Goal: Information Seeking & Learning: Learn about a topic

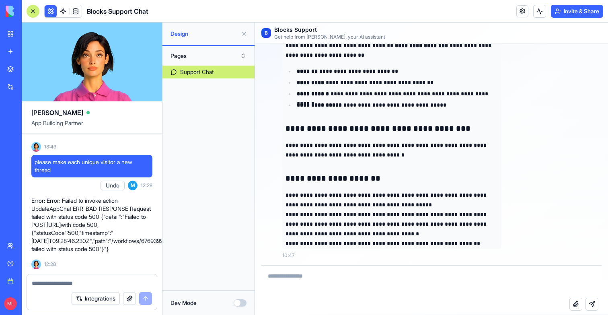
scroll to position [752, 0]
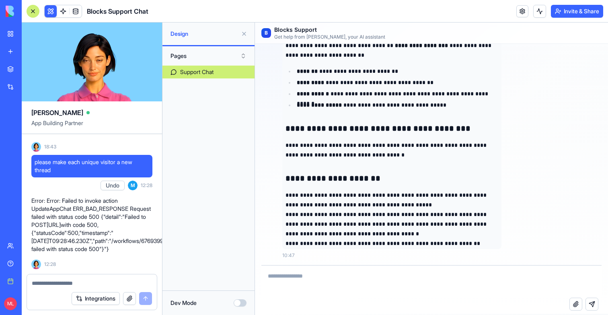
click at [243, 31] on button at bounding box center [244, 33] width 13 height 13
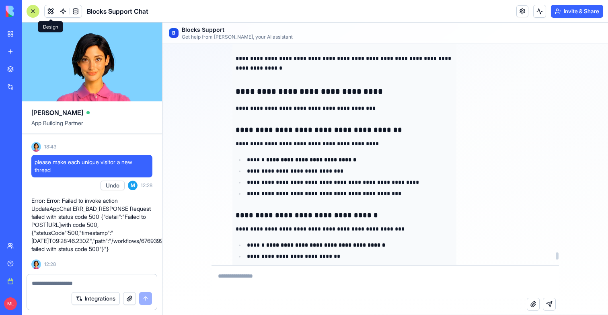
scroll to position [6577, 0]
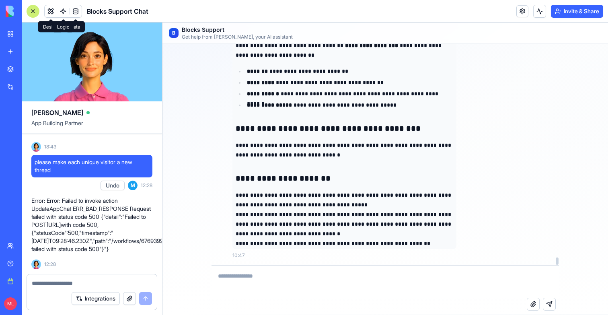
click at [57, 16] on div at bounding box center [63, 11] width 38 height 13
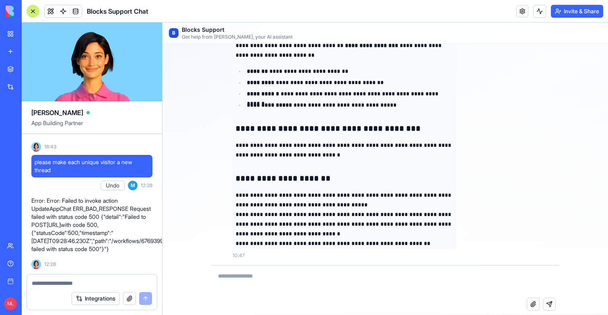
click at [58, 16] on link at bounding box center [63, 11] width 12 height 12
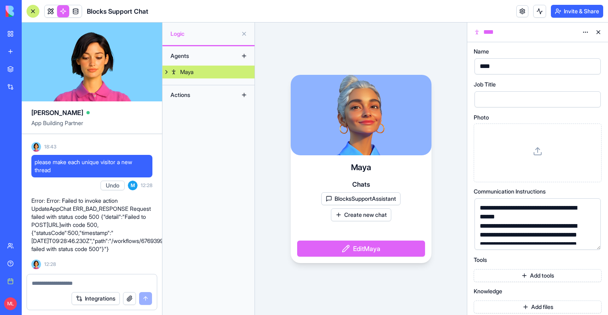
click at [166, 71] on button at bounding box center [166, 72] width 8 height 13
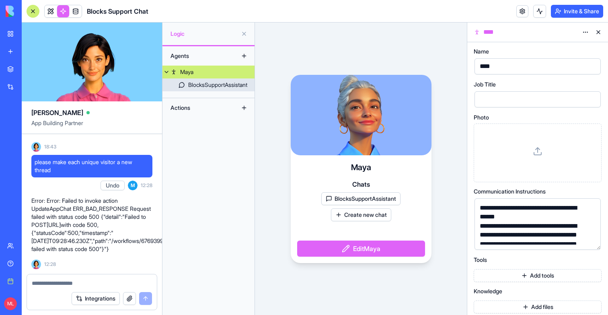
click at [204, 86] on div "BlocksSupportAssistant" at bounding box center [217, 85] width 59 height 8
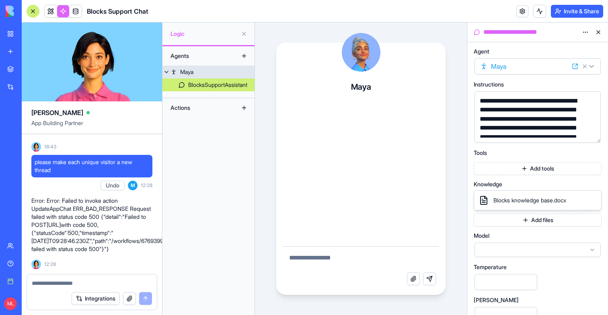
click at [207, 76] on link "Maya" at bounding box center [208, 72] width 92 height 13
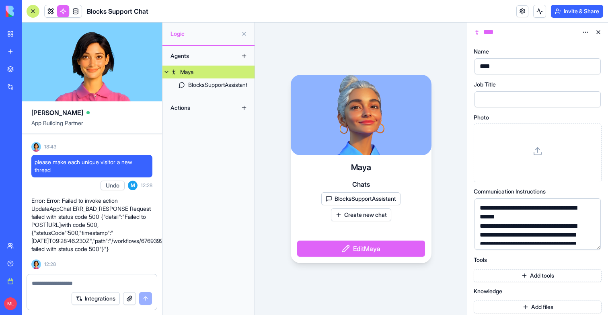
click at [365, 246] on button "Edit Maya" at bounding box center [361, 248] width 128 height 16
click at [364, 253] on button "Edit Maya" at bounding box center [361, 248] width 128 height 16
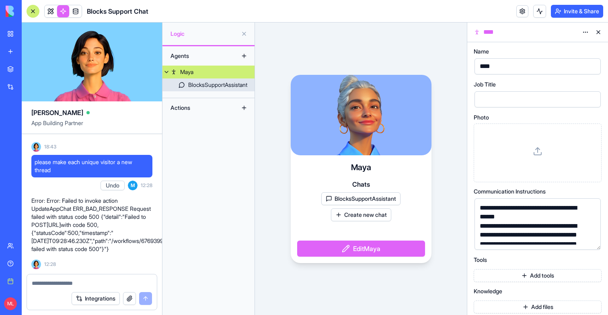
click at [208, 87] on div "BlocksSupportAssistant" at bounding box center [217, 85] width 59 height 8
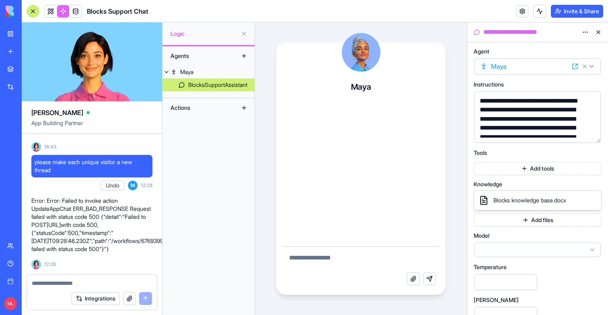
click at [177, 78] on link "Maya" at bounding box center [208, 72] width 92 height 13
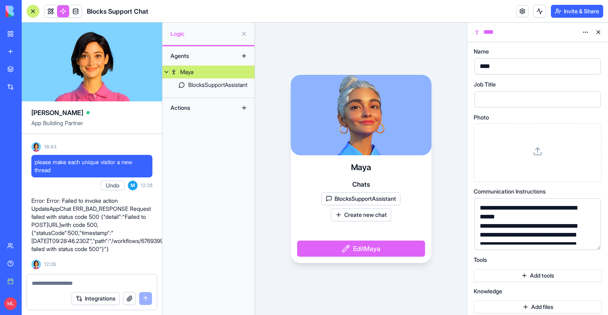
click at [598, 33] on button at bounding box center [598, 32] width 13 height 13
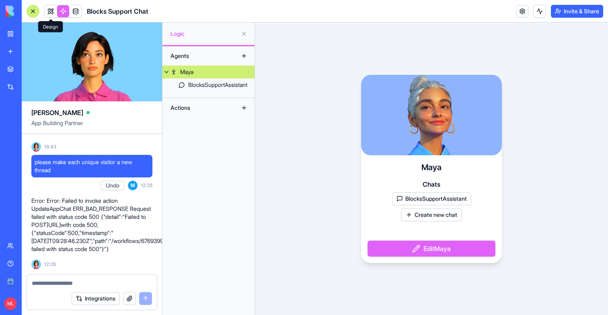
click at [52, 8] on link at bounding box center [51, 11] width 12 height 12
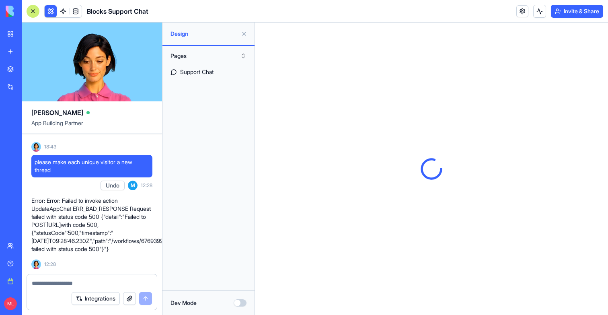
click at [246, 33] on button at bounding box center [244, 33] width 13 height 13
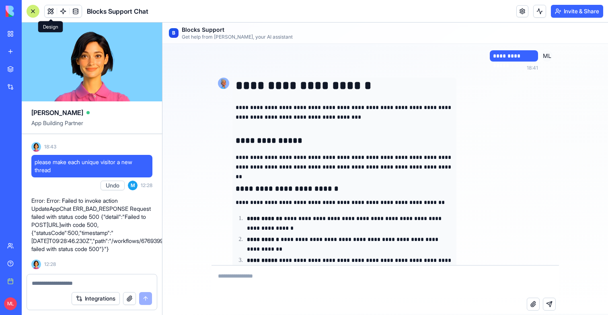
scroll to position [6577, 0]
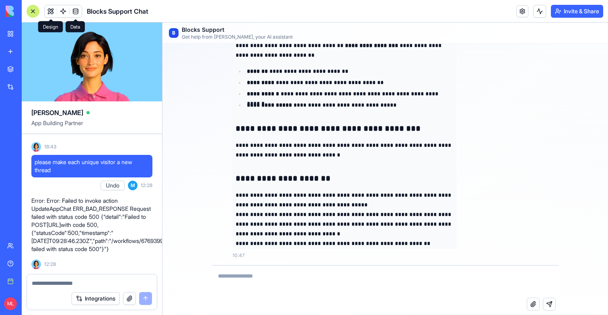
click at [70, 9] on link at bounding box center [76, 11] width 12 height 12
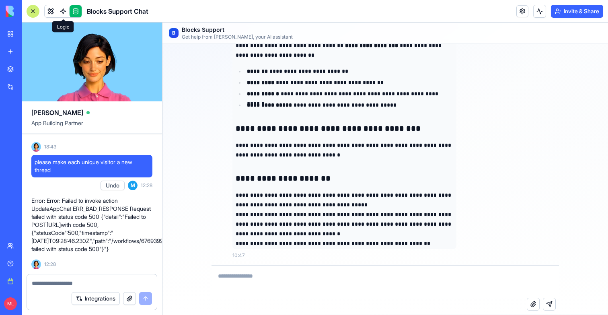
click at [63, 11] on link at bounding box center [63, 11] width 12 height 12
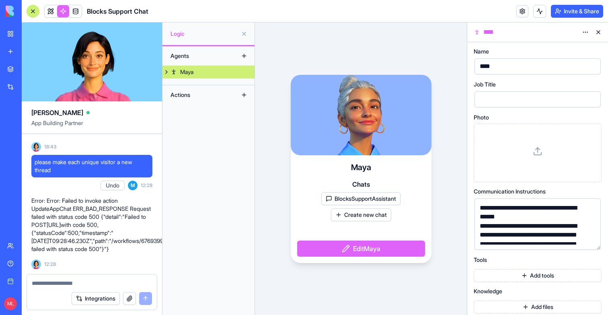
click at [164, 81] on div "Agents Maya Actions" at bounding box center [208, 180] width 92 height 268
click at [164, 79] on div "Agents Maya Actions" at bounding box center [208, 180] width 92 height 268
click at [164, 75] on button at bounding box center [166, 72] width 8 height 13
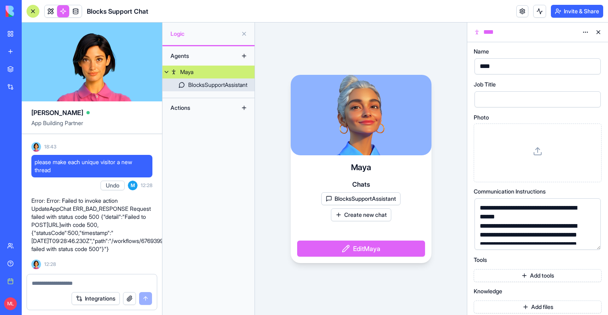
click at [189, 85] on div "BlocksSupportAssistant" at bounding box center [217, 85] width 59 height 8
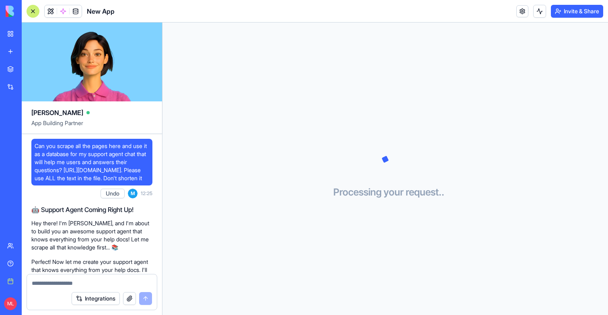
click at [98, 172] on span "Can you scrape all the pages here and use it as a database for my support agent…" at bounding box center [92, 162] width 115 height 40
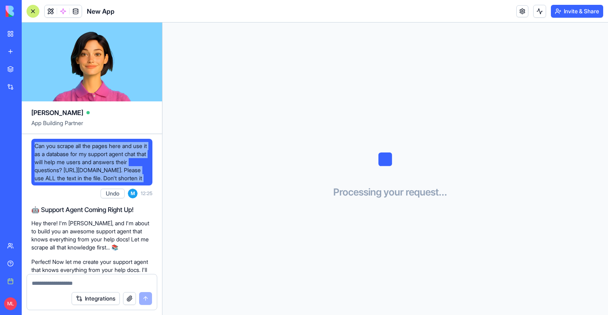
click at [98, 172] on span "Can you scrape all the pages here and use it as a database for my support agent…" at bounding box center [92, 162] width 115 height 40
copy span "Can you scrape all the pages here and use it as a database for my support agent…"
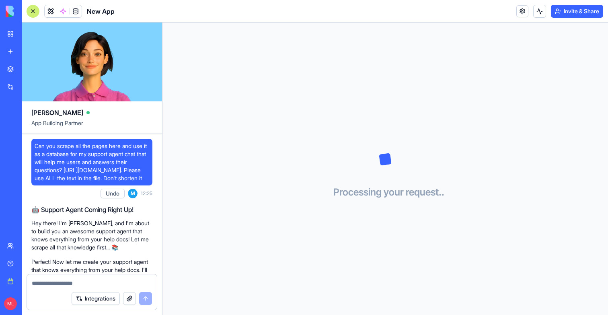
click at [9, 60] on div "My workspace New app Marketplace Integrations Recent Blocks Support Agent New A…" at bounding box center [10, 157] width 17 height 263
click at [21, 51] on div "New app" at bounding box center [24, 51] width 10 height 8
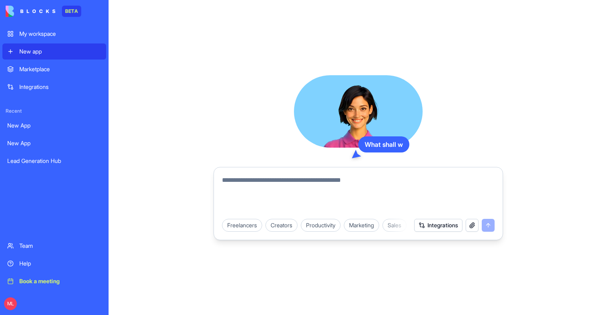
click at [294, 200] on textarea at bounding box center [358, 194] width 272 height 39
paste textarea "**********"
type textarea "**********"
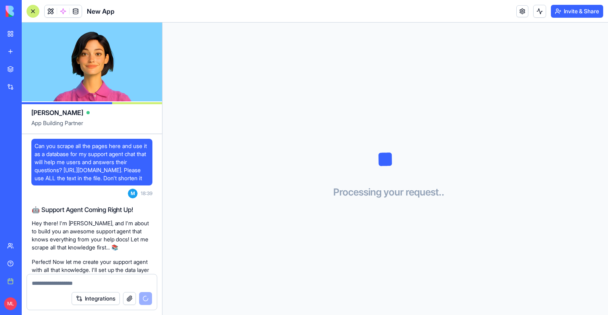
scroll to position [172, 0]
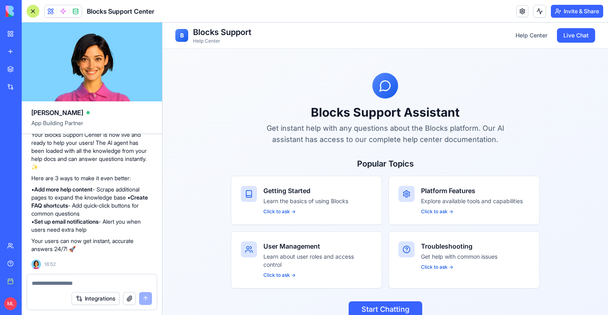
scroll to position [26, 0]
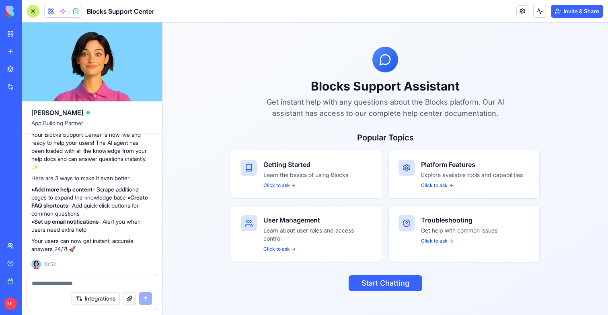
click at [67, 12] on span at bounding box center [63, 11] width 23 height 23
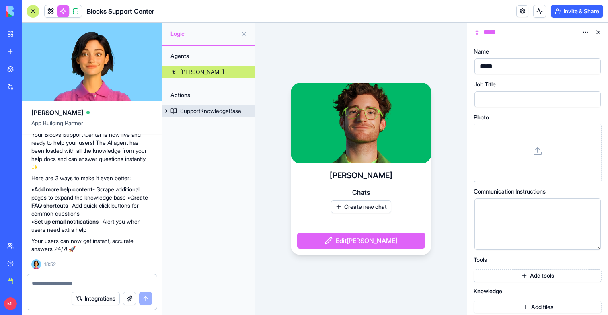
click at [225, 109] on div "SupportKnowledgeBase" at bounding box center [210, 111] width 61 height 8
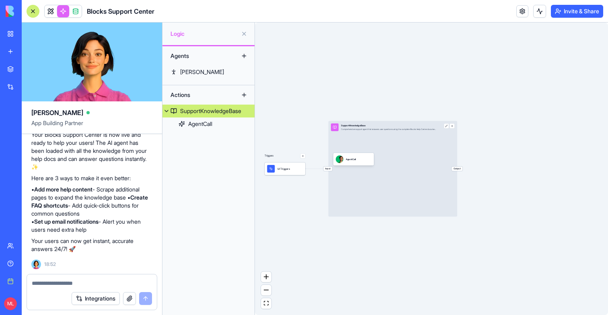
click at [43, 11] on div "Blocks Support Center" at bounding box center [91, 11] width 128 height 13
click at [48, 11] on link at bounding box center [51, 11] width 12 height 12
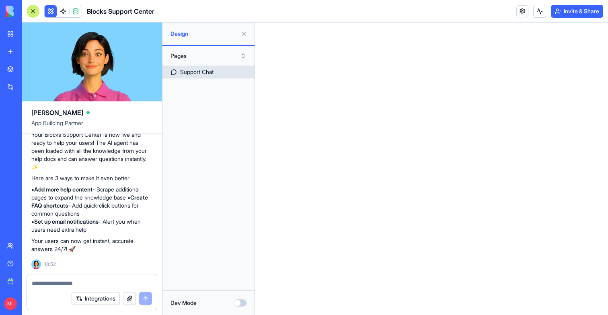
click at [207, 73] on div "Support Chat" at bounding box center [196, 72] width 33 height 8
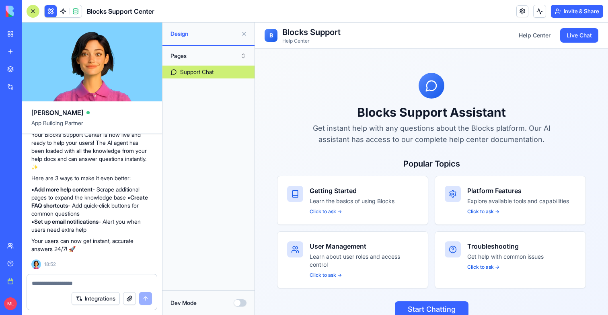
scroll to position [26, 0]
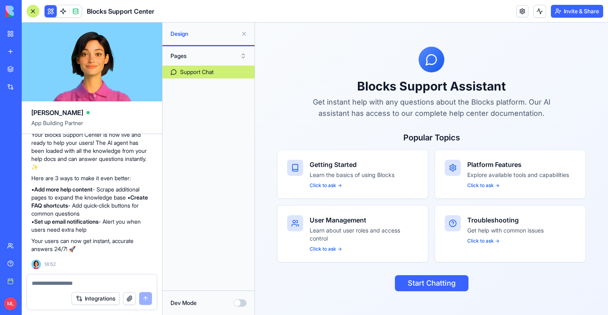
click at [434, 50] on div at bounding box center [431, 60] width 26 height 26
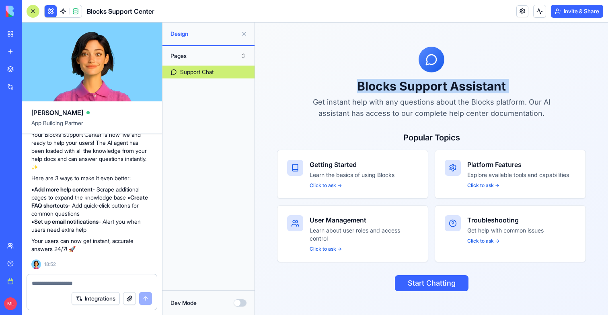
click at [434, 50] on div at bounding box center [431, 60] width 26 height 26
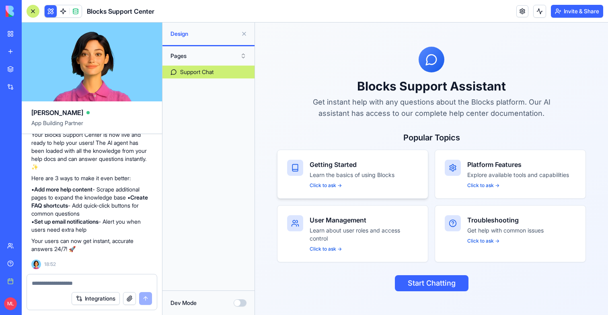
click at [356, 162] on h3 "Getting Started" at bounding box center [363, 165] width 109 height 10
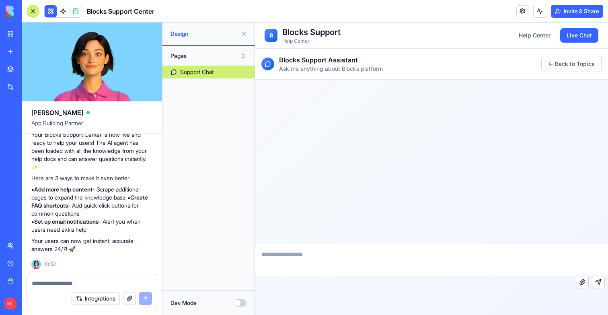
click at [387, 258] on textarea at bounding box center [431, 259] width 353 height 32
type textarea "***"
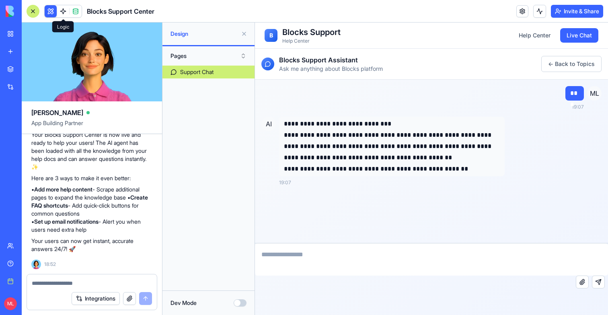
click at [64, 13] on link at bounding box center [63, 11] width 12 height 12
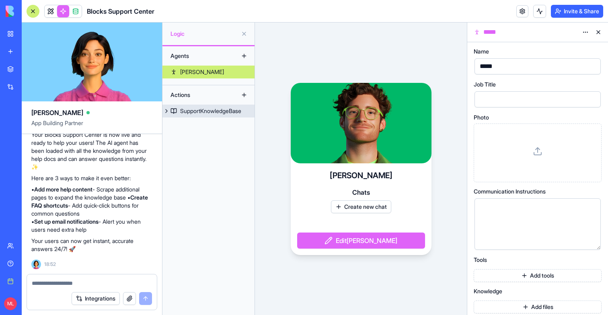
click at [191, 107] on div "SupportKnowledgeBase" at bounding box center [210, 111] width 61 height 8
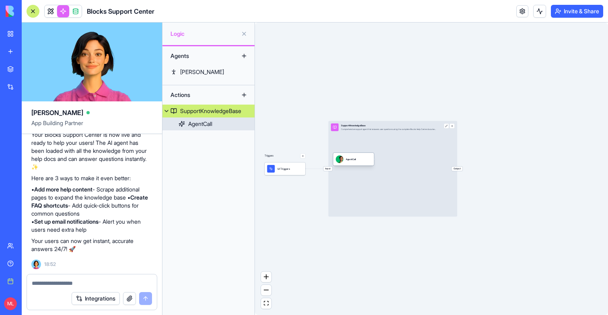
click at [355, 161] on div "AgentCall" at bounding box center [351, 159] width 10 height 8
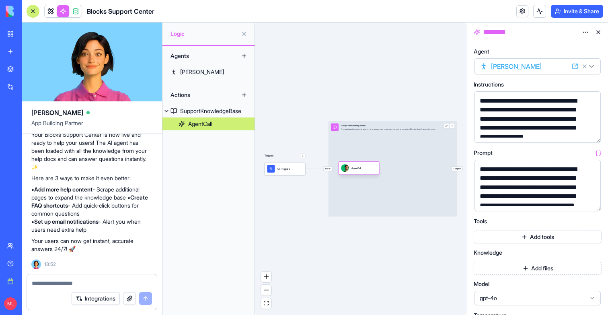
drag, startPoint x: 355, startPoint y: 161, endPoint x: 359, endPoint y: 170, distance: 9.7
click at [359, 170] on div "AgentCall" at bounding box center [356, 168] width 10 height 8
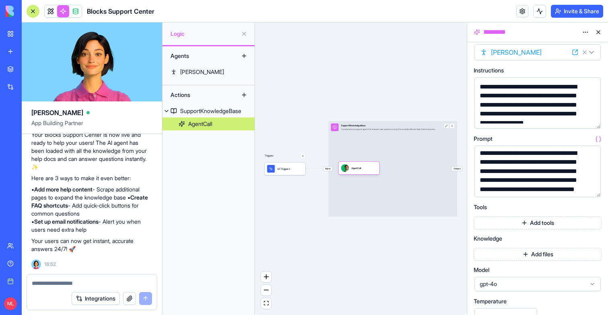
scroll to position [1, 0]
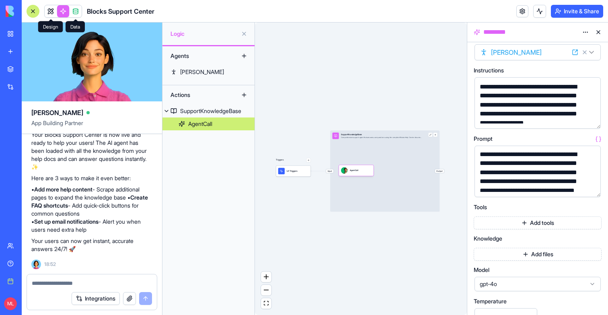
click at [54, 11] on link at bounding box center [51, 11] width 12 height 12
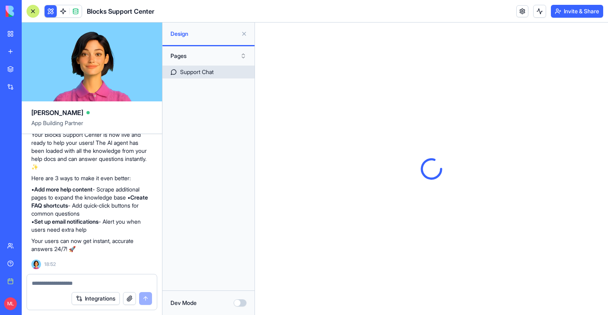
click at [200, 72] on div "Support Chat" at bounding box center [196, 72] width 33 height 8
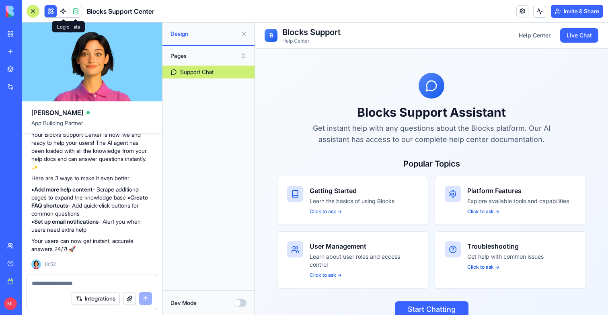
click at [67, 12] on link at bounding box center [63, 11] width 12 height 12
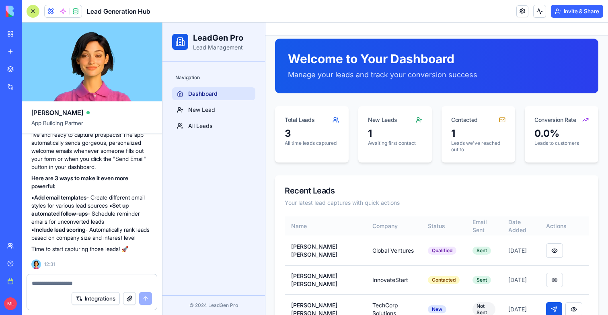
scroll to position [35, 0]
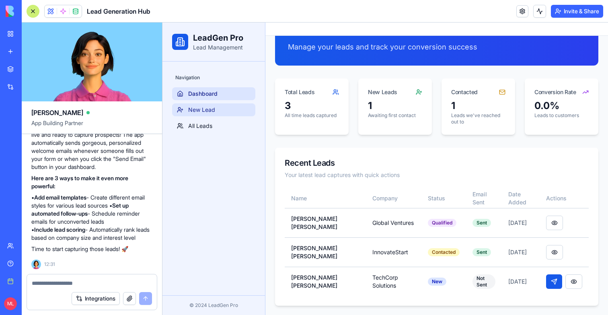
click at [230, 109] on link "New Lead" at bounding box center [213, 109] width 83 height 13
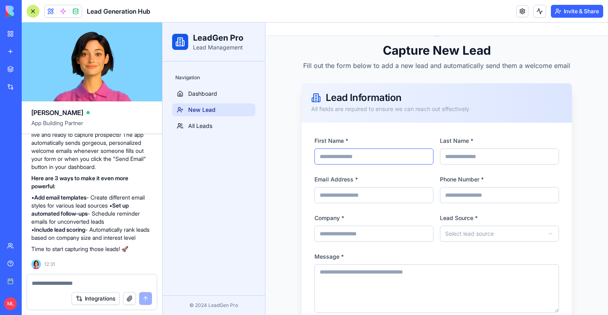
click at [363, 156] on input "First Name *" at bounding box center [373, 156] width 119 height 16
type input "******"
click at [452, 149] on input "Last Name *" at bounding box center [499, 156] width 119 height 16
type input "****"
click at [374, 196] on input "Email Address *" at bounding box center [373, 195] width 119 height 16
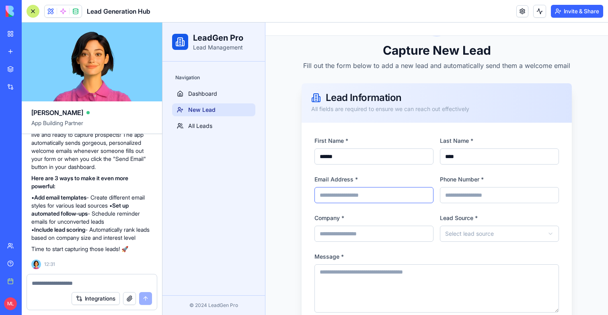
type input "**********"
click at [457, 202] on input "Phone Number *" at bounding box center [499, 195] width 119 height 16
type input "**********"
click at [366, 221] on div "Company *" at bounding box center [373, 227] width 119 height 29
click at [366, 240] on input "Company *" at bounding box center [373, 233] width 119 height 16
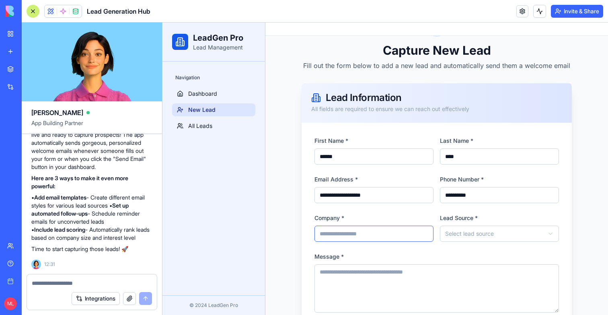
type input "******"
click at [472, 244] on form "**********" at bounding box center [436, 239] width 244 height 209
click at [474, 237] on html "**********" at bounding box center [384, 177] width 445 height 379
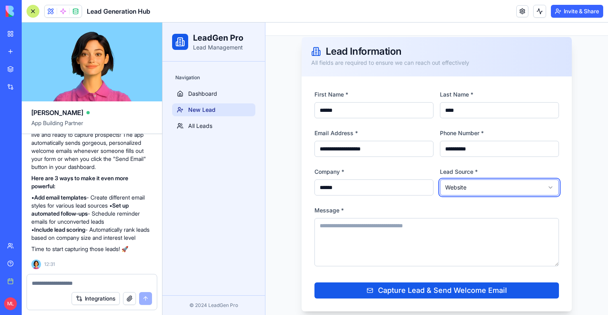
scroll to position [87, 0]
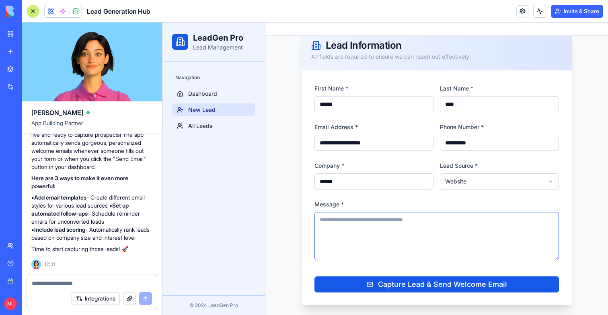
click at [436, 223] on textarea "Message *" at bounding box center [436, 236] width 244 height 48
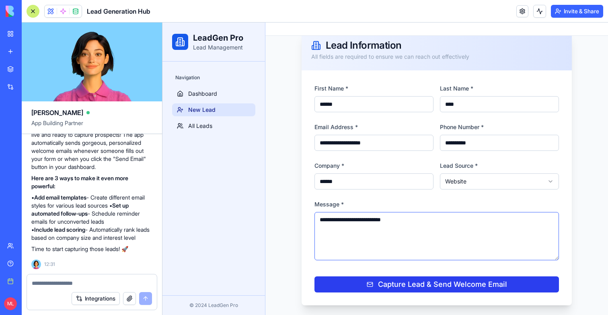
type textarea "**********"
click at [438, 285] on div "Capture Lead & Send Welcome Email" at bounding box center [437, 284] width 140 height 11
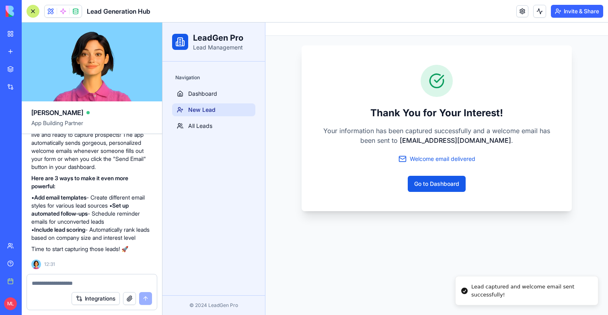
scroll to position [0, 0]
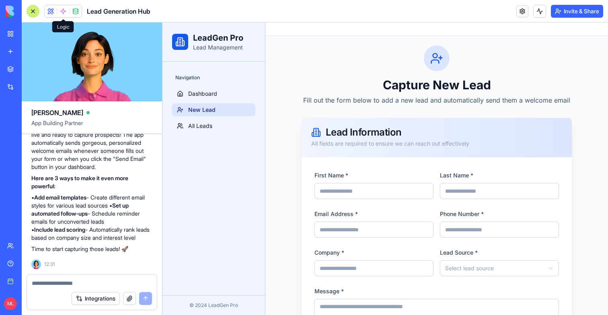
click at [61, 7] on span at bounding box center [63, 11] width 23 height 23
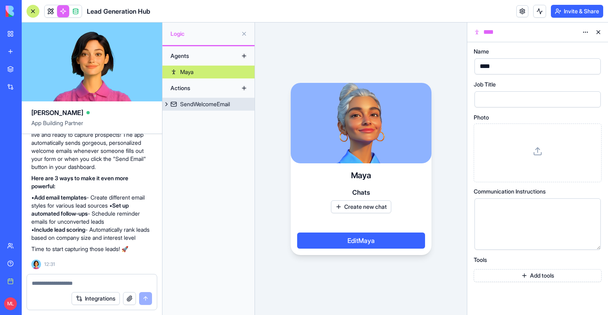
click at [196, 104] on div "SendWelcomeEmail" at bounding box center [205, 104] width 50 height 8
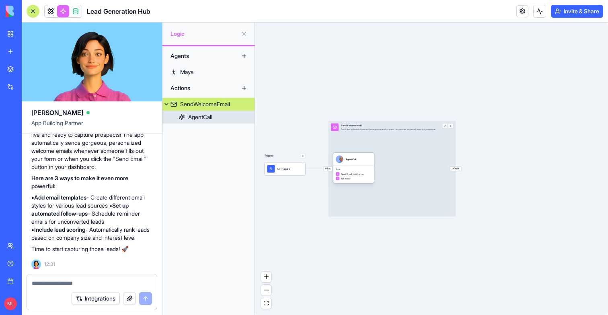
click at [352, 176] on div "Send Email Notification TableOps" at bounding box center [354, 176] width 36 height 8
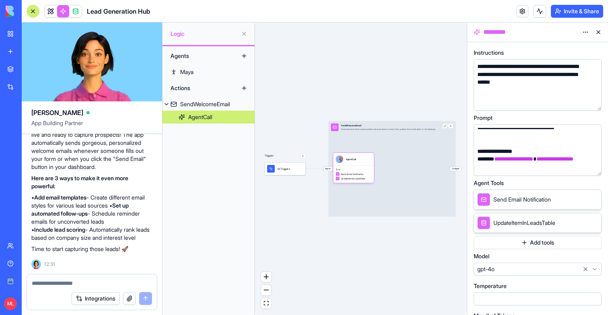
scroll to position [18, 0]
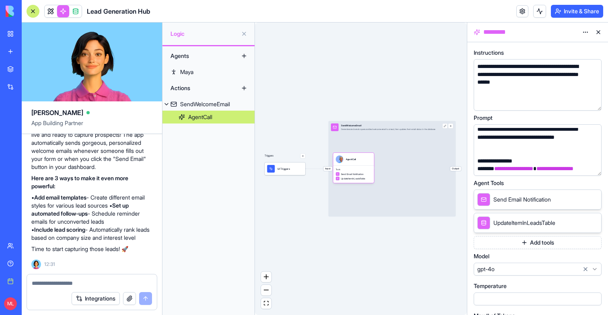
click at [129, 276] on div at bounding box center [92, 280] width 130 height 13
click at [92, 278] on div at bounding box center [92, 280] width 130 height 13
click at [85, 283] on textarea at bounding box center [92, 283] width 120 height 8
type textarea "*"
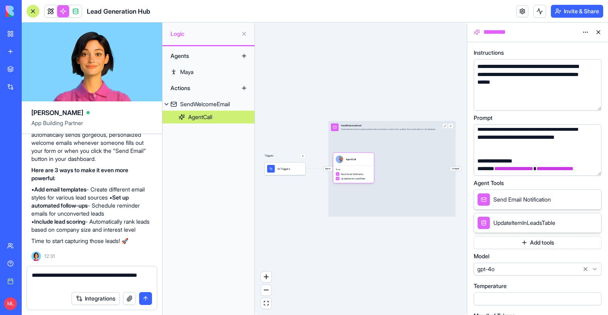
type textarea "**********"
click at [131, 301] on button "button" at bounding box center [129, 298] width 13 height 13
click at [61, 287] on textarea "**********" at bounding box center [92, 279] width 120 height 16
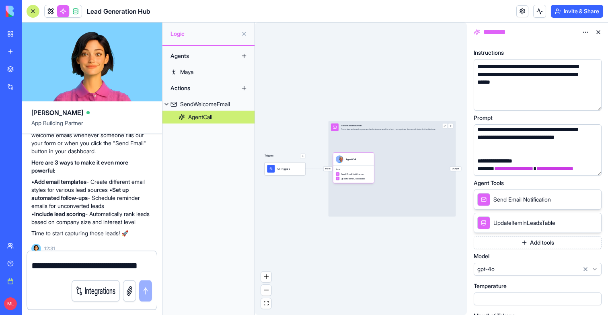
scroll to position [413, 0]
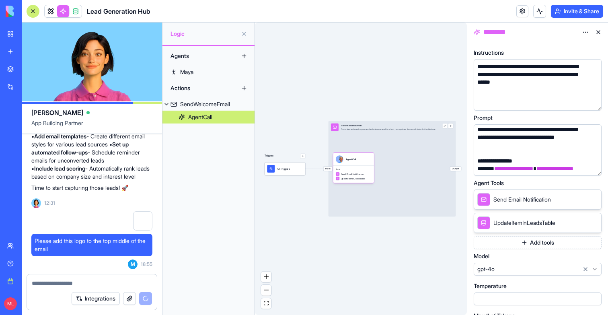
click at [597, 31] on button at bounding box center [598, 32] width 13 height 13
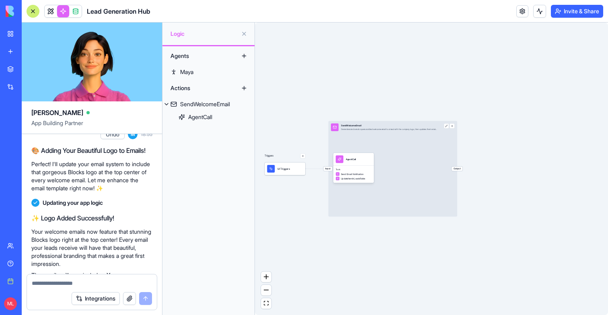
scroll to position [503, 0]
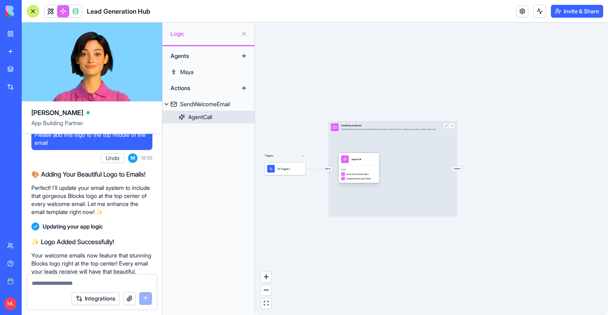
click at [345, 171] on div "Tools Send Email Notification UpdateItemInLeadsTable" at bounding box center [358, 174] width 41 height 17
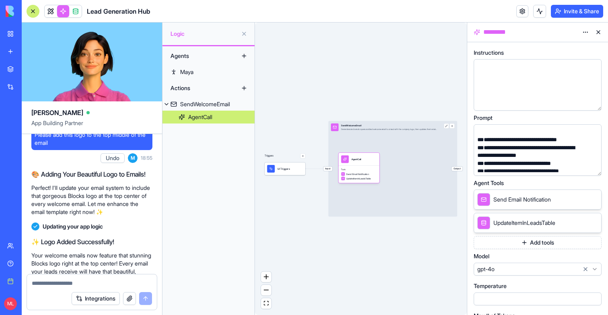
scroll to position [207, 0]
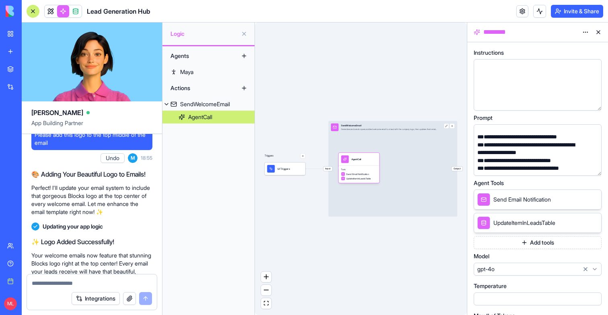
click at [592, 167] on button "button" at bounding box center [593, 167] width 13 height 13
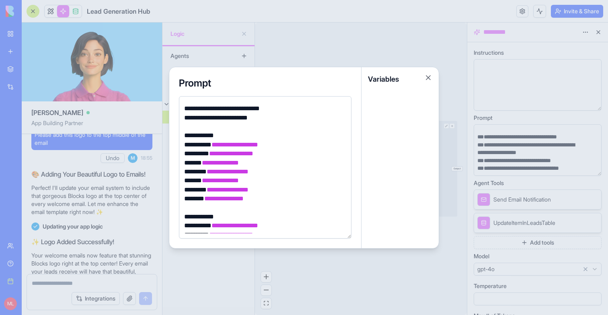
scroll to position [343, 0]
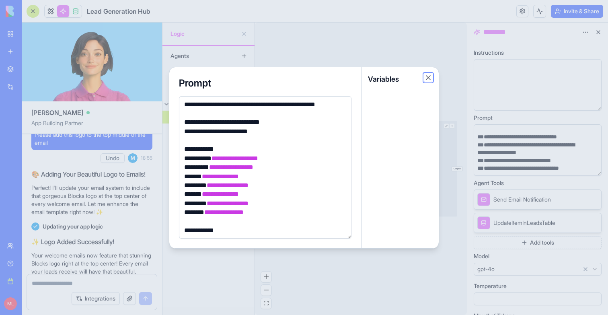
click at [430, 74] on button "Close" at bounding box center [428, 78] width 8 height 8
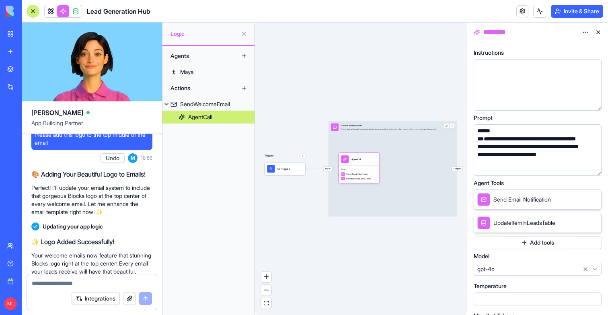
scroll to position [135, 0]
click at [338, 85] on div "Triggers UI Triggers Input SendWelcomeEmail Generates and sends a personalized …" at bounding box center [361, 169] width 212 height 292
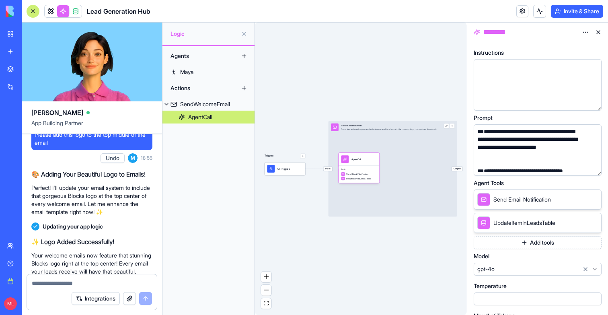
scroll to position [144, 0]
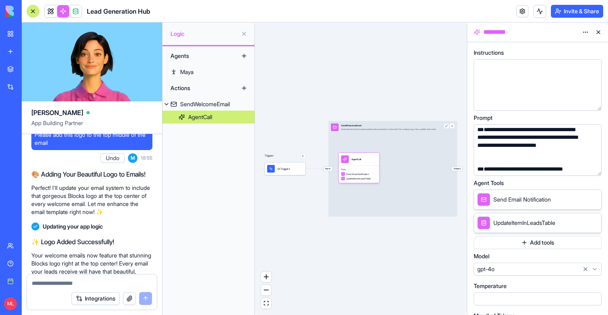
click at [508, 159] on div "**********" at bounding box center [530, 145] width 110 height 39
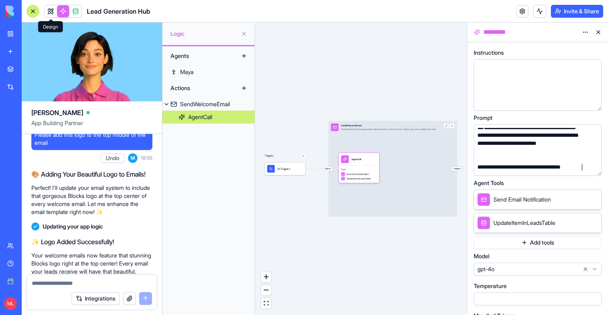
click at [45, 7] on link at bounding box center [51, 11] width 12 height 12
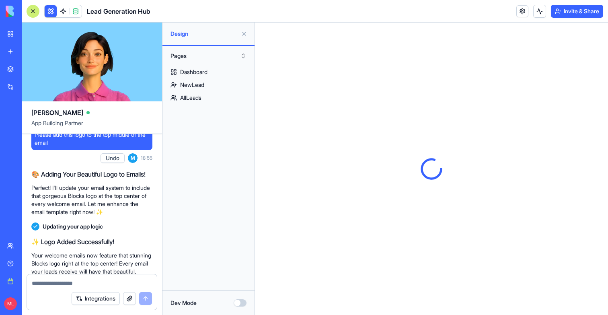
click at [243, 31] on button at bounding box center [244, 33] width 13 height 13
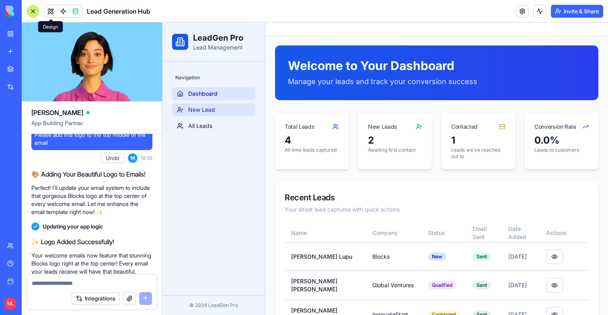
click at [221, 110] on link "New Lead" at bounding box center [213, 109] width 83 height 13
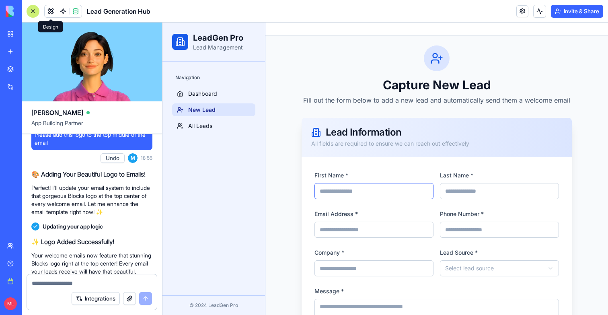
click at [353, 193] on input "First Name *" at bounding box center [373, 191] width 119 height 16
type input "******"
click at [498, 197] on input "Last Name *" at bounding box center [499, 191] width 119 height 16
type input "****"
click at [361, 218] on div "Email Address *" at bounding box center [373, 223] width 119 height 29
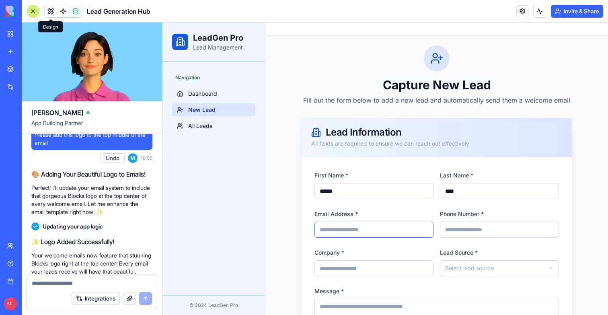
click at [361, 222] on input "Email Address *" at bounding box center [373, 229] width 119 height 16
type input "**********"
click at [467, 230] on input "Phone Number *" at bounding box center [499, 229] width 119 height 16
type input "**********"
click at [367, 264] on input "Company *" at bounding box center [373, 268] width 119 height 16
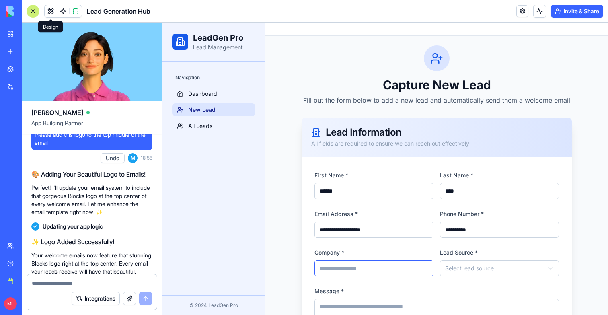
type input "******"
click at [496, 262] on html "**********" at bounding box center [384, 212] width 445 height 379
select select "********"
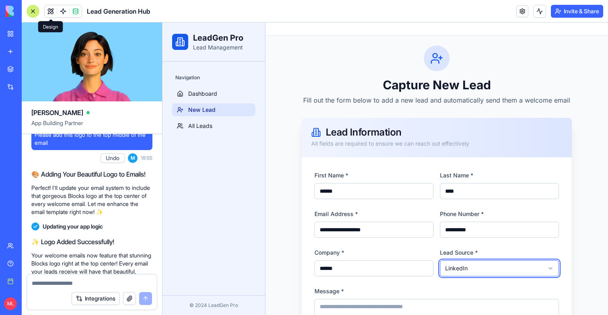
scroll to position [87, 0]
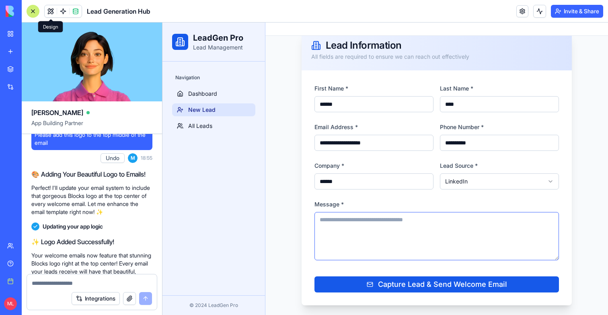
click at [410, 228] on textarea "Message *" at bounding box center [436, 236] width 244 height 48
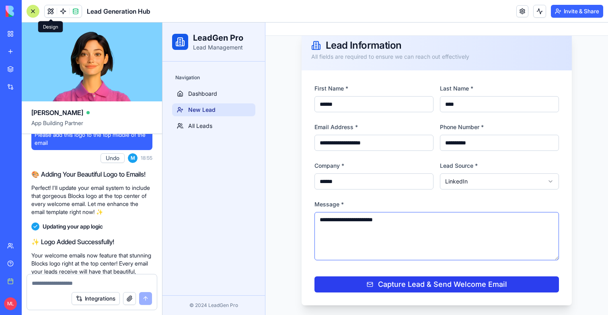
type textarea "**********"
click at [405, 281] on div "Capture Lead & Send Welcome Email" at bounding box center [437, 284] width 140 height 11
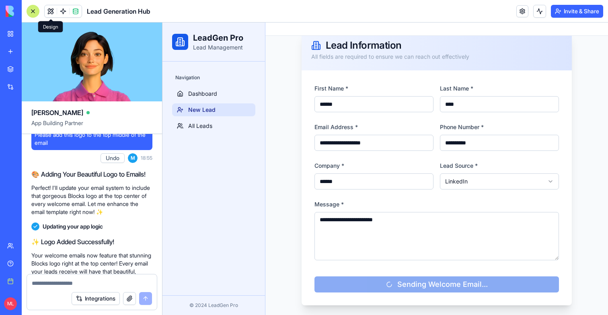
scroll to position [0, 0]
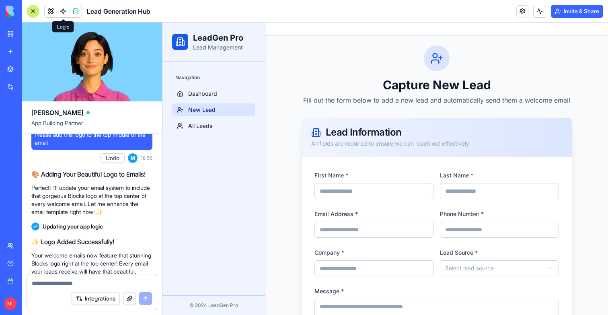
click at [61, 11] on link at bounding box center [63, 11] width 12 height 12
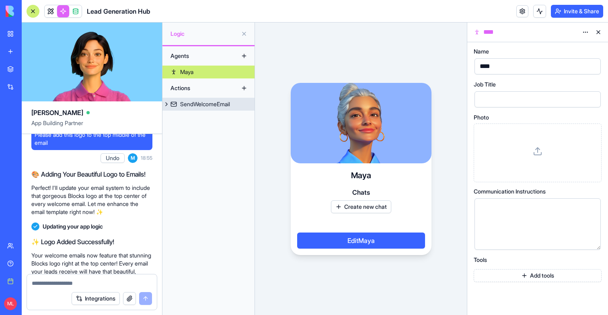
click at [191, 105] on div "SendWelcomeEmail" at bounding box center [205, 104] width 50 height 8
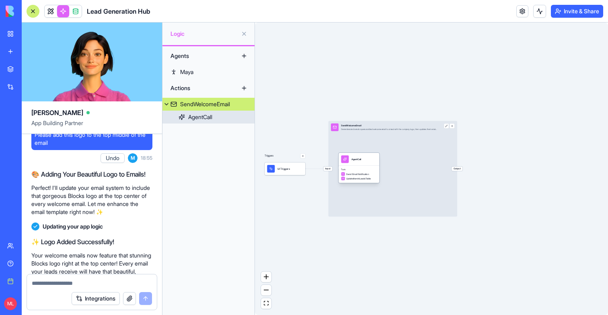
click at [364, 162] on div "AgentCall" at bounding box center [359, 159] width 36 height 8
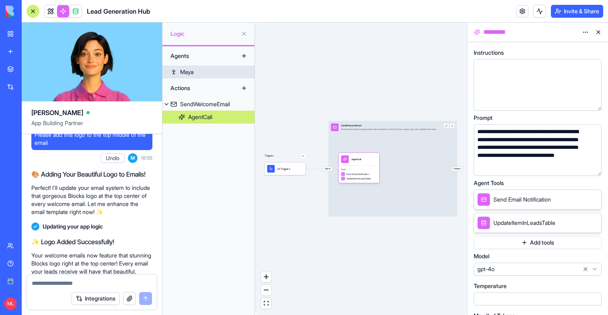
click at [201, 67] on link "Maya" at bounding box center [208, 72] width 92 height 13
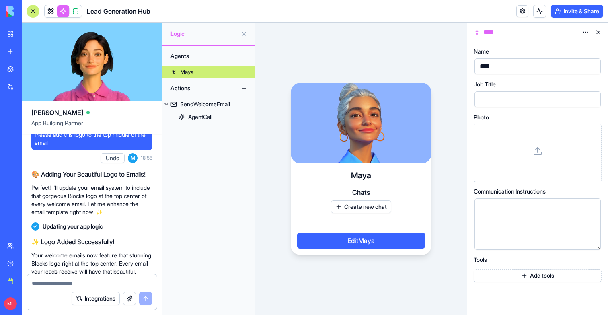
click at [599, 31] on button at bounding box center [598, 32] width 13 height 13
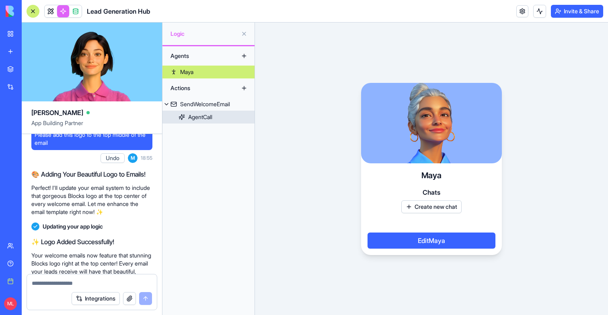
click at [204, 119] on div "AgentCall" at bounding box center [200, 117] width 24 height 8
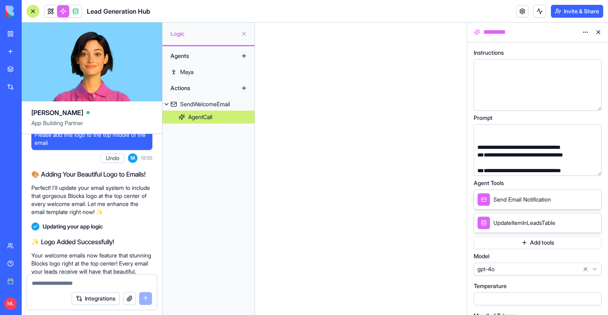
scroll to position [166, 0]
click at [581, 145] on div "**********" at bounding box center [530, 147] width 110 height 8
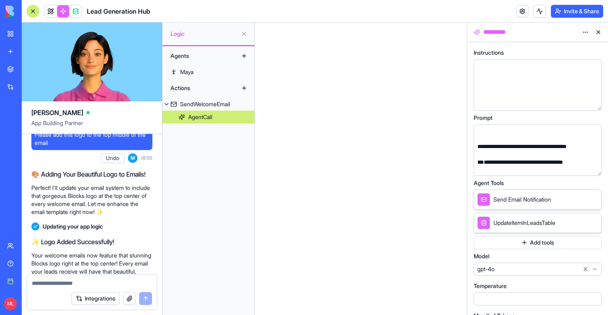
click at [479, 154] on div "**********" at bounding box center [530, 151] width 110 height 16
click at [502, 153] on div "**********" at bounding box center [530, 151] width 110 height 16
click at [531, 156] on div "**********" at bounding box center [530, 151] width 110 height 16
click at [558, 153] on div "**********" at bounding box center [530, 151] width 110 height 16
click at [356, 114] on div at bounding box center [361, 169] width 212 height 292
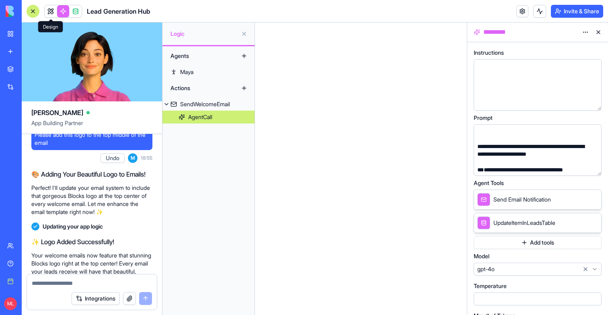
click at [49, 13] on link at bounding box center [51, 11] width 12 height 12
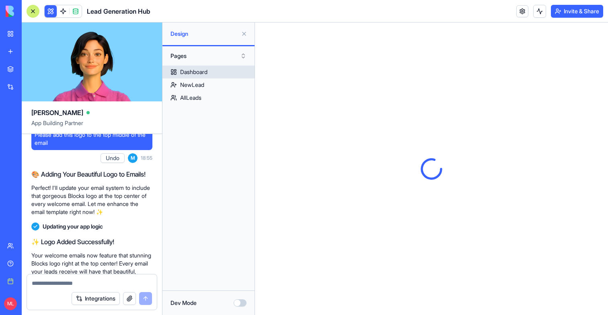
click at [209, 78] on link "NewLead" at bounding box center [208, 84] width 92 height 13
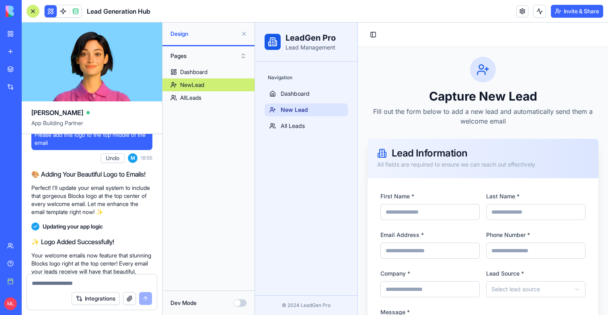
click at [410, 205] on input "First Name *" at bounding box center [429, 212] width 99 height 16
type input "******"
click at [517, 209] on input "Last Name *" at bounding box center [535, 212] width 99 height 16
type input "****"
click at [415, 229] on form "**********" at bounding box center [482, 295] width 205 height 209
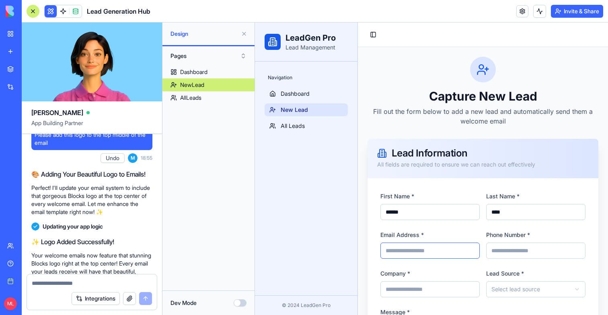
click at [415, 251] on input "Email Address *" at bounding box center [429, 250] width 99 height 16
type input "**********"
click at [527, 279] on div "**********" at bounding box center [535, 282] width 99 height 29
click at [514, 251] on input "Phone Number *" at bounding box center [535, 250] width 99 height 16
type input "**********"
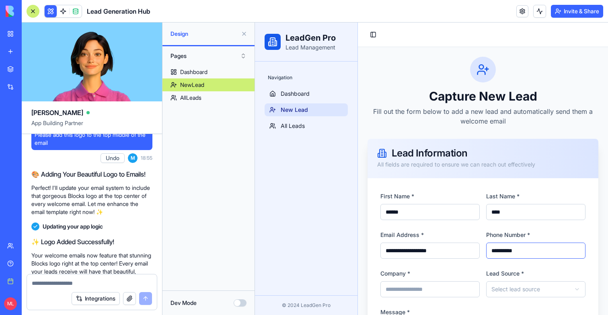
scroll to position [108, 0]
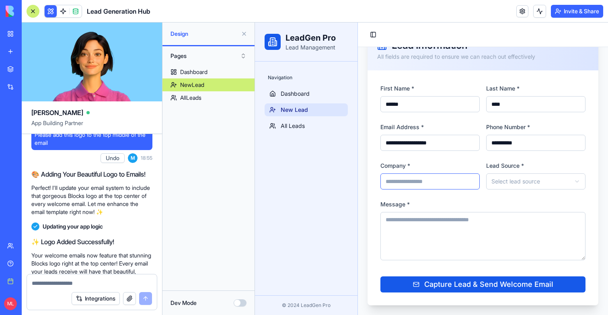
click at [418, 181] on input "Company *" at bounding box center [429, 181] width 99 height 16
type input "******"
click at [484, 192] on form "**********" at bounding box center [482, 187] width 205 height 209
click at [500, 191] on form "**********" at bounding box center [482, 187] width 205 height 209
click at [503, 186] on html "**********" at bounding box center [431, 115] width 353 height 400
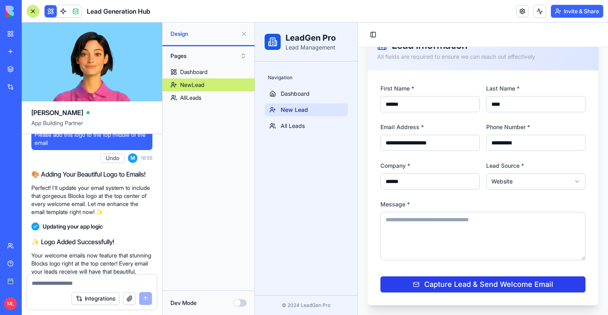
click at [480, 290] on button "Capture Lead & Send Welcome Email" at bounding box center [482, 284] width 205 height 16
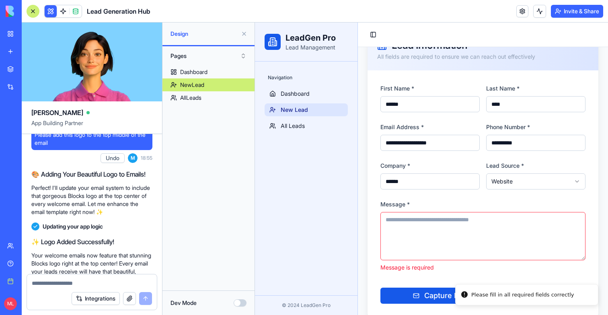
click at [437, 244] on textarea "Message *" at bounding box center [482, 236] width 205 height 48
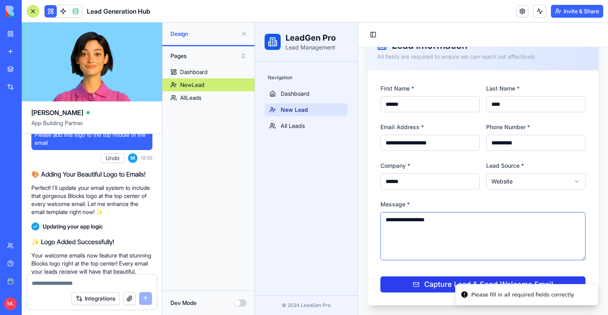
type textarea "**********"
click at [429, 285] on div "Capture Lead & Send Welcome Email" at bounding box center [483, 284] width 140 height 11
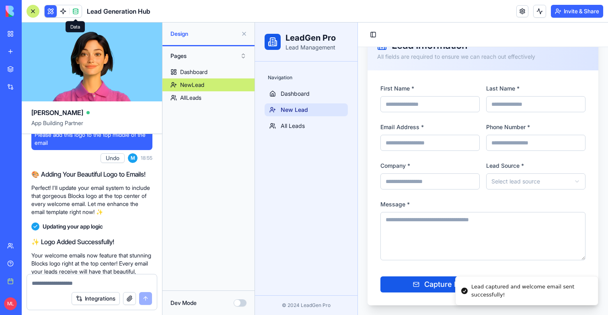
scroll to position [0, 0]
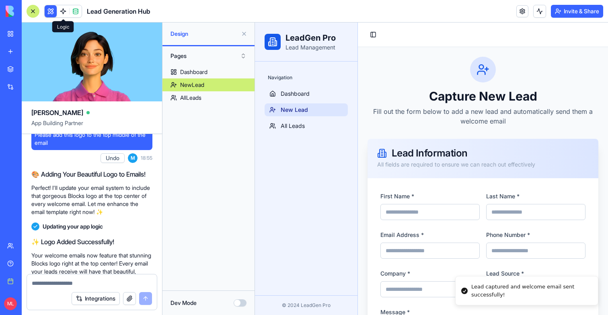
click at [60, 11] on link at bounding box center [63, 11] width 12 height 12
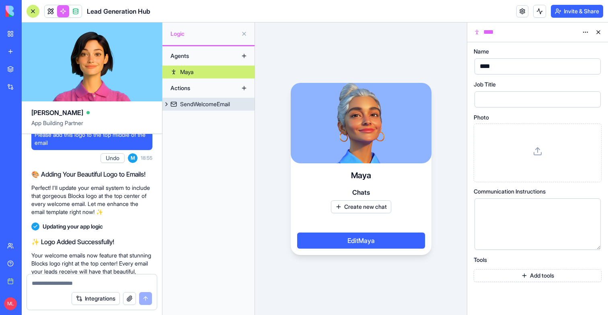
click at [193, 102] on div "SendWelcomeEmail" at bounding box center [205, 104] width 50 height 8
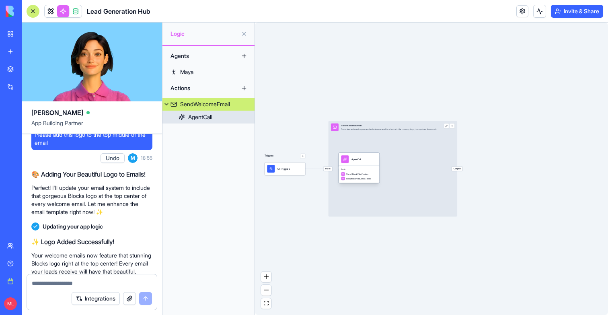
click at [358, 172] on span "Send Email Notification" at bounding box center [357, 173] width 23 height 3
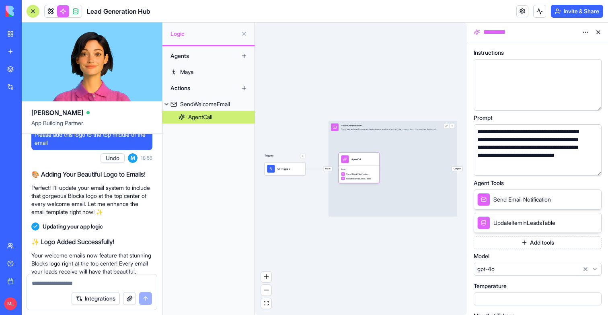
click at [592, 170] on button "button" at bounding box center [593, 167] width 13 height 13
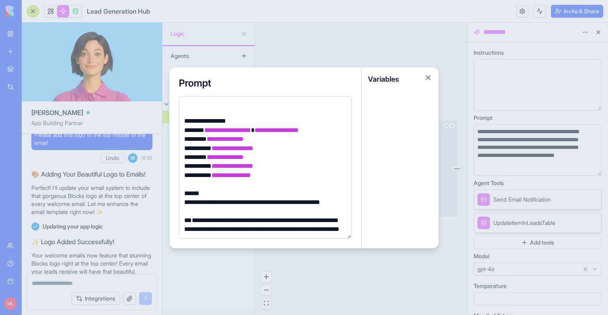
scroll to position [20, 0]
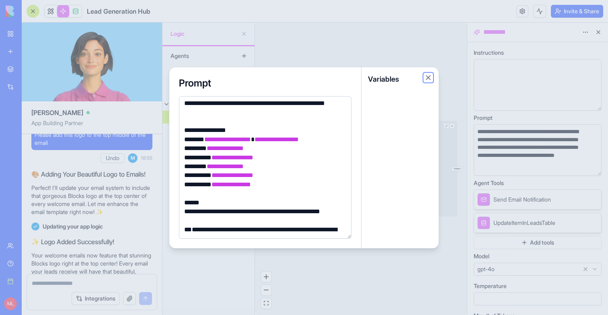
click at [430, 78] on button "Close" at bounding box center [428, 78] width 8 height 8
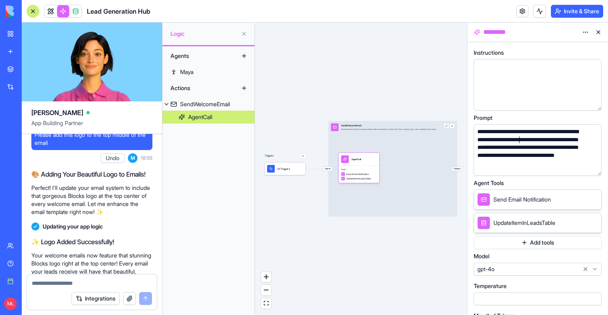
click at [519, 139] on div "**********" at bounding box center [530, 147] width 110 height 39
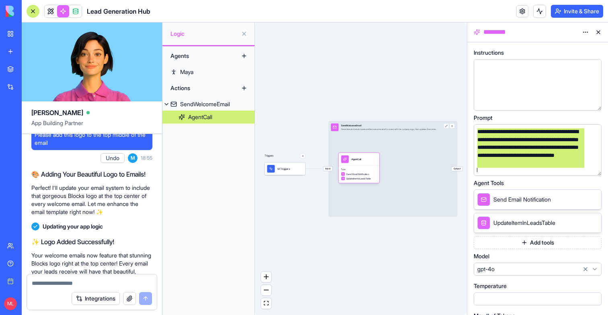
copy div "**********"
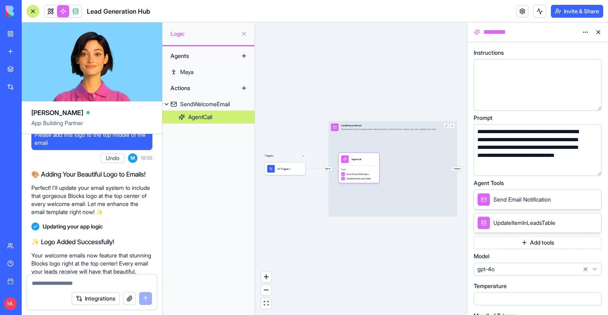
click at [594, 168] on button "button" at bounding box center [593, 167] width 13 height 13
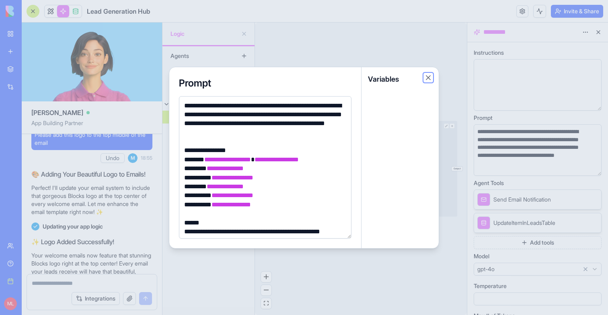
click at [427, 79] on button "Close" at bounding box center [428, 78] width 8 height 8
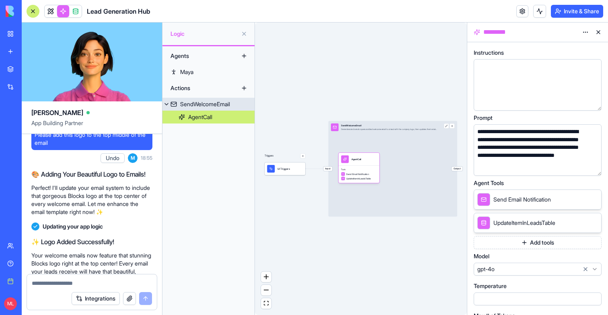
click at [331, 169] on span "Input" at bounding box center [327, 168] width 9 height 4
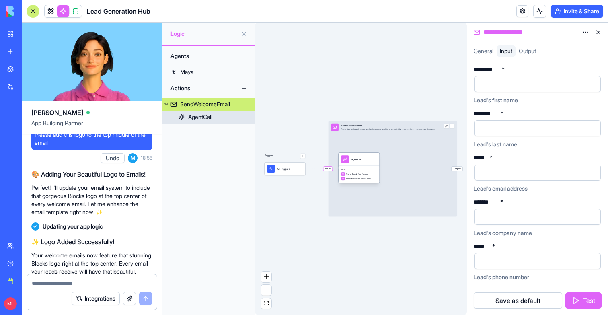
click at [364, 164] on div "AgentCall" at bounding box center [358, 159] width 41 height 13
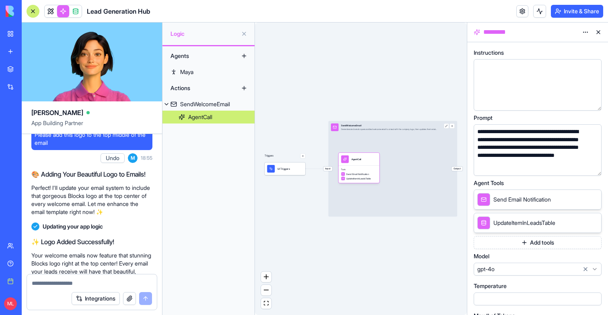
scroll to position [83, 0]
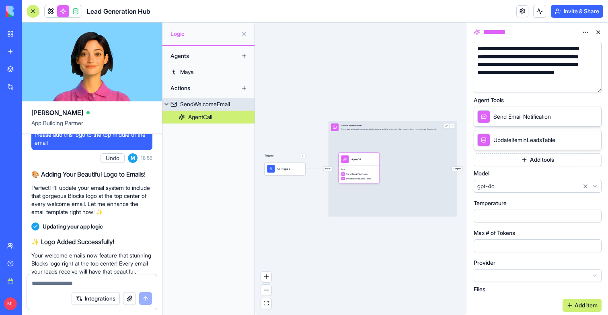
click at [457, 170] on span "Output" at bounding box center [456, 168] width 11 height 4
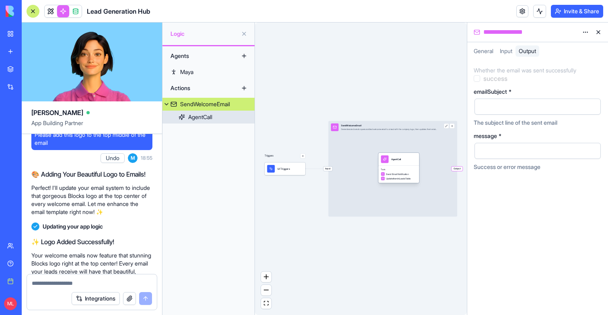
drag, startPoint x: 368, startPoint y: 174, endPoint x: 408, endPoint y: 174, distance: 40.2
click at [408, 174] on span "Send Email Notification" at bounding box center [397, 173] width 23 height 3
click at [395, 175] on span "Send Email Notification" at bounding box center [397, 173] width 23 height 3
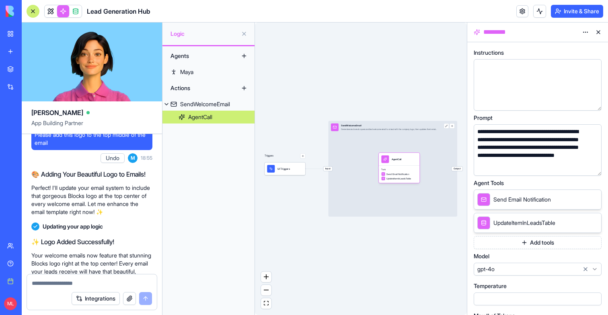
click at [592, 167] on button "button" at bounding box center [593, 167] width 13 height 13
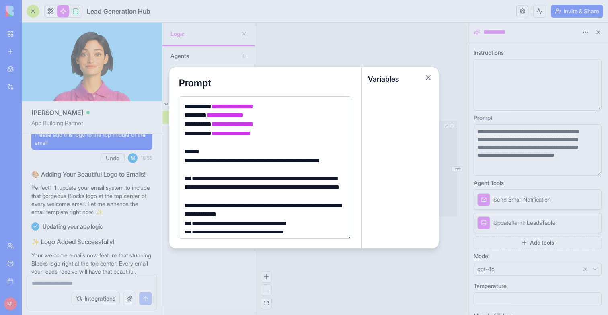
scroll to position [77, 0]
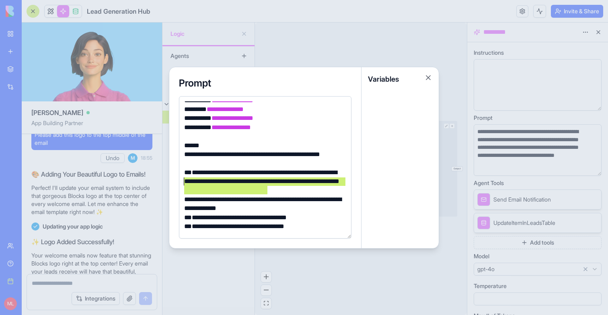
drag, startPoint x: 289, startPoint y: 191, endPoint x: 180, endPoint y: 178, distance: 110.4
click at [180, 178] on div "**********" at bounding box center [265, 167] width 172 height 142
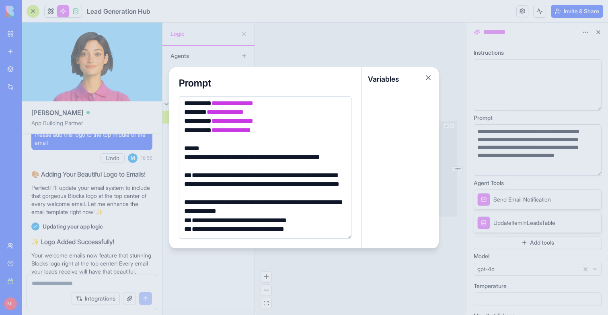
scroll to position [77, 0]
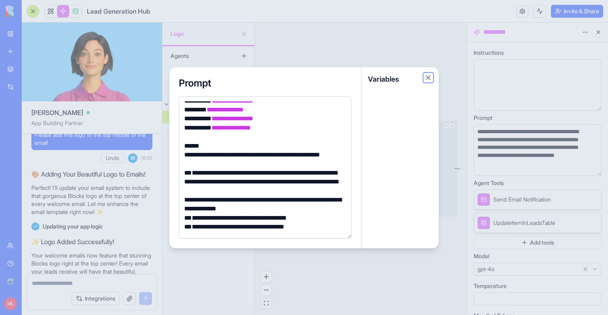
click at [430, 76] on button "Close" at bounding box center [428, 78] width 8 height 8
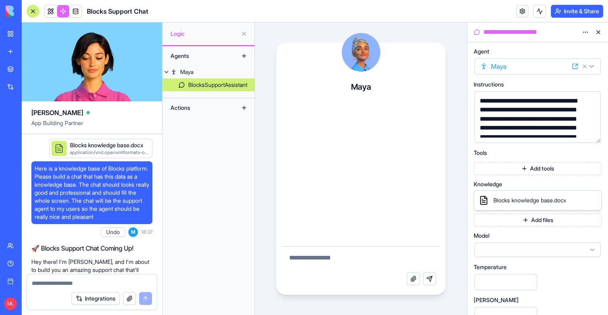
scroll to position [752, 0]
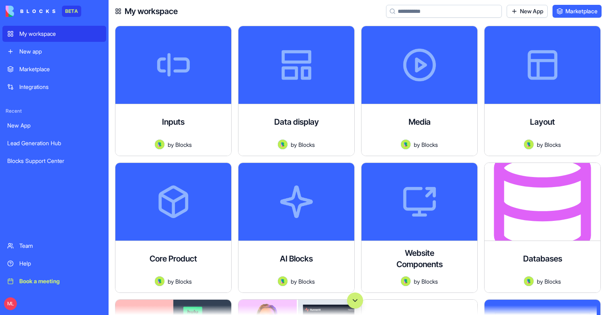
click at [398, 12] on input at bounding box center [444, 11] width 116 height 13
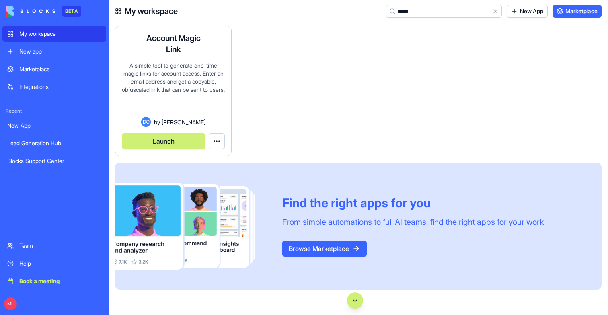
type input "*****"
click at [180, 145] on button "Launch" at bounding box center [164, 141] width 84 height 16
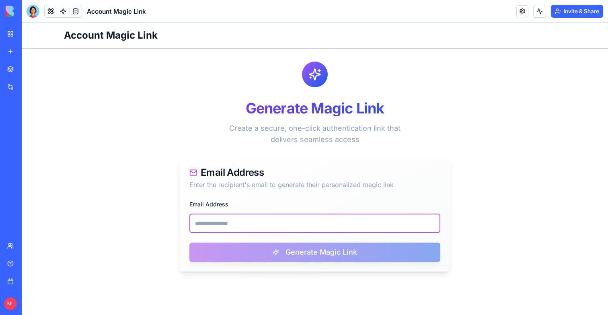
click at [223, 230] on input "Email Address" at bounding box center [314, 222] width 251 height 19
paste input "**********"
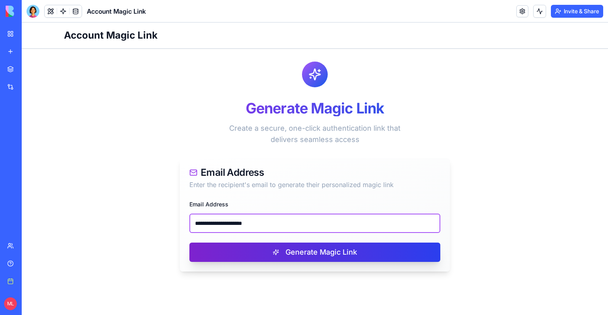
type input "**********"
click at [221, 254] on button "Generate Magic Link" at bounding box center [314, 251] width 251 height 19
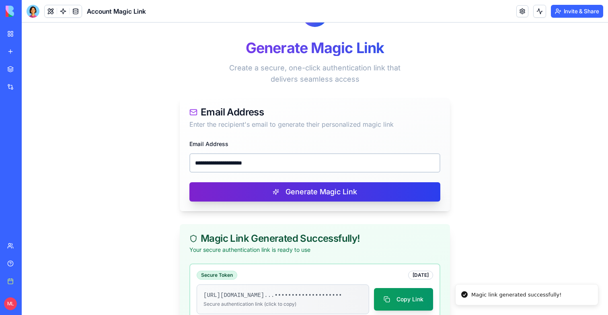
scroll to position [125, 0]
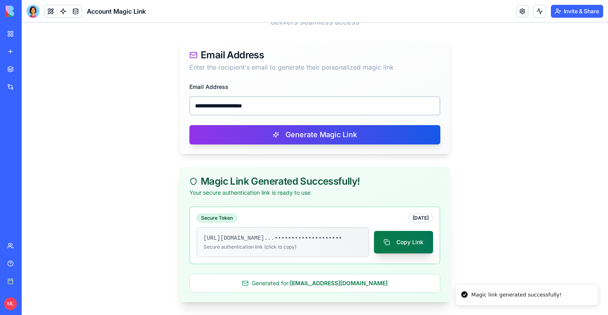
click at [414, 239] on button "Copy Link" at bounding box center [403, 242] width 59 height 23
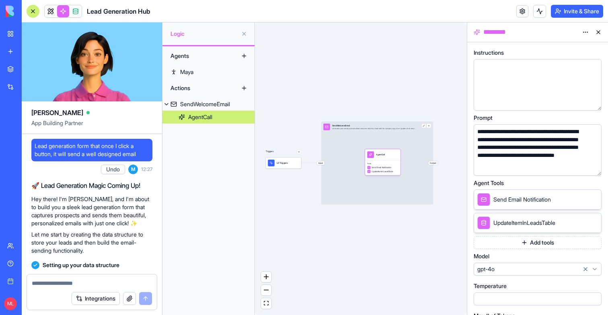
scroll to position [503, 0]
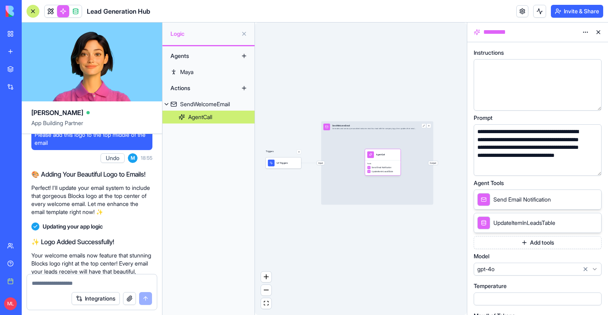
click at [589, 169] on button "button" at bounding box center [593, 167] width 13 height 13
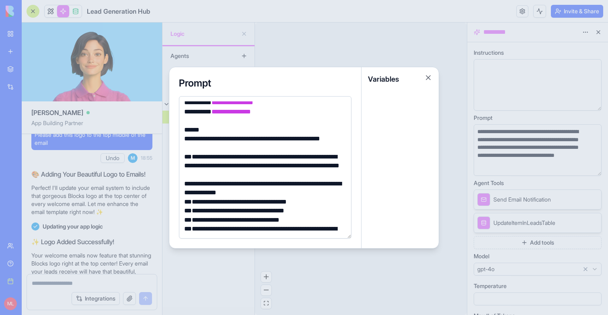
scroll to position [104, 0]
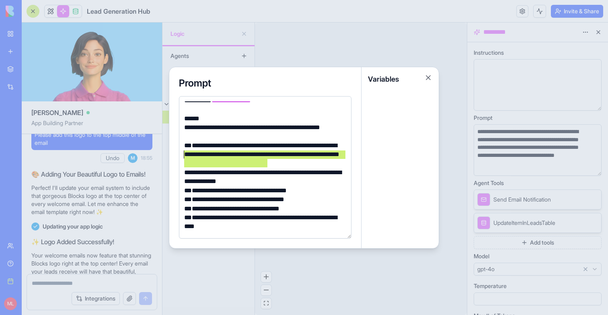
drag, startPoint x: 280, startPoint y: 160, endPoint x: 178, endPoint y: 150, distance: 102.6
click at [177, 150] on div "**********" at bounding box center [265, 157] width 192 height 181
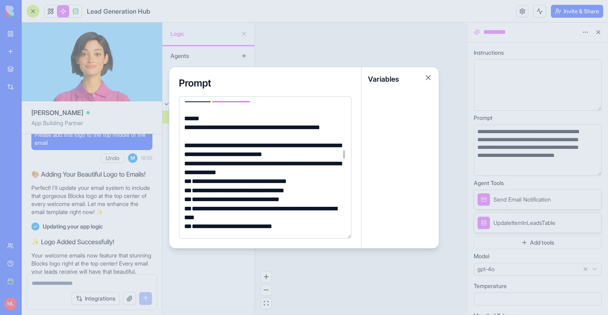
click at [348, 39] on div at bounding box center [304, 157] width 608 height 315
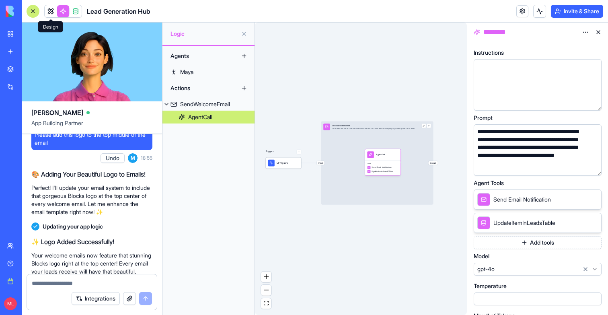
click at [46, 10] on link at bounding box center [51, 11] width 12 height 12
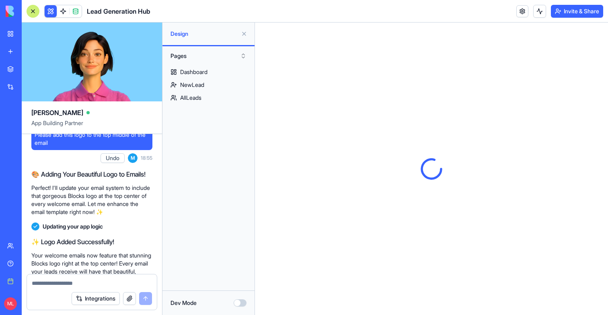
click at [244, 33] on button at bounding box center [244, 33] width 13 height 13
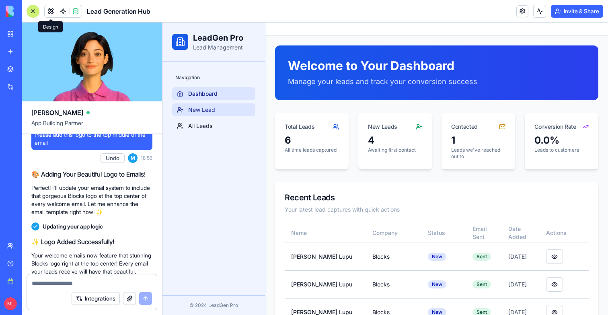
click at [207, 109] on span "New Lead" at bounding box center [201, 110] width 27 height 8
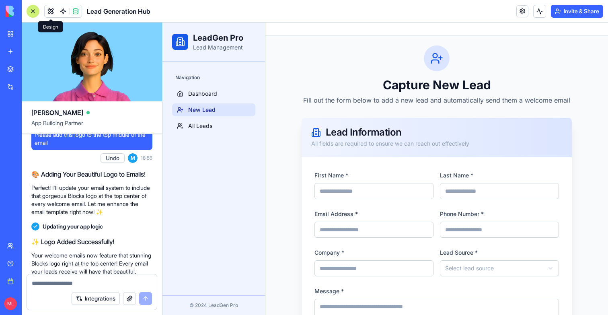
click at [337, 178] on label "First Name *" at bounding box center [331, 175] width 34 height 7
click at [337, 183] on input "First Name *" at bounding box center [373, 191] width 119 height 16
click at [340, 195] on input "First Name *" at bounding box center [373, 191] width 119 height 16
type input "******"
click at [509, 189] on input "Last Name *" at bounding box center [499, 191] width 119 height 16
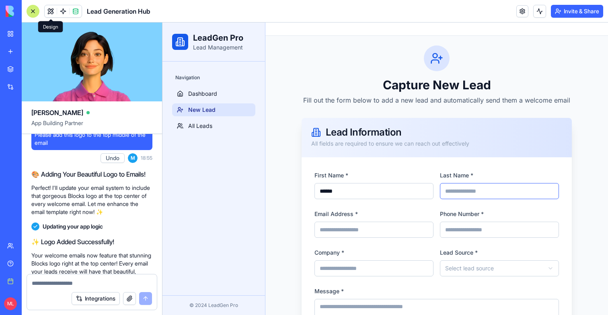
type input "****"
click at [347, 217] on label "Email Address *" at bounding box center [335, 213] width 43 height 7
click at [347, 221] on input "Email Address *" at bounding box center [373, 229] width 119 height 16
click at [346, 227] on input "Email Address *" at bounding box center [373, 229] width 119 height 16
type input "**********"
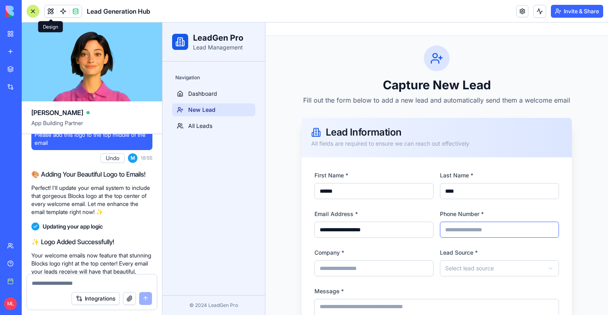
click at [473, 227] on input "Phone Number *" at bounding box center [499, 229] width 119 height 16
type input "**********"
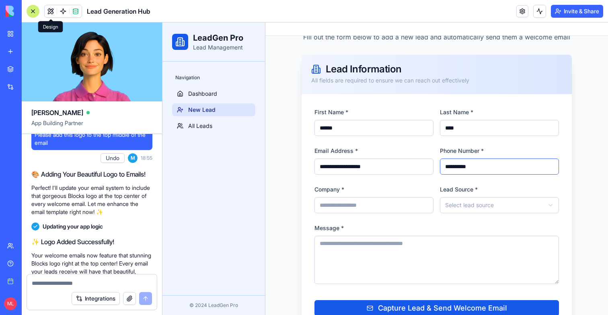
scroll to position [70, 0]
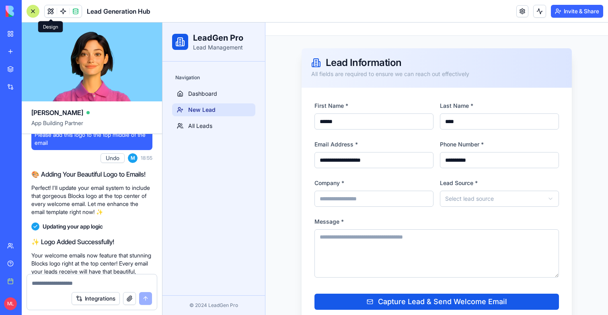
click at [363, 183] on div "Company *" at bounding box center [373, 192] width 119 height 29
click at [363, 200] on input "Company *" at bounding box center [373, 199] width 119 height 16
type input "******"
click at [463, 211] on form "**********" at bounding box center [436, 204] width 244 height 209
click at [463, 204] on html "**********" at bounding box center [384, 142] width 445 height 379
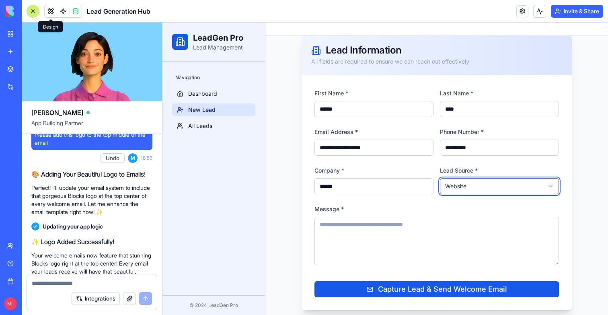
scroll to position [87, 0]
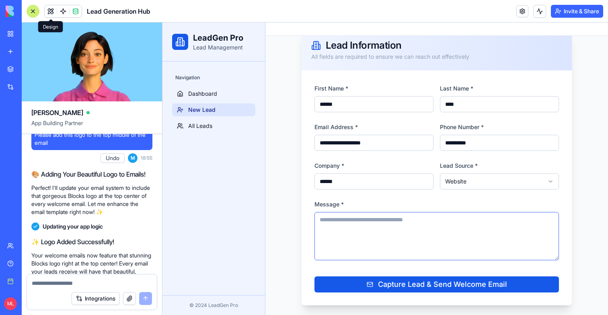
click at [442, 245] on textarea "Message *" at bounding box center [436, 236] width 244 height 48
type textarea "**********"
click at [442, 293] on div "**********" at bounding box center [436, 187] width 270 height 235
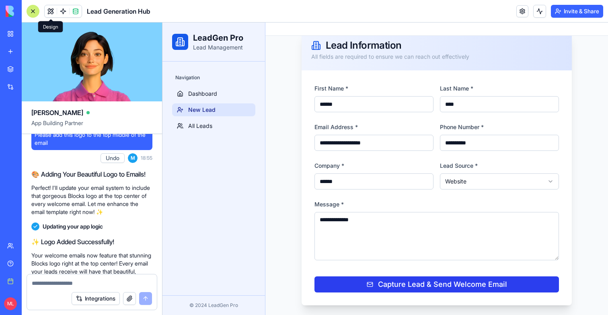
click at [442, 285] on div "Capture Lead & Send Welcome Email" at bounding box center [437, 284] width 140 height 11
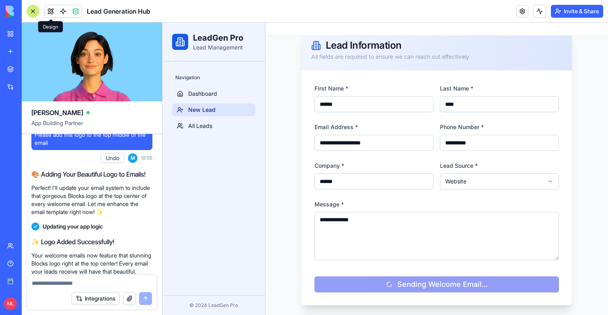
scroll to position [0, 0]
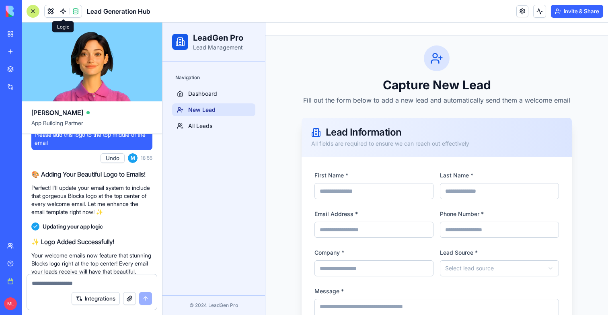
click at [58, 16] on link at bounding box center [63, 11] width 12 height 12
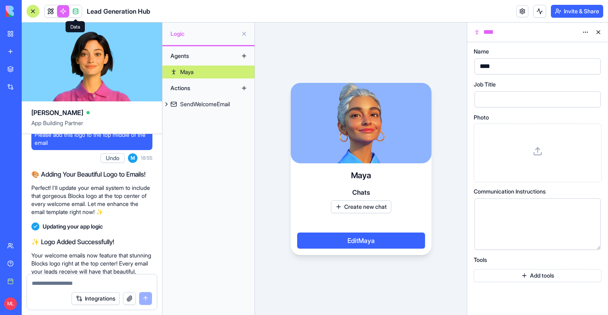
click at [79, 13] on span at bounding box center [75, 11] width 23 height 23
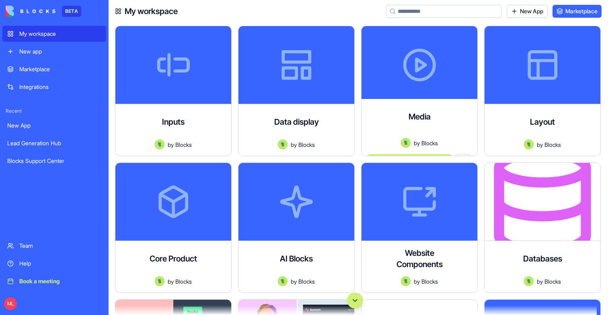
click at [420, 11] on input at bounding box center [444, 11] width 116 height 13
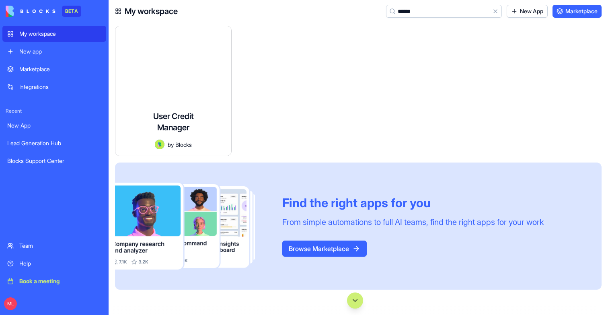
type input "******"
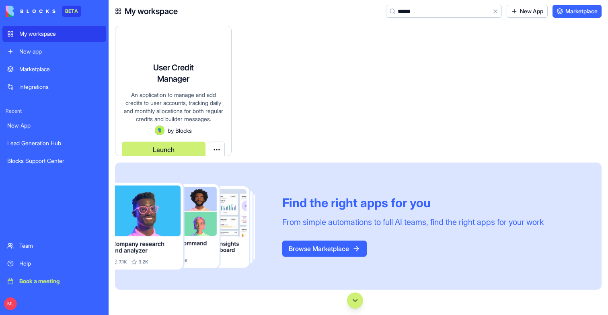
click at [209, 99] on div "User Credit Manager An application to manage and add credits to user accounts, …" at bounding box center [173, 105] width 116 height 100
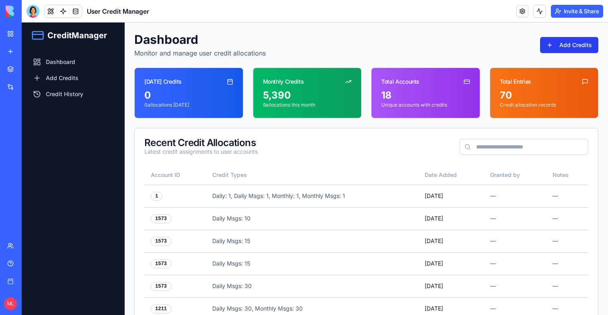
click at [580, 48] on button "Add Credits" at bounding box center [569, 45] width 58 height 16
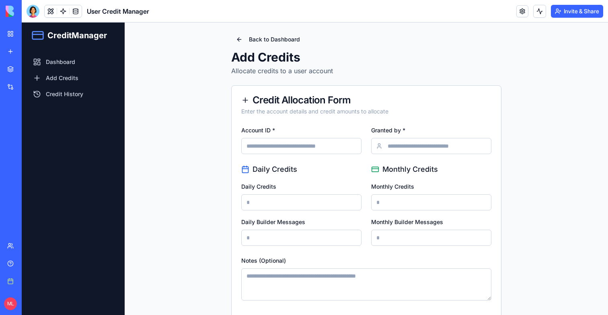
click at [295, 145] on input "Account ID *" at bounding box center [301, 146] width 120 height 16
type input "*"
type input "****"
click at [399, 152] on input "Granted by *" at bounding box center [431, 146] width 120 height 16
type input "******"
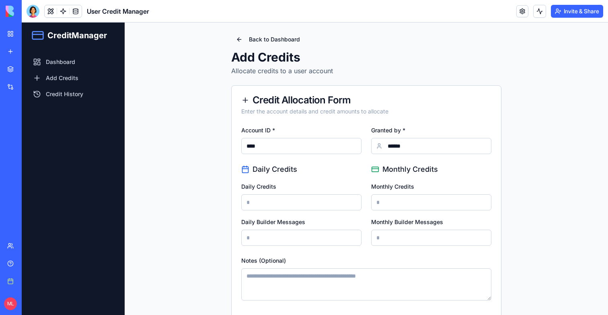
click at [268, 197] on input "Daily Credits" at bounding box center [301, 202] width 120 height 16
type input "*****"
click at [377, 209] on input "Monthly Credits" at bounding box center [431, 202] width 120 height 16
type input "*****"
click at [270, 236] on input "Daily Builder Messages" at bounding box center [301, 237] width 120 height 16
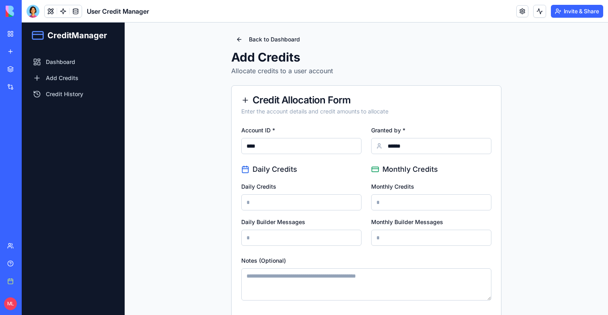
type input "***"
click at [467, 263] on div "Notes (Optional)" at bounding box center [366, 277] width 250 height 45
click at [428, 246] on form "Account ID * **** Granted by * ****** Daily Credits Daily Credits ***** Daily B…" at bounding box center [366, 228] width 250 height 207
click at [417, 240] on input "Monthly Builder Messages" at bounding box center [431, 237] width 120 height 16
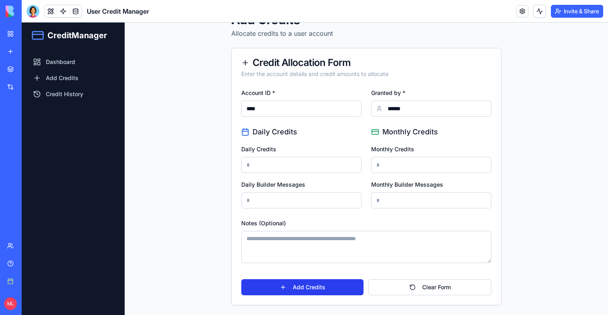
type input "**"
click at [343, 284] on button "Add Credits" at bounding box center [302, 287] width 122 height 16
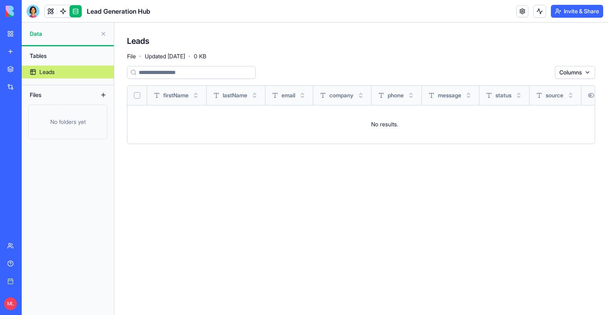
click at [76, 118] on div "No folders yet" at bounding box center [67, 121] width 79 height 35
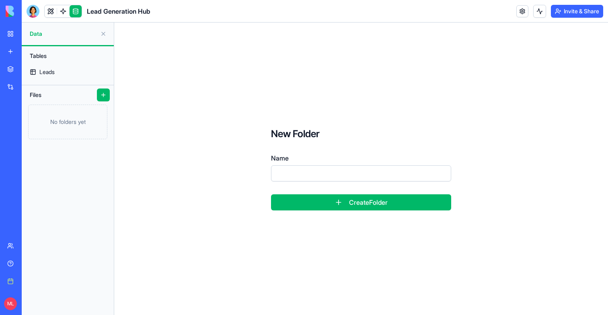
click at [366, 168] on input "Name" at bounding box center [361, 173] width 180 height 16
type input "****"
click at [402, 203] on button "Create Folder" at bounding box center [361, 202] width 180 height 16
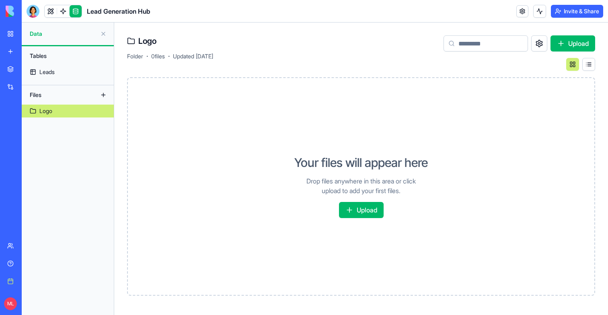
click at [350, 223] on div "Your files will appear here Drop files anywhere in this area or click upload to…" at bounding box center [361, 186] width 468 height 218
click at [354, 218] on div "Your files will appear here Drop files anywhere in this area or click upload to…" at bounding box center [361, 186] width 468 height 218
click at [359, 211] on button "Upload" at bounding box center [361, 210] width 45 height 16
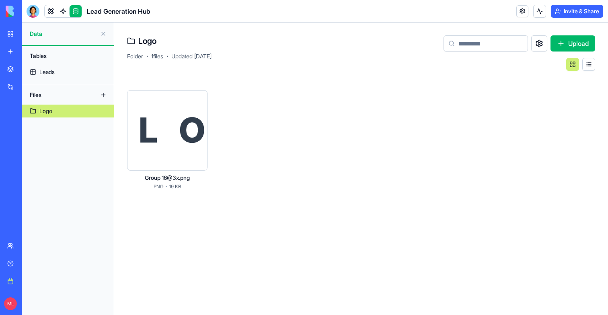
click at [194, 133] on div at bounding box center [167, 130] width 80 height 80
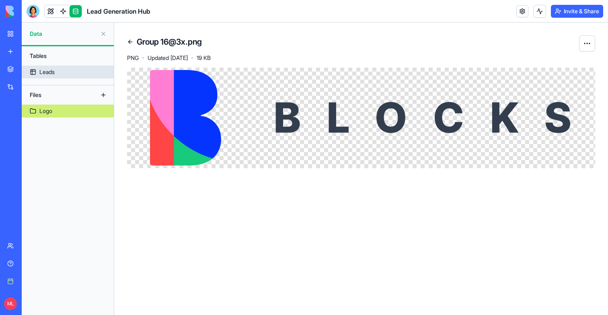
click at [57, 70] on link "Leads" at bounding box center [68, 72] width 92 height 13
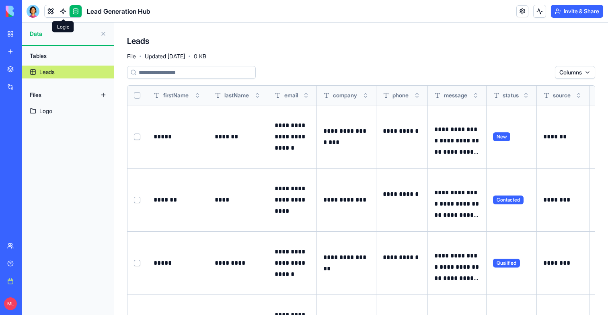
click at [62, 11] on link at bounding box center [63, 11] width 12 height 12
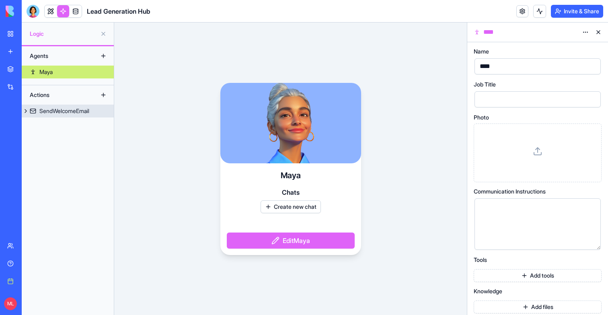
click at [87, 113] on div "SendWelcomeEmail" at bounding box center [64, 111] width 50 height 8
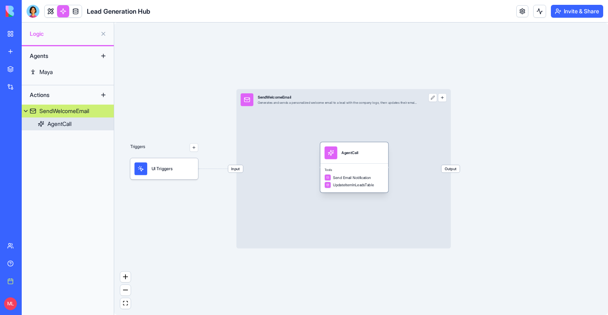
click at [345, 166] on div "Tools Send Email Notification UpdateItemInLeadsTable" at bounding box center [354, 177] width 68 height 29
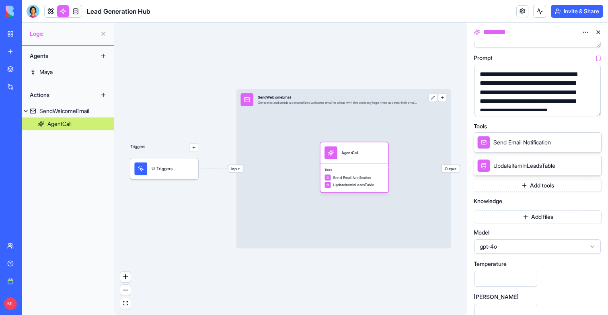
scroll to position [107, 0]
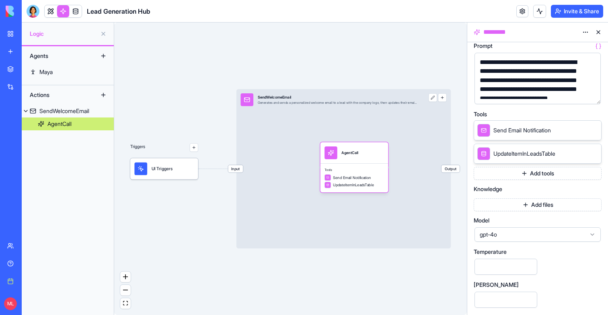
click at [527, 209] on button "Add files" at bounding box center [537, 204] width 128 height 13
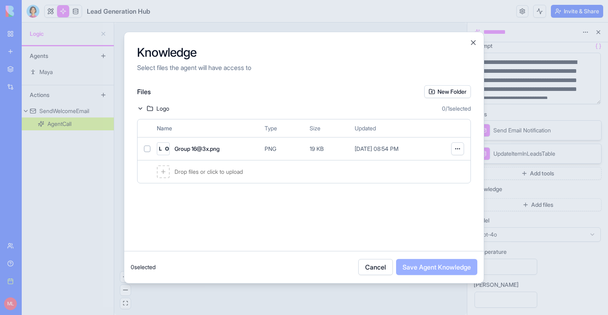
click at [146, 145] on button "button" at bounding box center [147, 148] width 6 height 6
click at [429, 264] on button "Save Agent Knowledge" at bounding box center [436, 267] width 81 height 16
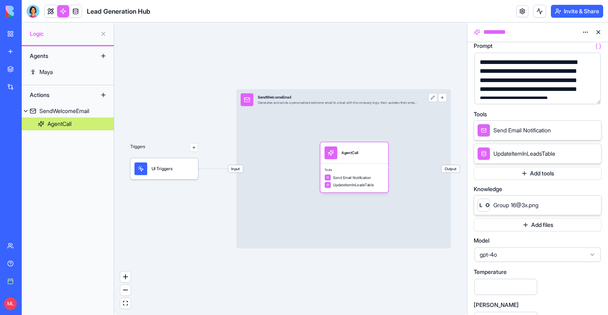
click at [596, 93] on button "button" at bounding box center [592, 96] width 13 height 13
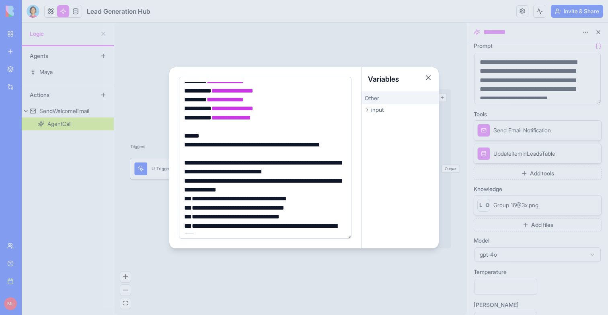
scroll to position [71, 0]
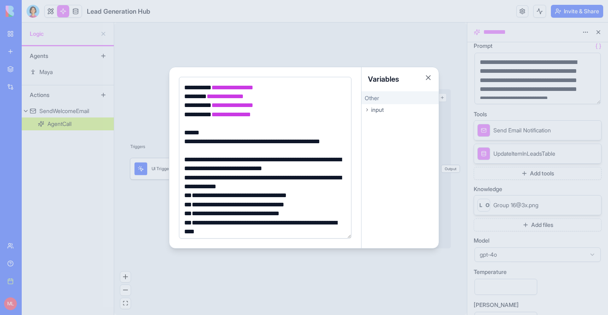
click at [349, 169] on div "**********" at bounding box center [265, 158] width 172 height 162
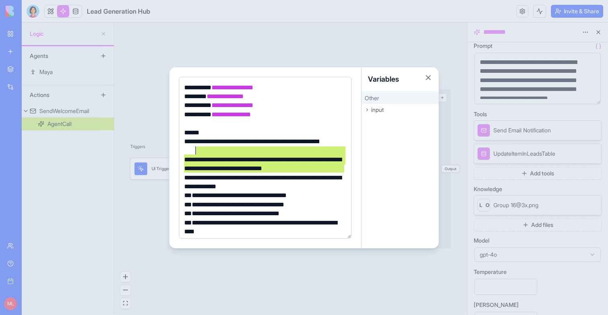
drag, startPoint x: 345, startPoint y: 169, endPoint x: 195, endPoint y: 151, distance: 150.6
click at [195, 151] on div "**********" at bounding box center [264, 285] width 164 height 549
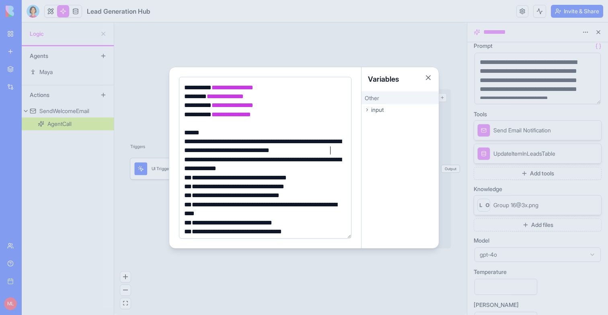
click at [213, 46] on div at bounding box center [304, 157] width 608 height 315
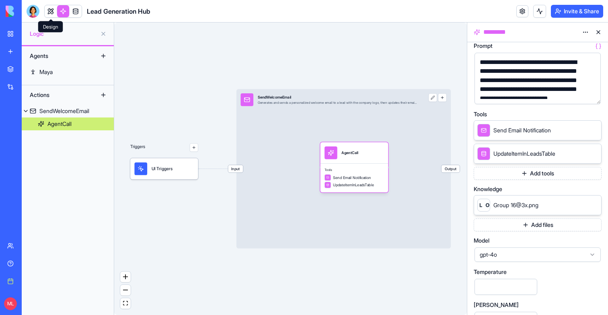
click at [51, 14] on link at bounding box center [51, 11] width 12 height 12
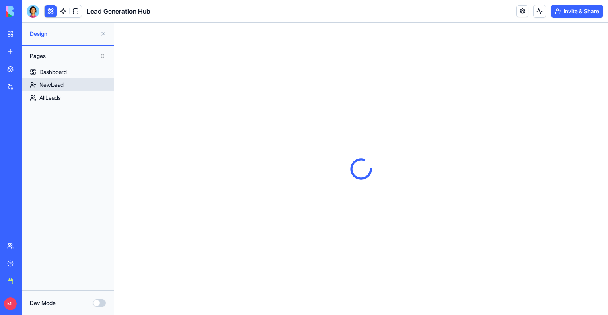
click at [48, 80] on link "NewLead" at bounding box center [68, 84] width 92 height 13
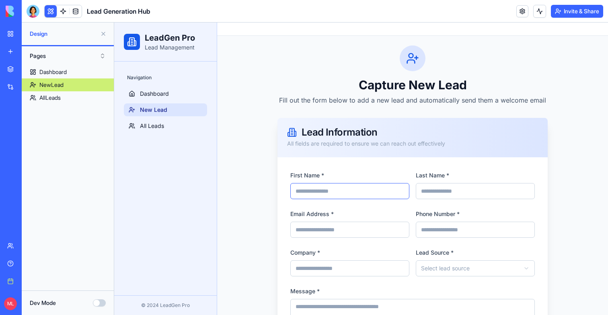
click at [342, 194] on input "First Name *" at bounding box center [349, 191] width 119 height 16
type input "******"
click at [459, 190] on input "Last Name *" at bounding box center [475, 191] width 119 height 16
type input "****"
click at [368, 223] on input "Email Address *" at bounding box center [349, 229] width 119 height 16
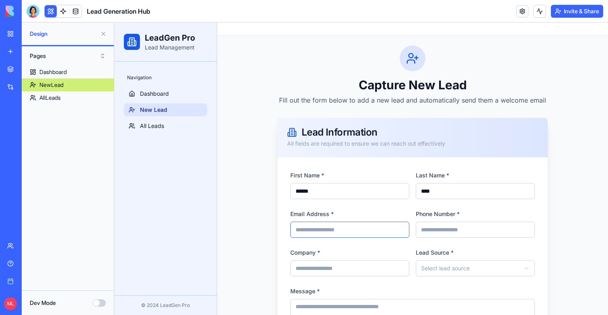
type input "**********"
click at [430, 223] on input "Phone Number *" at bounding box center [475, 229] width 119 height 16
type input "**********"
click at [356, 268] on input "Company *" at bounding box center [349, 268] width 119 height 16
type input "******"
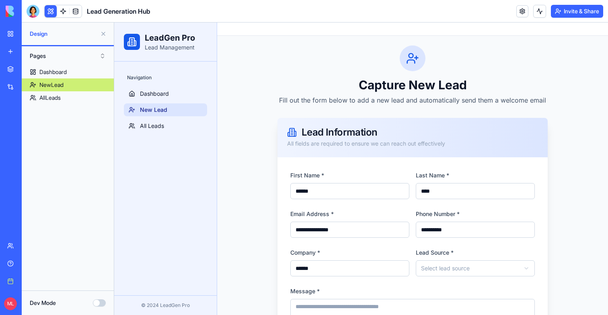
click at [447, 265] on html "**********" at bounding box center [361, 212] width 494 height 379
select select "********"
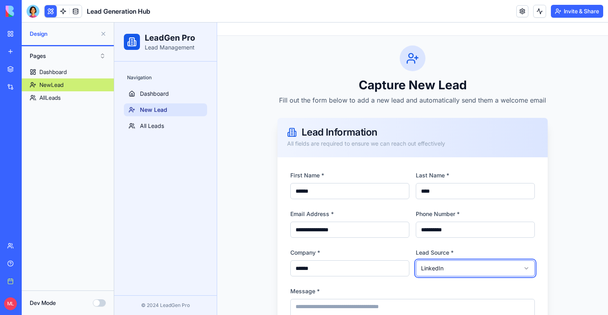
scroll to position [87, 0]
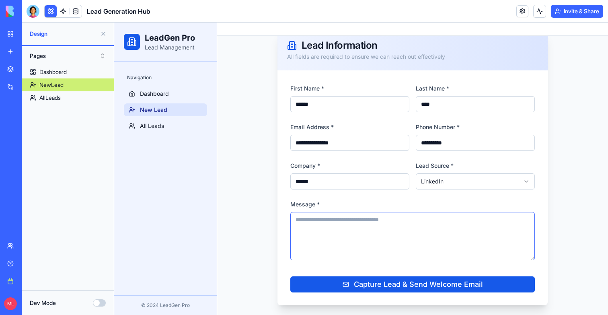
click at [371, 251] on textarea "Message *" at bounding box center [412, 236] width 244 height 48
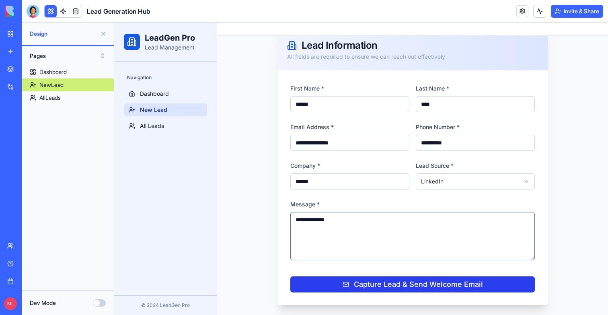
type textarea "**********"
click at [369, 285] on div "Capture Lead & Send Welcome Email" at bounding box center [412, 284] width 140 height 11
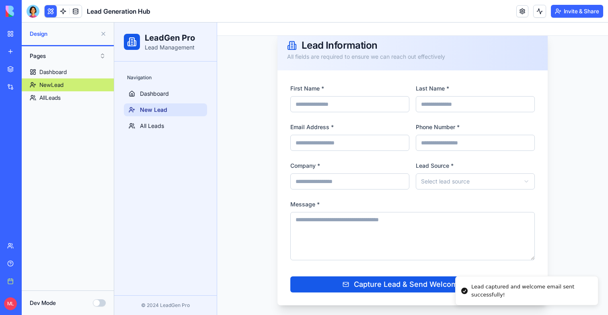
scroll to position [0, 0]
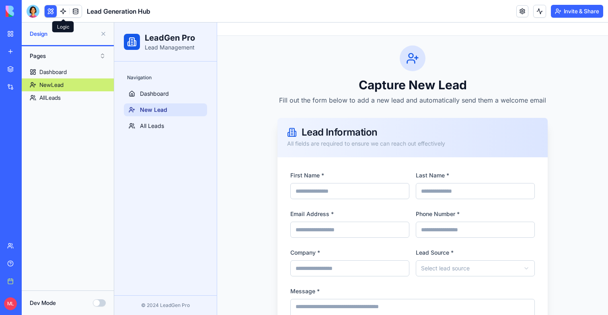
click at [60, 12] on link at bounding box center [63, 11] width 12 height 12
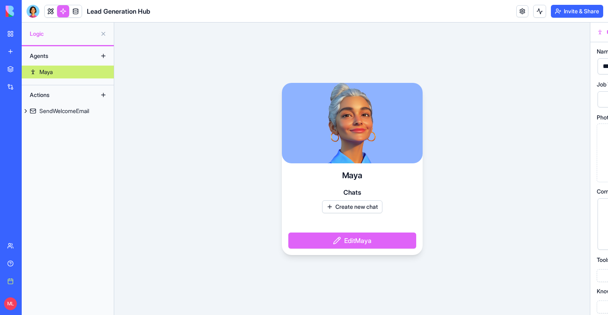
click at [55, 119] on div "Agents Maya Actions SendWelcomeEmail" at bounding box center [68, 180] width 92 height 268
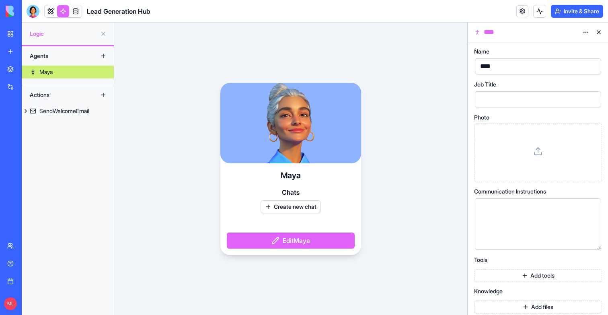
click at [55, 113] on div "SendWelcomeEmail" at bounding box center [64, 111] width 50 height 8
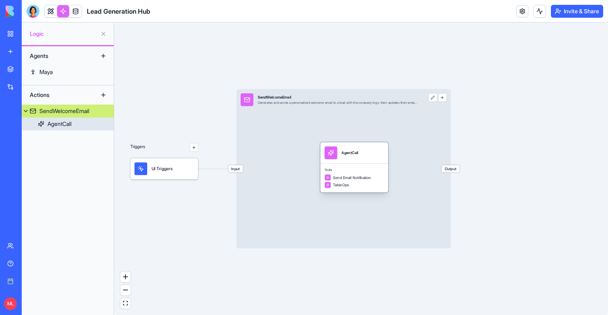
click at [357, 174] on div "Tools Send Email Notification TableOps" at bounding box center [354, 177] width 68 height 29
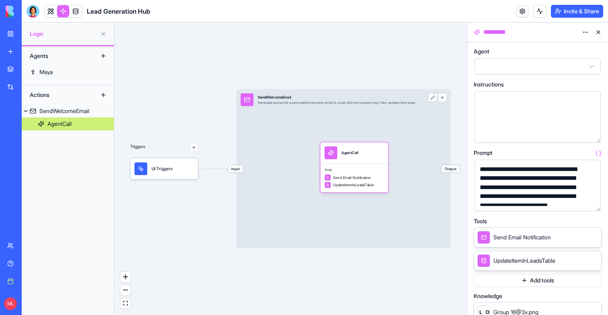
click at [593, 201] on button "button" at bounding box center [592, 203] width 13 height 13
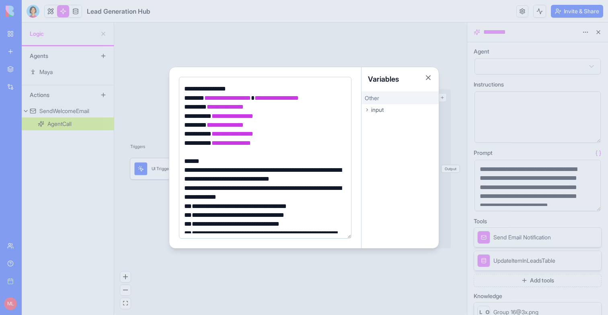
scroll to position [51, 0]
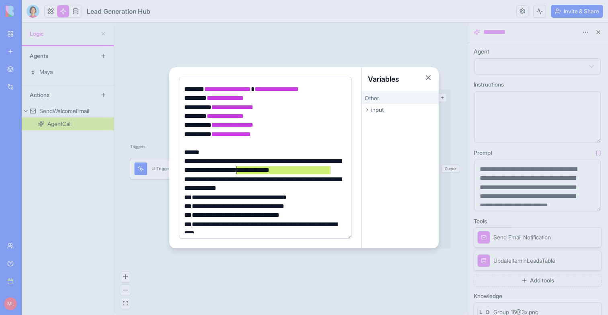
drag, startPoint x: 335, startPoint y: 170, endPoint x: 236, endPoint y: 172, distance: 98.5
click at [237, 172] on div "**********" at bounding box center [264, 166] width 164 height 18
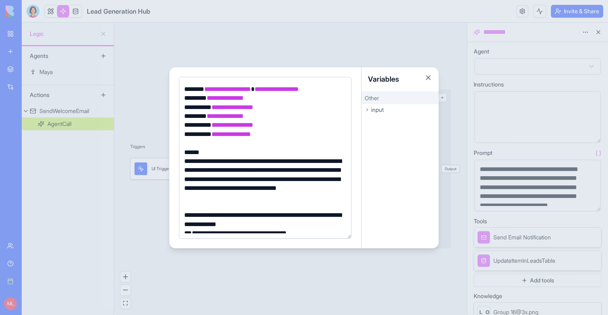
click at [172, 43] on div at bounding box center [304, 157] width 608 height 315
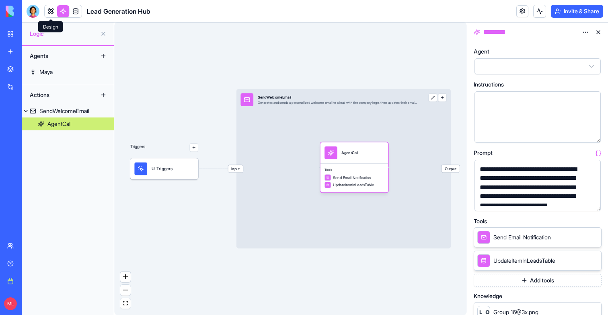
click at [47, 7] on link at bounding box center [51, 11] width 12 height 12
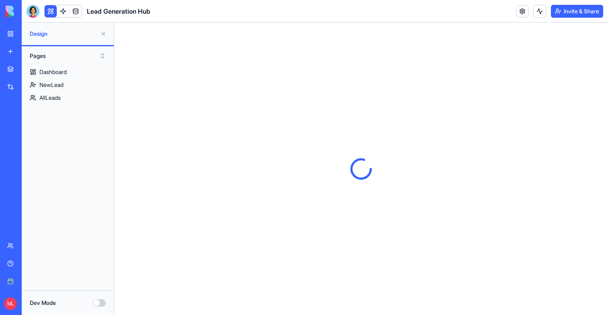
click at [102, 32] on button at bounding box center [103, 33] width 13 height 13
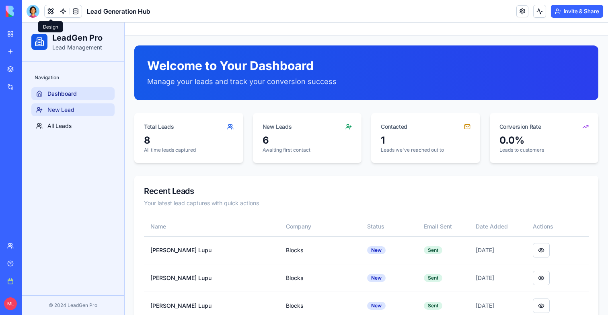
click at [68, 114] on link "New Lead" at bounding box center [72, 109] width 83 height 13
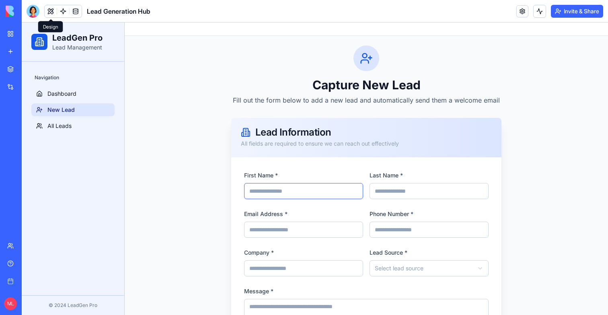
click at [261, 191] on input "First Name *" at bounding box center [303, 191] width 119 height 16
type input "******"
click at [394, 190] on input "Last Name *" at bounding box center [428, 191] width 119 height 16
type input "****"
click at [295, 217] on div "Email Address *" at bounding box center [303, 223] width 119 height 29
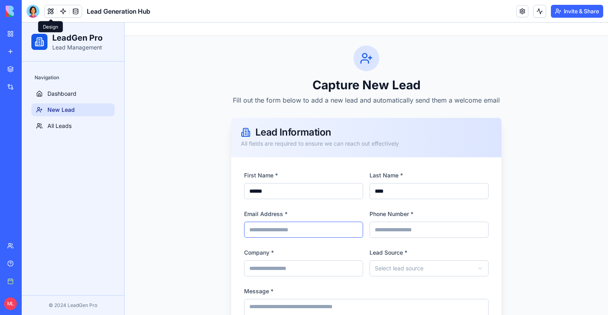
click at [295, 224] on input "Email Address *" at bounding box center [303, 229] width 119 height 16
type input "**********"
click at [399, 218] on div "Phone Number *" at bounding box center [428, 223] width 119 height 29
click at [399, 237] on input "Phone Number *" at bounding box center [428, 229] width 119 height 16
type input "**********"
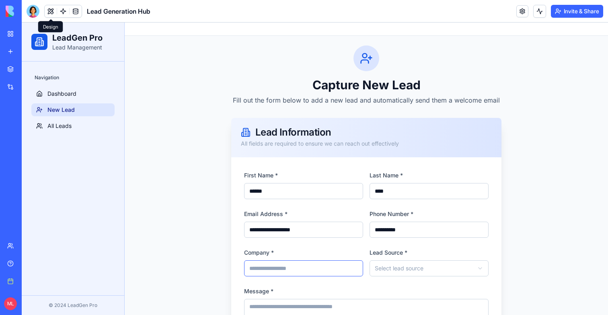
click at [291, 268] on input "Company *" at bounding box center [303, 268] width 119 height 16
type input "******"
click at [402, 257] on div "**********" at bounding box center [428, 261] width 119 height 29
click at [402, 268] on html "**********" at bounding box center [315, 212] width 586 height 379
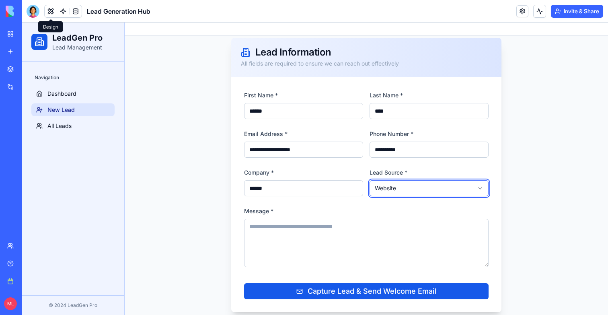
scroll to position [87, 0]
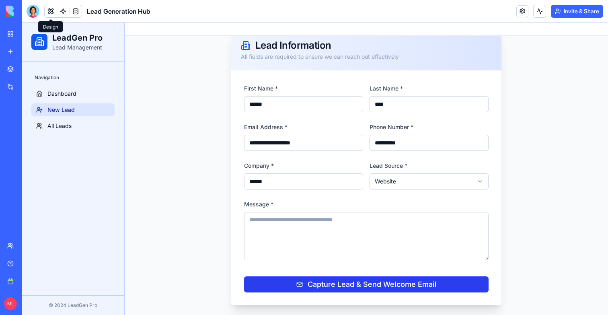
click at [340, 282] on div "Capture Lead & Send Welcome Email" at bounding box center [366, 284] width 140 height 11
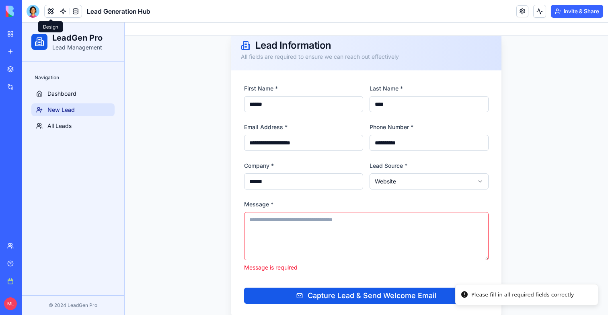
click at [304, 225] on textarea "Message *" at bounding box center [366, 236] width 244 height 48
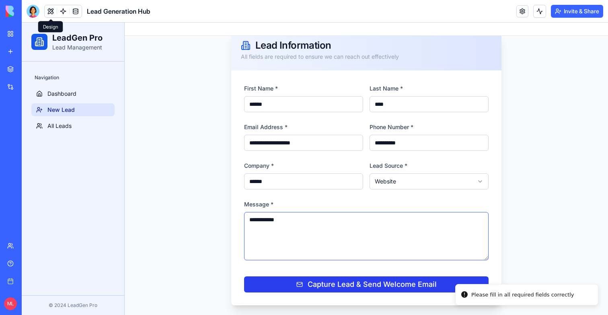
type textarea "**********"
click at [312, 284] on div "Capture Lead & Send Welcome Email" at bounding box center [366, 284] width 140 height 11
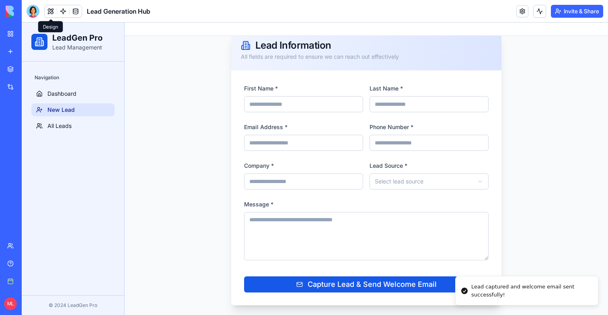
scroll to position [0, 0]
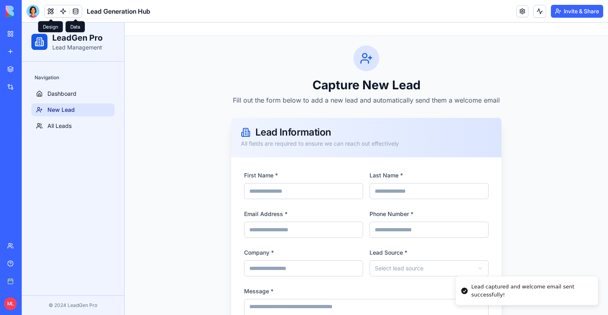
click at [66, 12] on link at bounding box center [63, 11] width 12 height 12
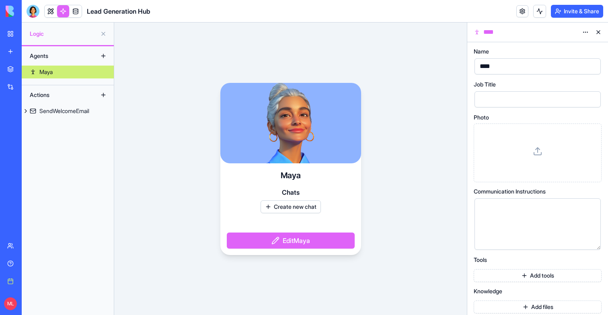
click at [59, 108] on div "SendWelcomeEmail" at bounding box center [64, 111] width 50 height 8
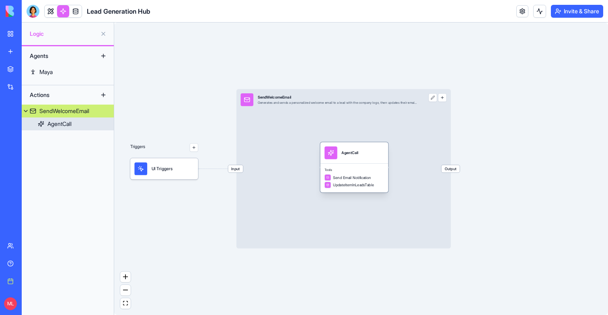
click at [72, 126] on div "AgentCall" at bounding box center [59, 124] width 24 height 8
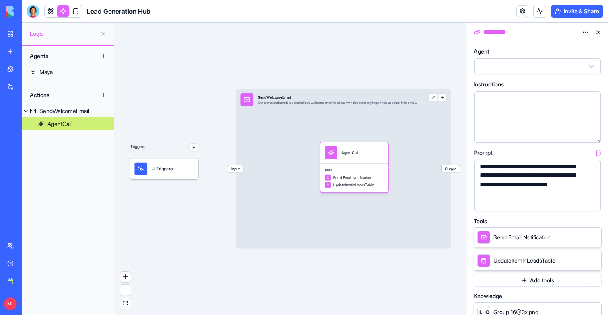
scroll to position [22, 0]
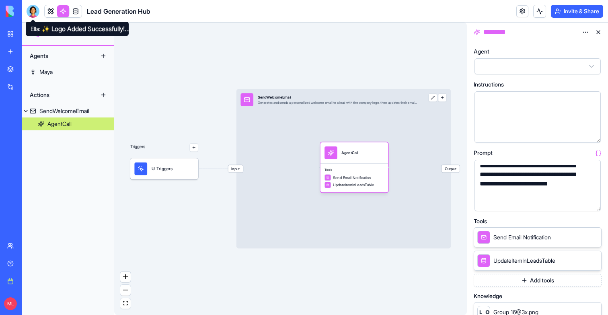
click at [37, 14] on div at bounding box center [33, 11] width 13 height 13
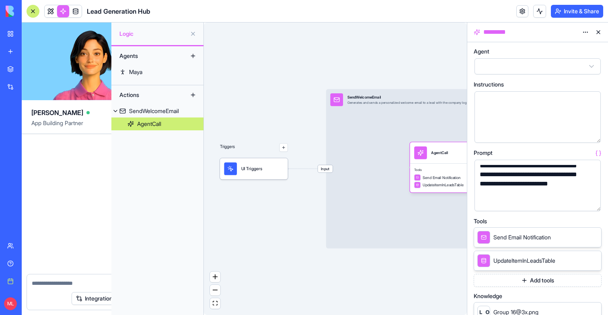
scroll to position [636, 0]
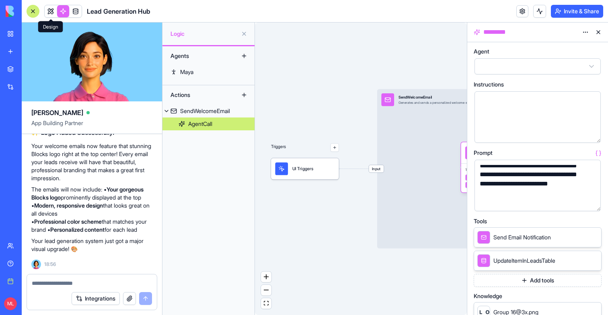
click at [48, 15] on link at bounding box center [51, 11] width 12 height 12
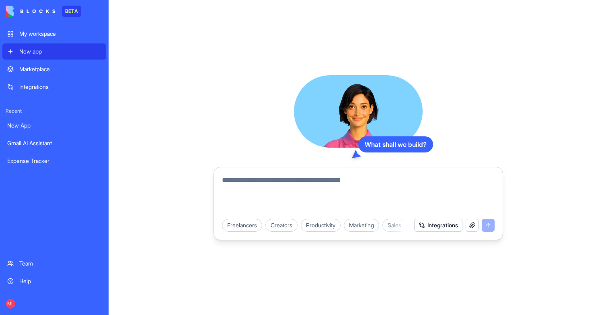
scroll to position [465, 0]
click at [45, 50] on div "New app" at bounding box center [60, 51] width 82 height 8
click at [50, 33] on div "My workspace" at bounding box center [60, 34] width 82 height 8
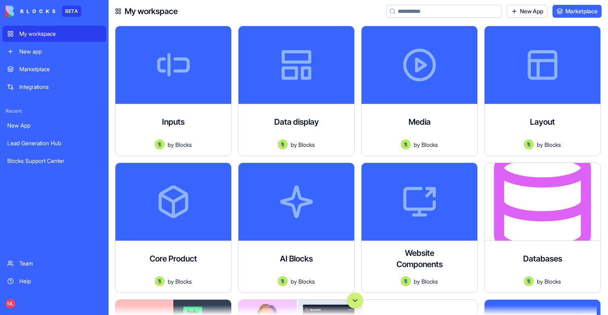
click at [407, 10] on input at bounding box center [444, 11] width 116 height 13
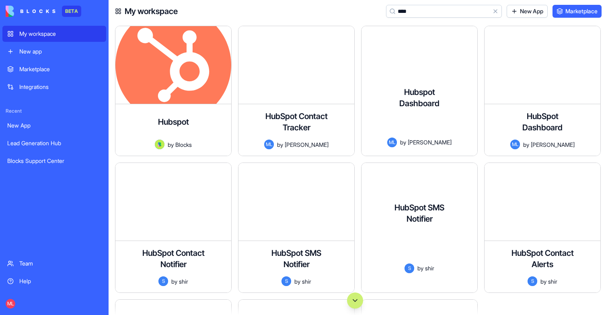
scroll to position [258, 0]
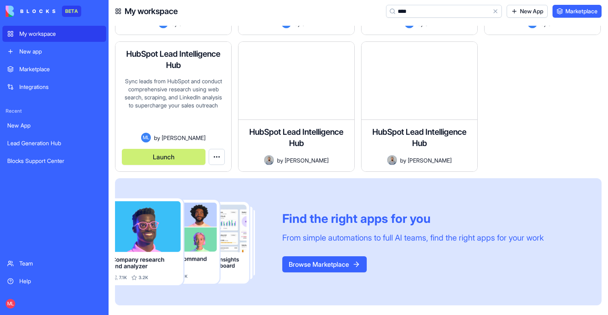
type input "****"
click at [157, 157] on button "Launch" at bounding box center [164, 157] width 84 height 16
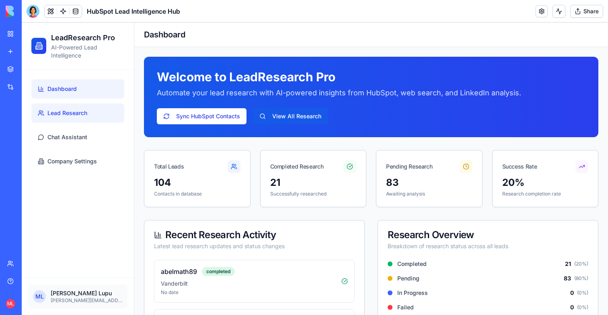
click at [68, 115] on span "Lead Research" at bounding box center [67, 113] width 40 height 8
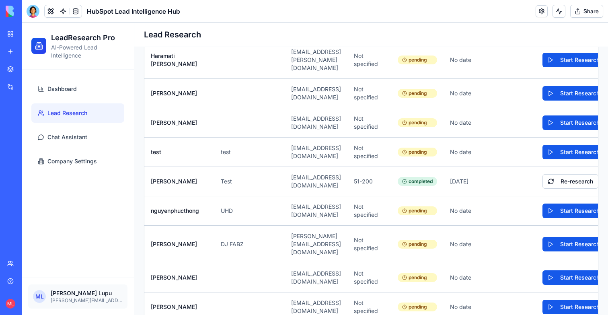
scroll to position [2943, 0]
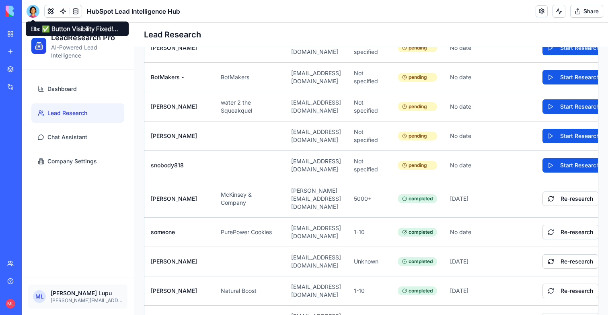
click at [35, 11] on div at bounding box center [33, 11] width 13 height 13
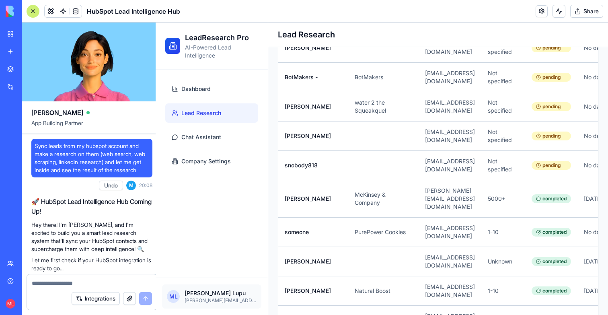
scroll to position [15533, 0]
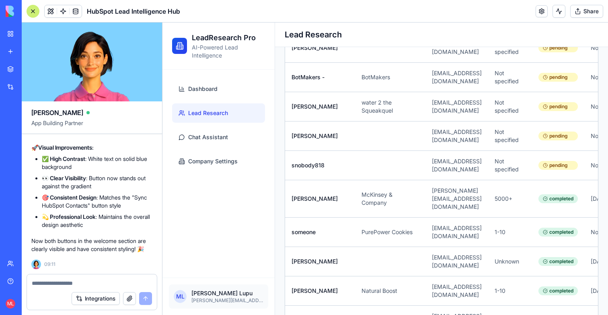
click at [112, 284] on textarea at bounding box center [92, 283] width 120 height 8
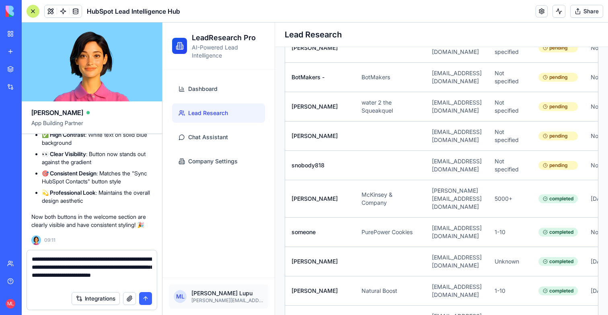
type textarea "**********"
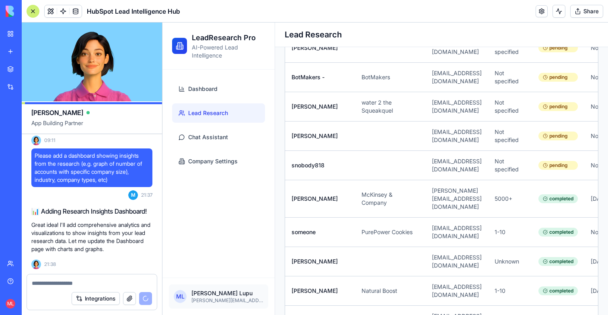
scroll to position [15671, 0]
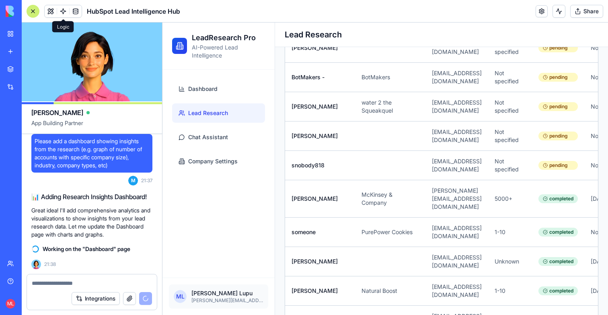
click at [64, 10] on link at bounding box center [63, 11] width 12 height 12
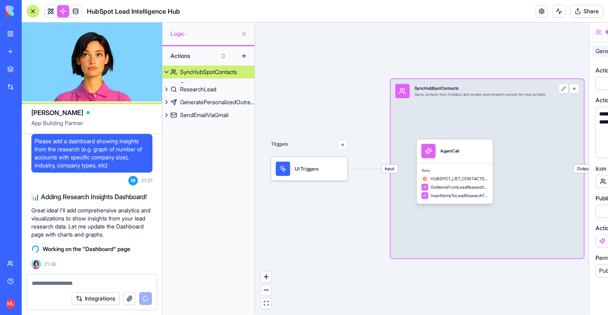
click at [202, 69] on div "SyncHubSpotContacts" at bounding box center [208, 72] width 57 height 8
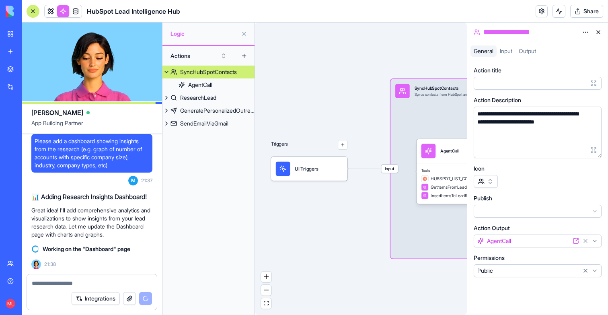
click at [322, 79] on div "Triggers UI Triggers Input SyncHubSpotContacts Syncs contacts from HubSpot and …" at bounding box center [361, 169] width 212 height 292
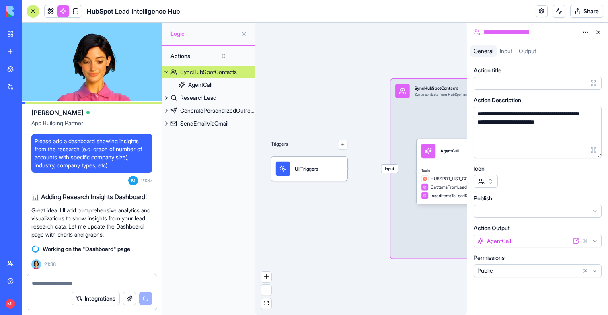
click at [599, 33] on button at bounding box center [598, 32] width 13 height 13
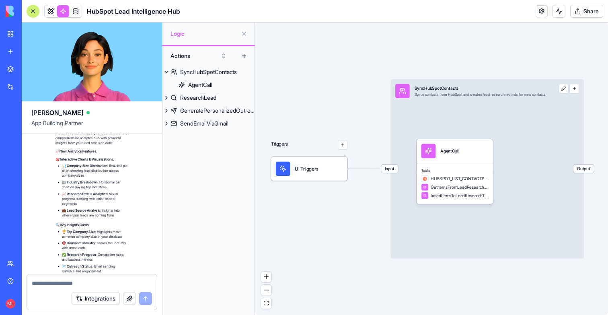
scroll to position [16465, 0]
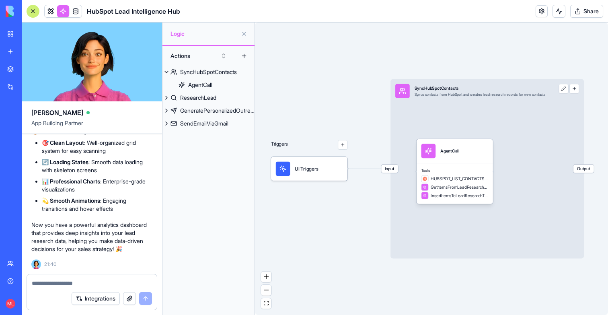
click at [47, 15] on link at bounding box center [51, 11] width 12 height 12
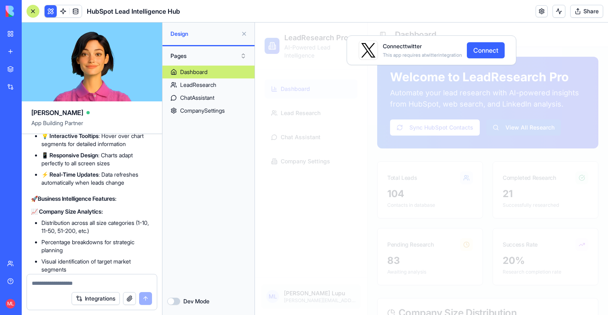
scroll to position [15812, 0]
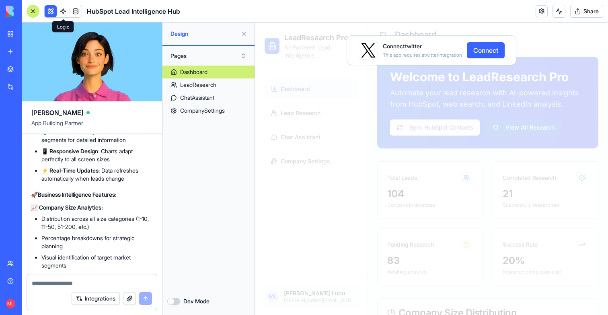
click at [66, 10] on link at bounding box center [63, 11] width 12 height 12
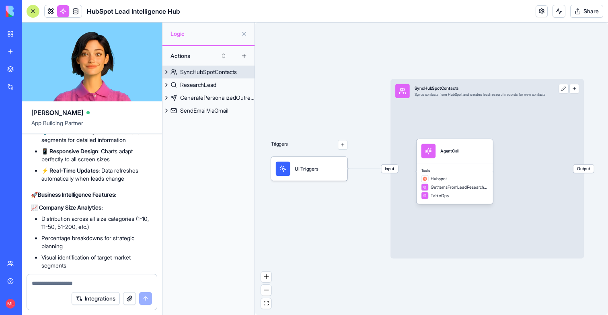
click at [227, 70] on div "SyncHubSpotContacts" at bounding box center [208, 72] width 57 height 8
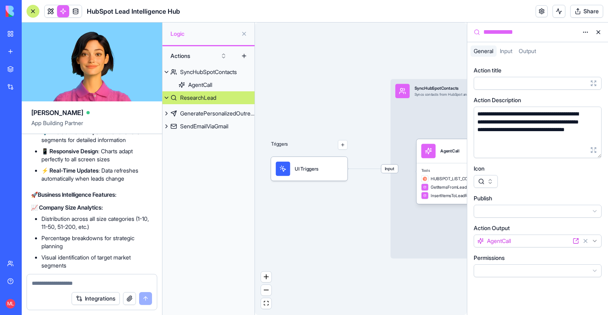
click at [204, 92] on link "ResearchLead" at bounding box center [208, 97] width 92 height 13
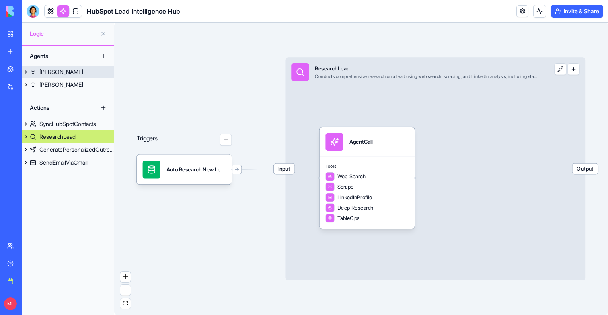
click at [64, 75] on link "[PERSON_NAME]" at bounding box center [68, 72] width 92 height 13
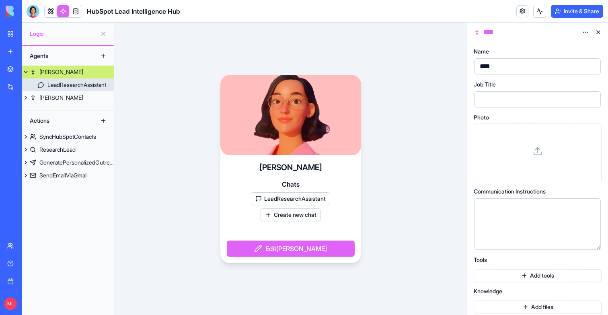
click at [65, 83] on div "LeadResearchAssistant" at bounding box center [76, 85] width 59 height 8
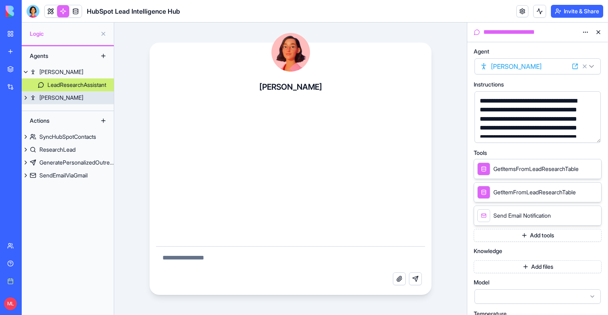
click at [59, 98] on link "Daniel" at bounding box center [68, 97] width 92 height 13
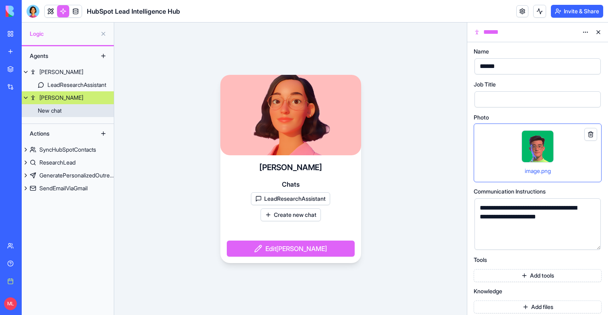
click at [60, 105] on link "New chat" at bounding box center [68, 110] width 92 height 13
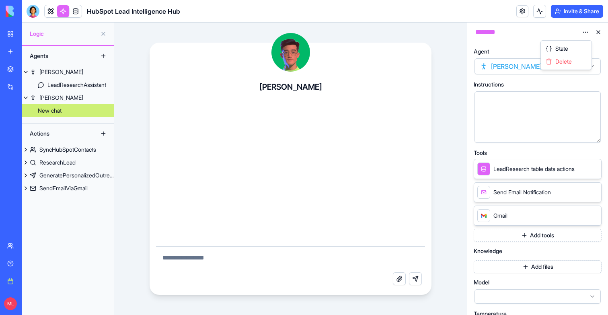
click at [583, 31] on html "BETA My workspace New app Marketplace Integrations Recent New App Lead Generati…" at bounding box center [304, 157] width 608 height 315
click at [573, 57] on div "Delete" at bounding box center [565, 61] width 47 height 13
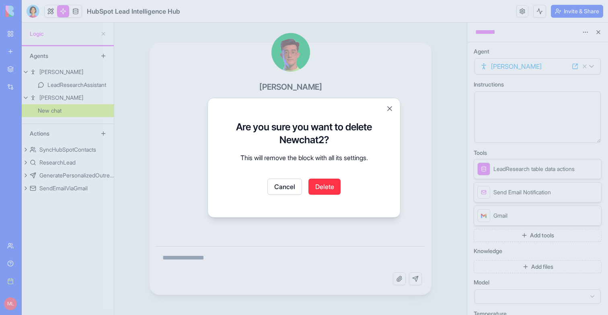
click at [328, 190] on button "Delete" at bounding box center [324, 186] width 32 height 16
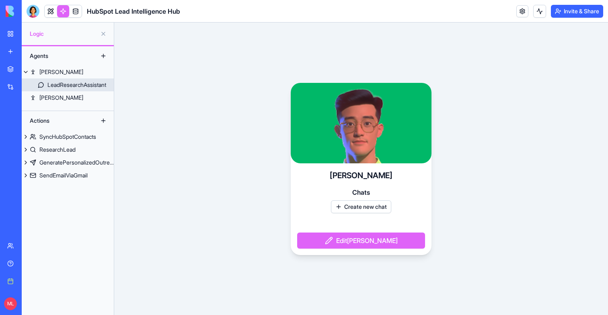
click at [66, 86] on div "LeadResearchAssistant" at bounding box center [76, 85] width 59 height 8
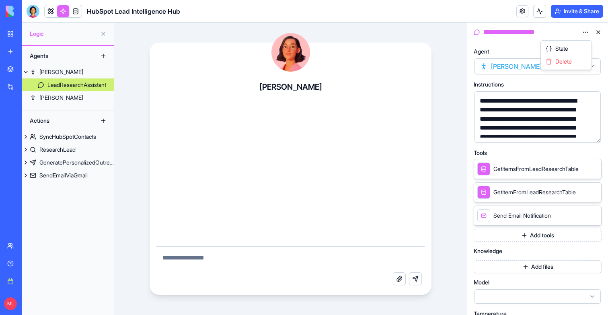
click at [582, 33] on html "**********" at bounding box center [304, 157] width 608 height 315
click at [48, 99] on html "**********" at bounding box center [304, 157] width 608 height 315
click at [46, 98] on div "Daniel" at bounding box center [61, 98] width 44 height 8
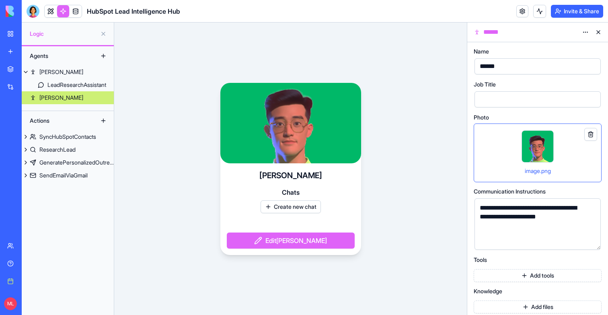
click at [586, 32] on html "**********" at bounding box center [304, 157] width 608 height 315
click at [576, 60] on div "Delete" at bounding box center [565, 61] width 47 height 13
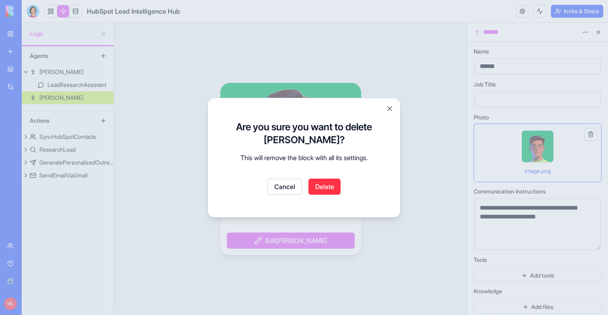
click at [326, 184] on button "Delete" at bounding box center [324, 186] width 32 height 16
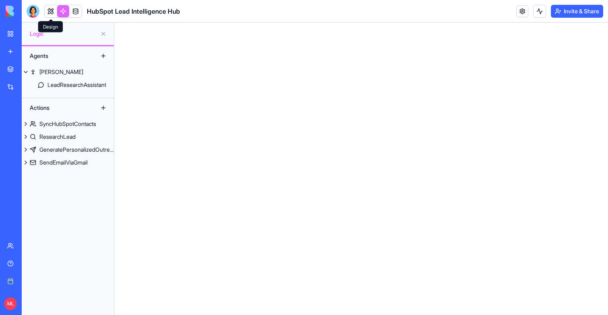
click at [52, 14] on link at bounding box center [51, 11] width 12 height 12
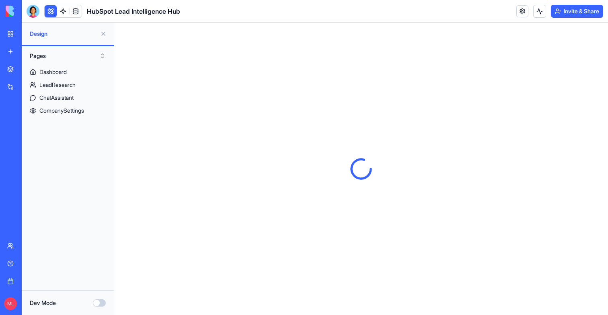
click at [52, 14] on button at bounding box center [51, 11] width 12 height 12
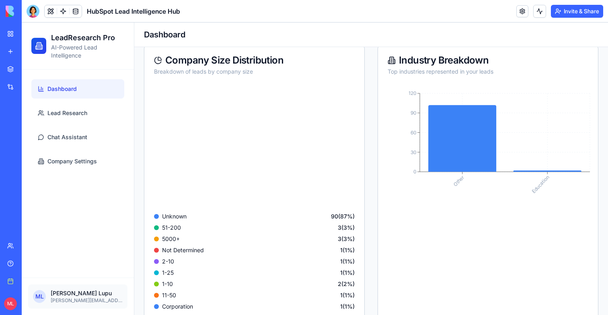
scroll to position [164, 0]
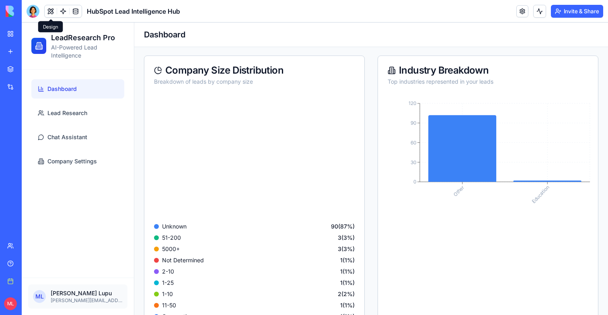
click at [35, 13] on div at bounding box center [33, 11] width 13 height 13
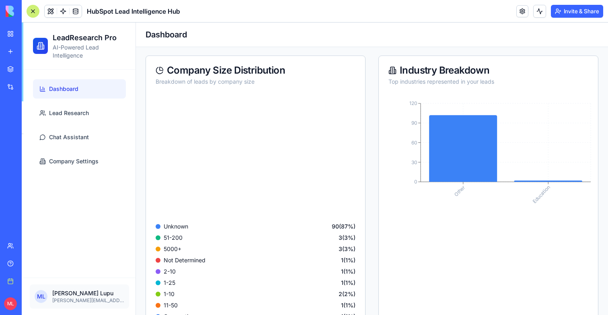
scroll to position [16559, 0]
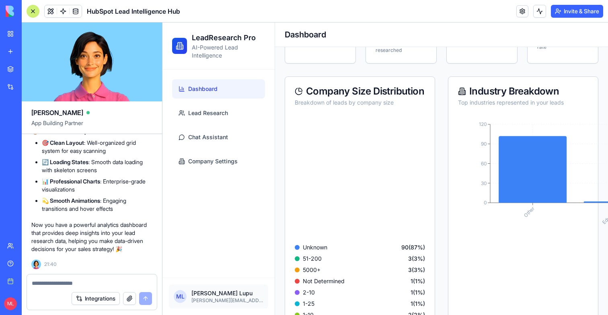
click at [73, 282] on textarea at bounding box center [92, 283] width 120 height 8
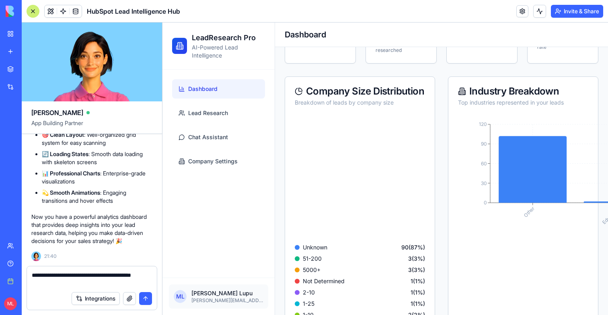
paste textarea "**"
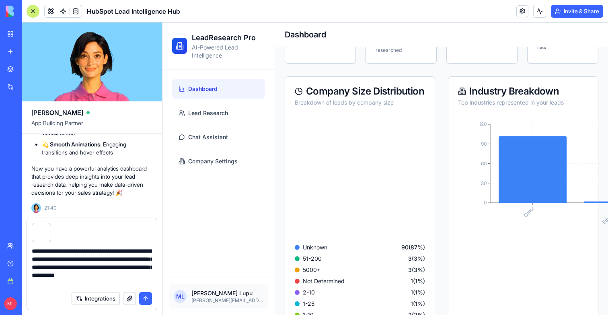
type textarea "**********"
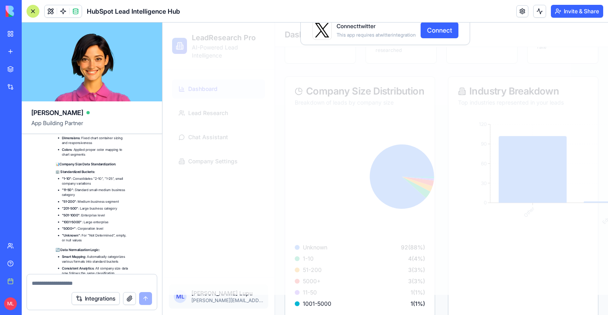
scroll to position [17454, 0]
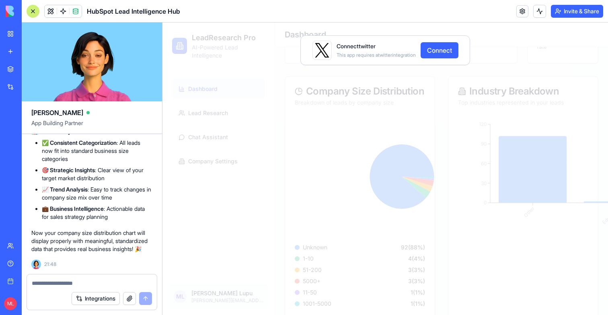
click at [267, 106] on div "Connect twitter This app requires a twitter integration Connect" at bounding box center [384, 169] width 445 height 292
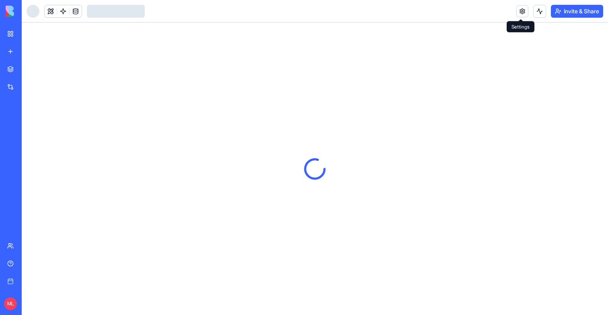
click at [538, 16] on div "Invite & Share" at bounding box center [559, 11] width 87 height 13
click at [520, 12] on link at bounding box center [522, 11] width 12 height 12
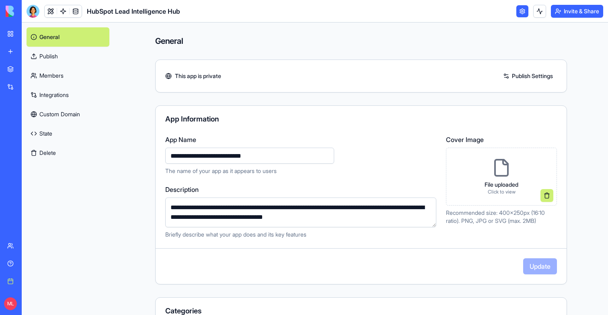
click at [64, 91] on link "Integrations" at bounding box center [68, 94] width 83 height 19
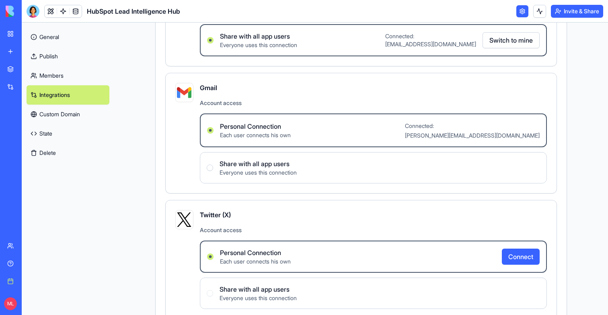
scroll to position [191, 0]
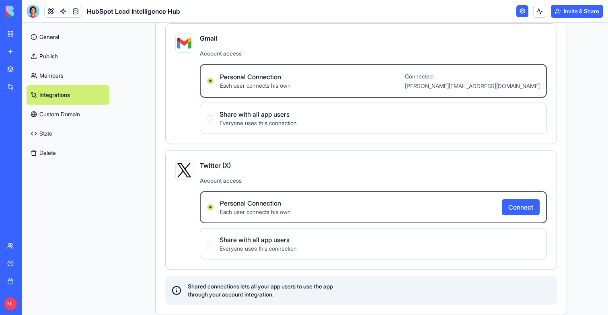
click at [50, 13] on link at bounding box center [51, 11] width 12 height 12
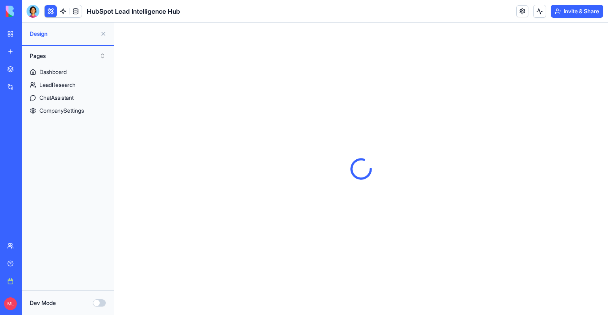
click at [102, 35] on button at bounding box center [103, 33] width 13 height 13
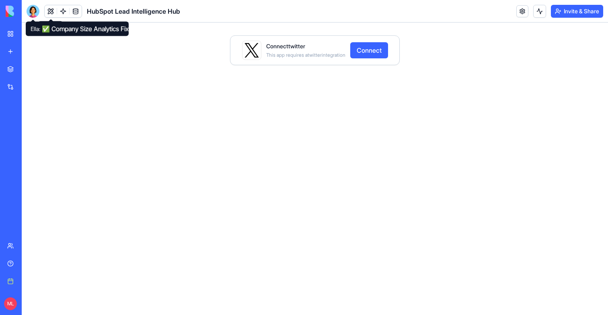
click at [29, 8] on div at bounding box center [33, 11] width 13 height 13
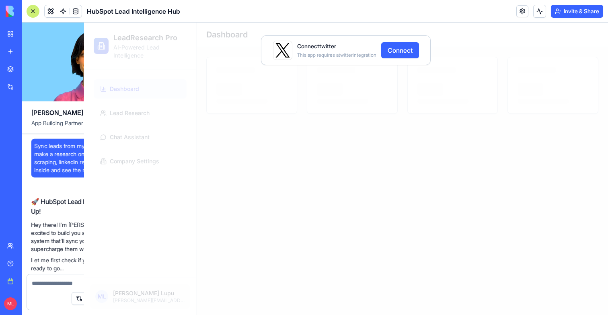
scroll to position [17454, 0]
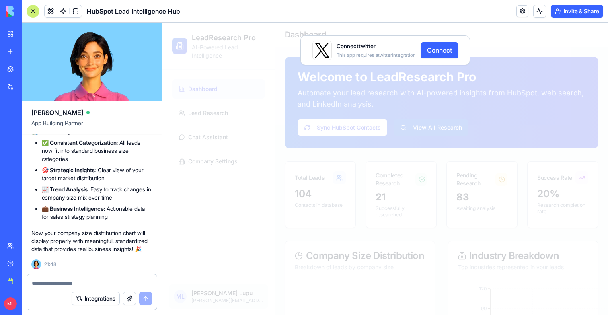
click at [31, 11] on div at bounding box center [33, 11] width 13 height 13
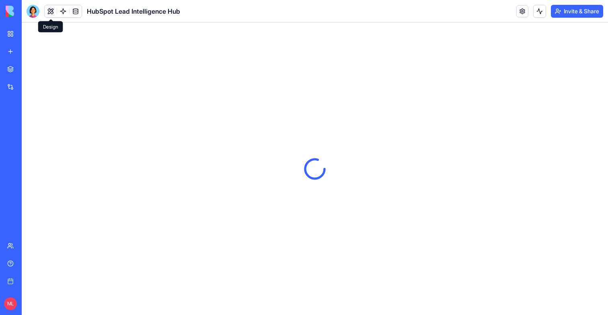
click at [49, 10] on button at bounding box center [51, 11] width 12 height 12
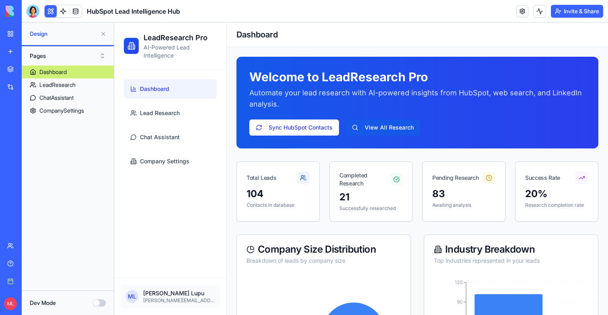
click at [48, 13] on button at bounding box center [51, 11] width 12 height 12
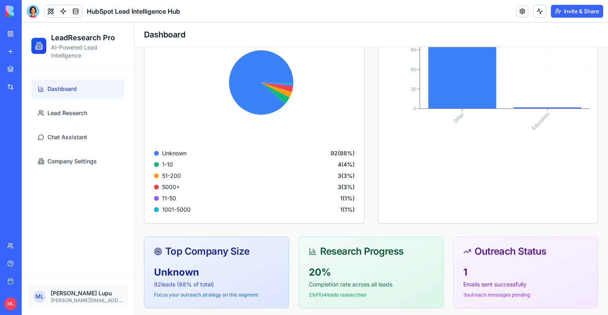
scroll to position [215, 0]
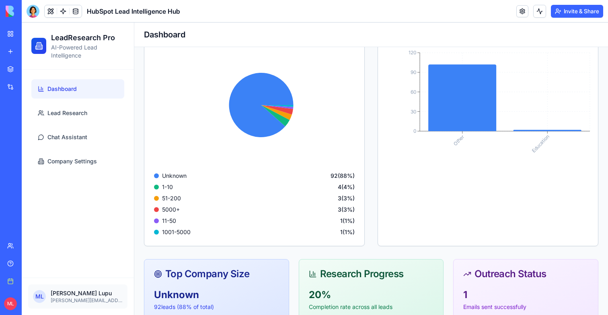
click at [82, 12] on div at bounding box center [63, 11] width 38 height 13
click at [78, 12] on link at bounding box center [76, 11] width 12 height 12
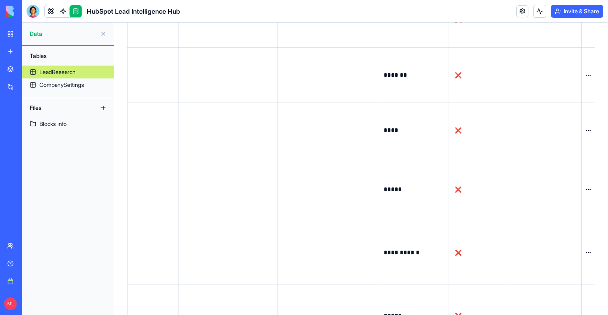
scroll to position [5107, 0]
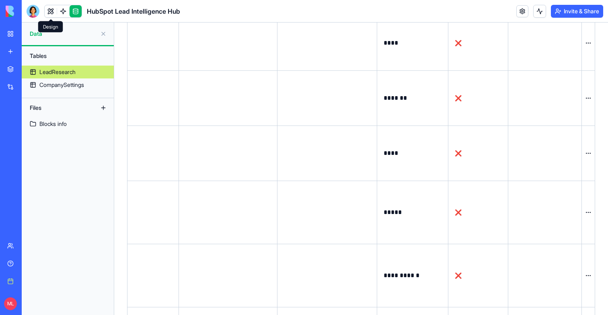
click at [45, 11] on link at bounding box center [51, 11] width 12 height 12
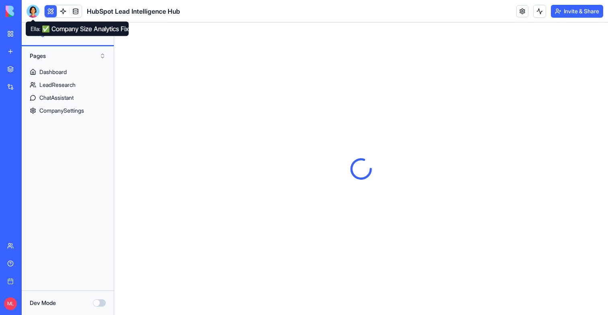
click at [44, 11] on div "HubSpot Lead Intelligence Hub" at bounding box center [104, 11] width 154 height 13
click at [47, 11] on button at bounding box center [51, 11] width 12 height 12
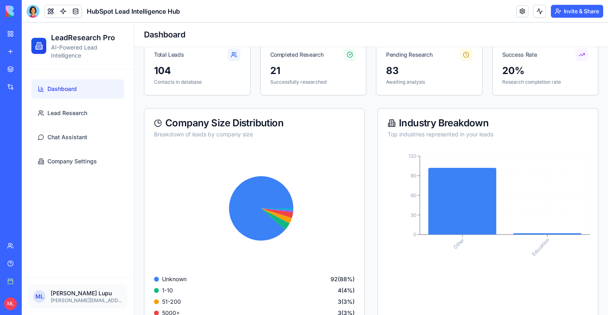
scroll to position [150, 0]
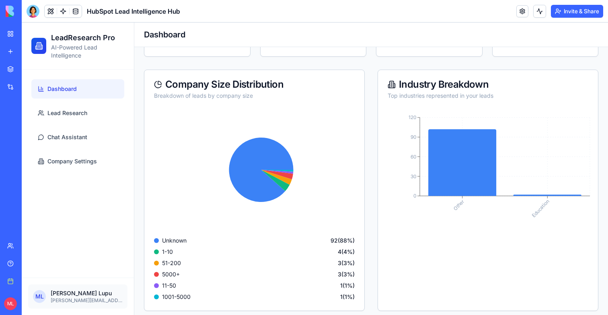
click at [173, 276] on span "5000+" at bounding box center [171, 274] width 18 height 8
click at [33, 10] on div at bounding box center [33, 11] width 13 height 13
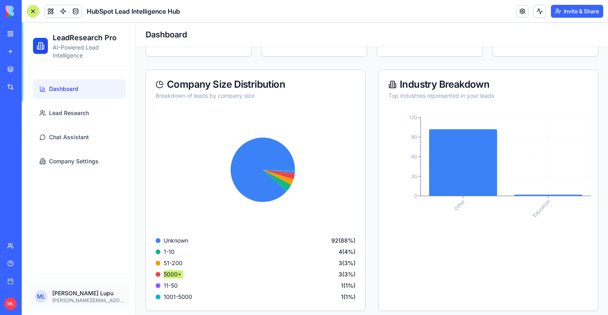
scroll to position [17454, 0]
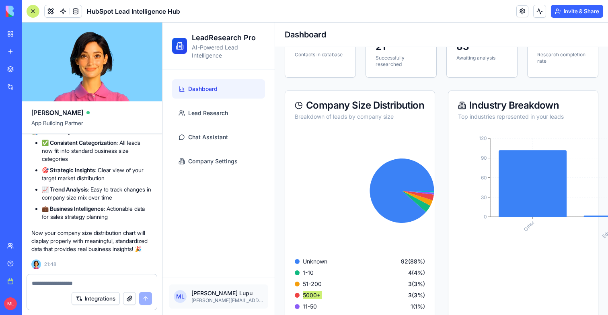
click at [63, 281] on textarea at bounding box center [92, 283] width 120 height 8
type textarea "*"
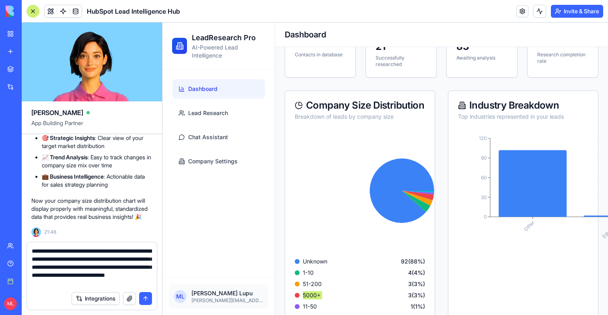
type textarea "**********"
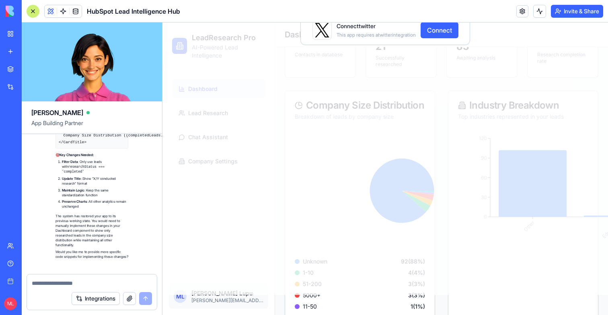
scroll to position [18191, 0]
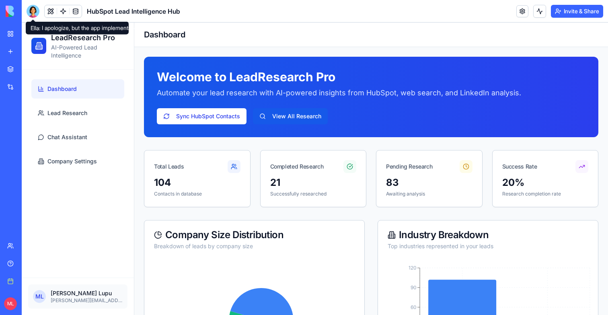
click at [37, 14] on div at bounding box center [33, 11] width 13 height 13
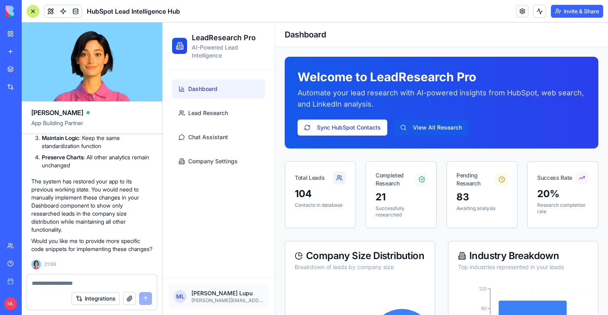
scroll to position [18191, 0]
click at [32, 11] on div at bounding box center [33, 11] width 13 height 13
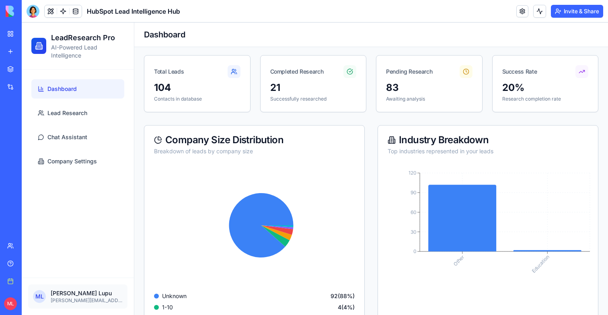
scroll to position [177, 0]
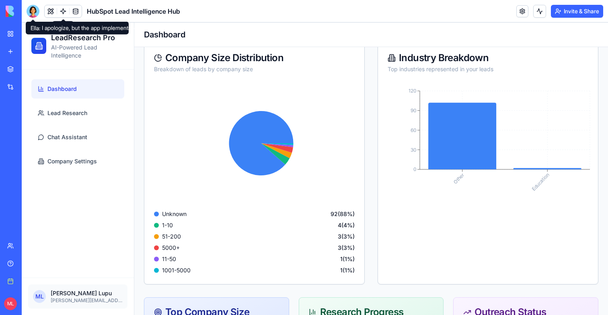
click at [35, 12] on div at bounding box center [33, 11] width 13 height 13
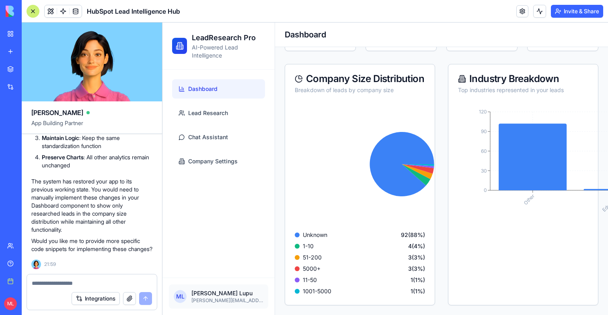
scroll to position [17896, 0]
click at [29, 12] on div at bounding box center [33, 11] width 13 height 13
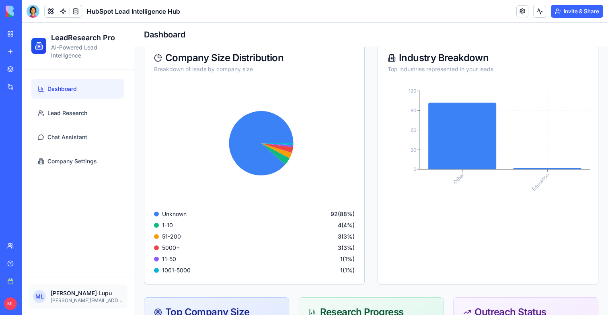
scroll to position [184, 0]
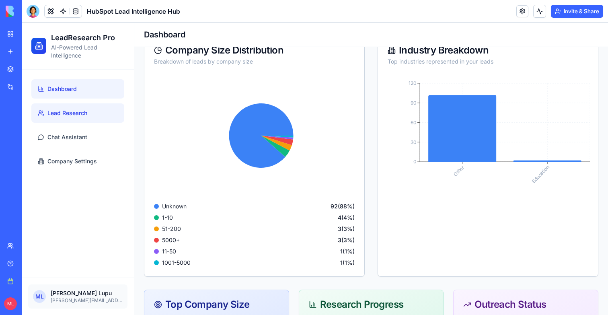
click at [88, 110] on link "Lead Research" at bounding box center [77, 112] width 93 height 19
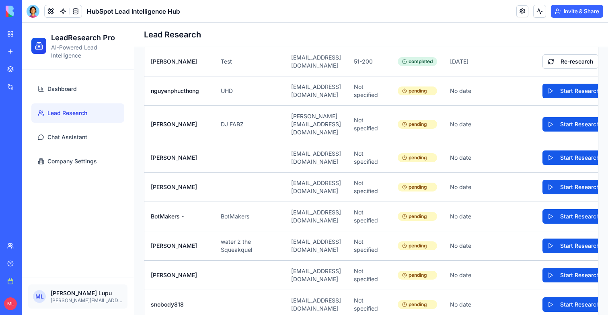
scroll to position [2794, 0]
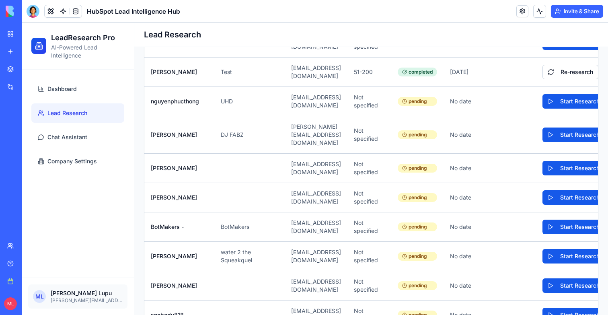
click at [11, 88] on link "Integrations" at bounding box center [18, 87] width 32 height 16
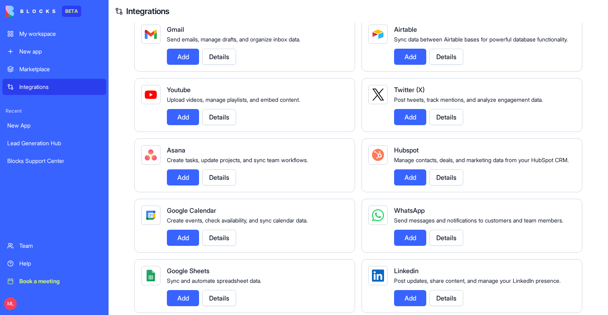
scroll to position [144, 0]
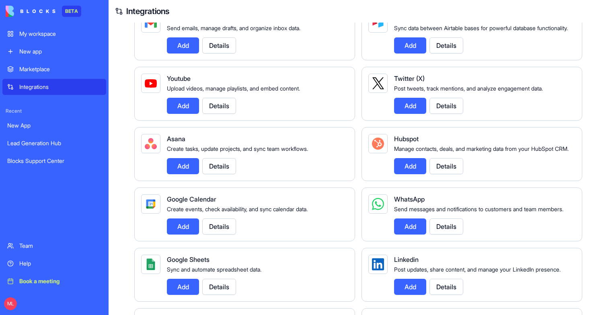
click at [399, 174] on button "Add" at bounding box center [410, 166] width 32 height 16
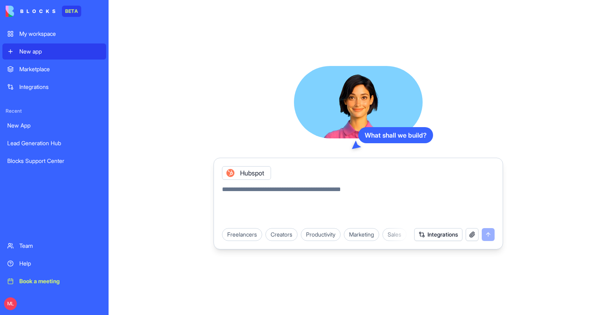
click at [17, 85] on link "Integrations" at bounding box center [54, 87] width 104 height 16
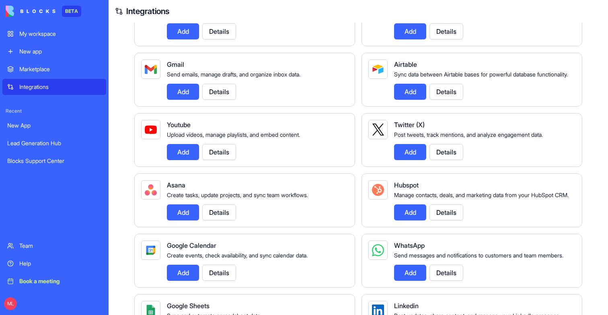
scroll to position [103, 0]
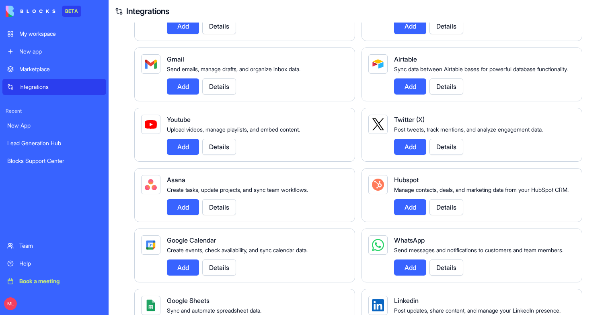
click at [449, 215] on button "Details" at bounding box center [446, 207] width 34 height 16
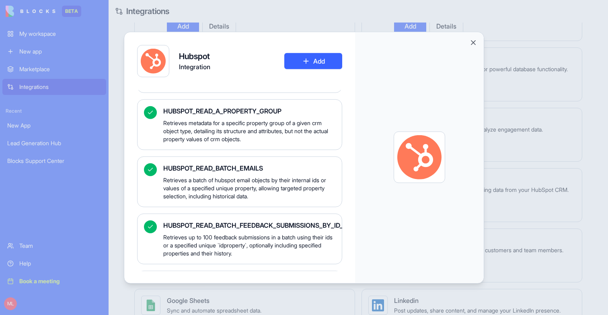
scroll to position [9030, 0]
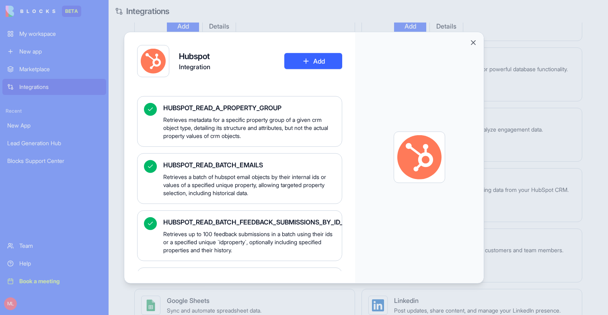
click at [472, 47] on div at bounding box center [419, 157] width 129 height 250
click at [472, 39] on button "Close" at bounding box center [473, 42] width 8 height 8
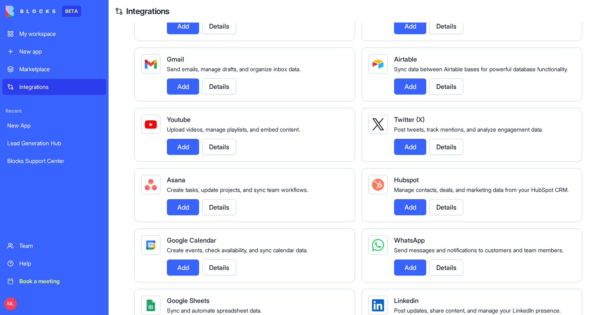
click at [35, 36] on div "My workspace" at bounding box center [60, 34] width 82 height 8
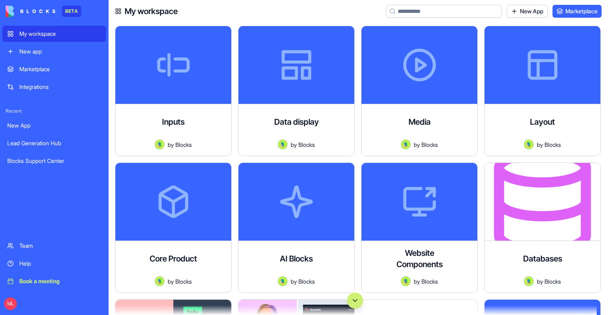
click at [449, 10] on input at bounding box center [444, 11] width 116 height 13
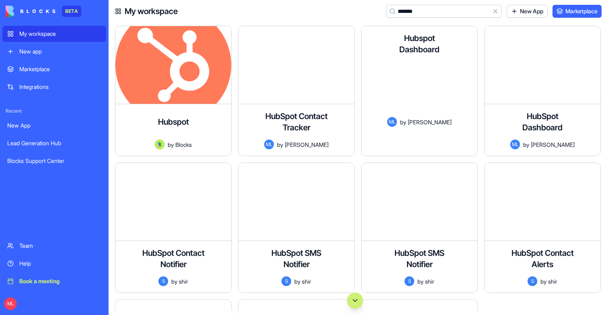
scroll to position [258, 0]
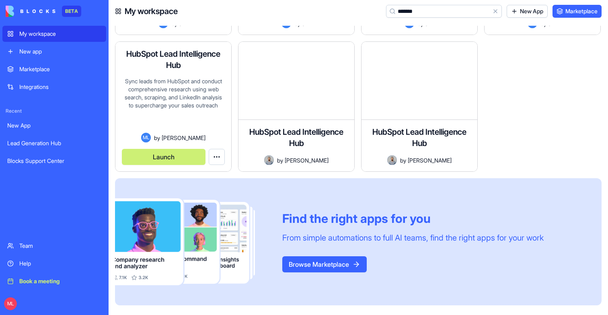
type input "*******"
click at [213, 100] on div "Sync leads from HubSpot and conduct comprehensive research using web search, sc…" at bounding box center [173, 104] width 103 height 55
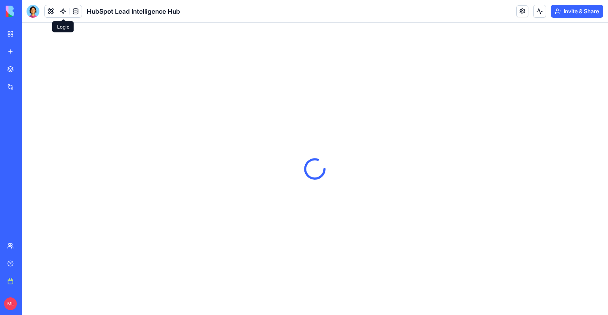
click at [60, 6] on link at bounding box center [63, 11] width 12 height 12
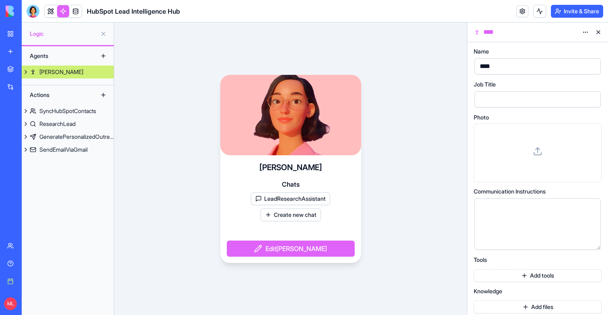
click at [28, 72] on button at bounding box center [26, 72] width 8 height 13
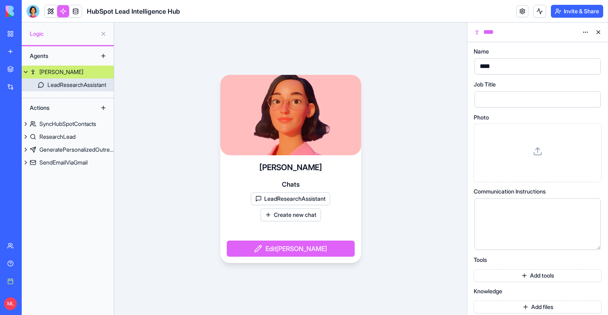
click at [57, 86] on div "LeadResearchAssistant" at bounding box center [76, 85] width 59 height 8
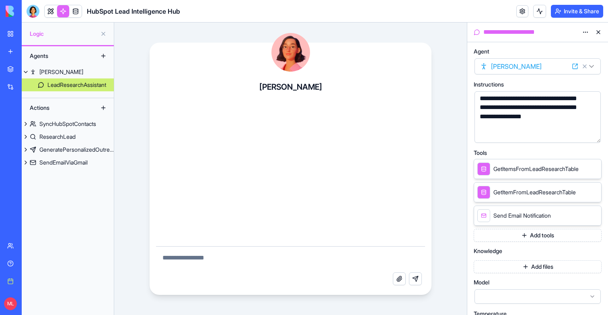
scroll to position [49, 0]
click at [103, 55] on button at bounding box center [103, 55] width 13 height 13
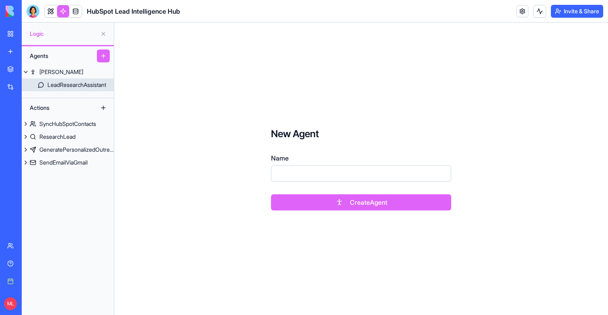
click at [67, 86] on div "LeadResearchAssistant" at bounding box center [76, 85] width 59 height 8
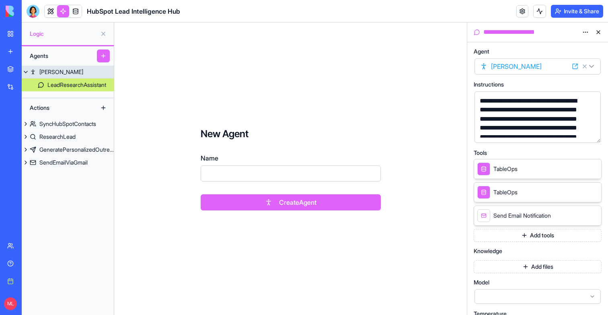
click at [54, 74] on link "Nora" at bounding box center [68, 72] width 92 height 13
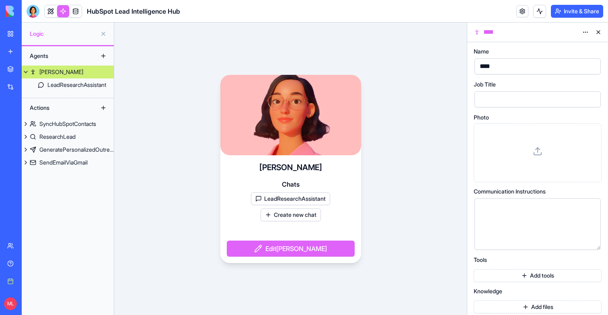
click at [297, 214] on button "Create new chat" at bounding box center [290, 214] width 60 height 13
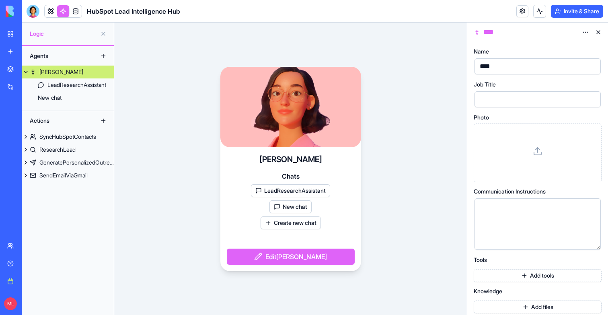
click at [279, 203] on button "New chat" at bounding box center [290, 206] width 42 height 13
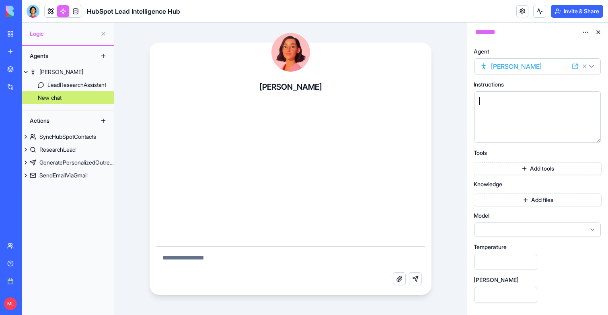
click at [500, 120] on div at bounding box center [530, 116] width 107 height 41
click at [525, 168] on button "Add tools" at bounding box center [537, 168] width 128 height 13
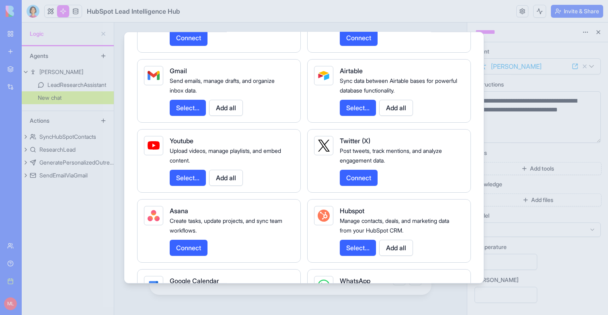
scroll to position [877, 0]
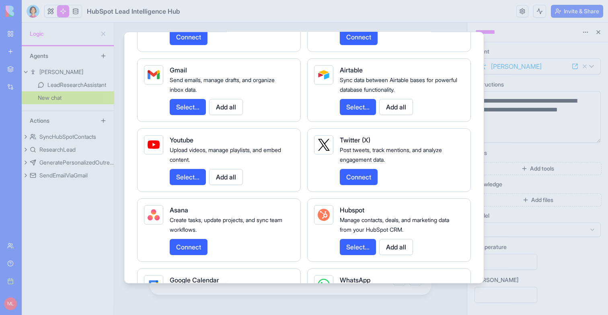
click at [392, 254] on button "Add all" at bounding box center [396, 246] width 34 height 16
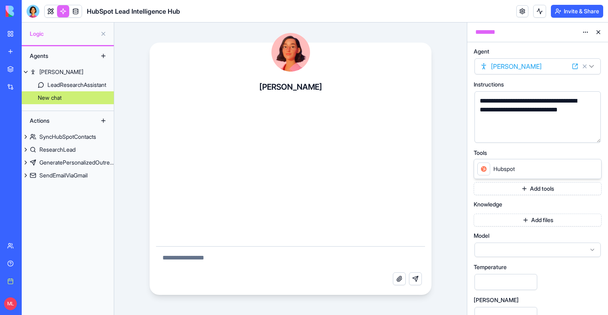
click at [283, 254] on textarea at bounding box center [290, 259] width 269 height 26
click at [219, 258] on textarea "**********" at bounding box center [290, 259] width 269 height 26
click at [279, 258] on textarea "**********" at bounding box center [290, 259] width 269 height 26
drag, startPoint x: 293, startPoint y: 258, endPoint x: 314, endPoint y: 258, distance: 21.7
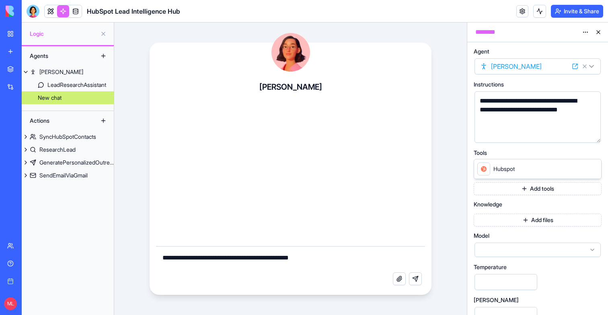
click at [314, 258] on textarea "**********" at bounding box center [290, 259] width 269 height 26
click at [306, 257] on textarea "**********" at bounding box center [290, 259] width 269 height 26
type textarea "**********"
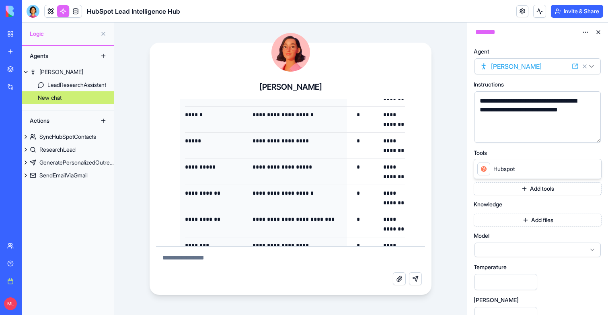
scroll to position [1490, 0]
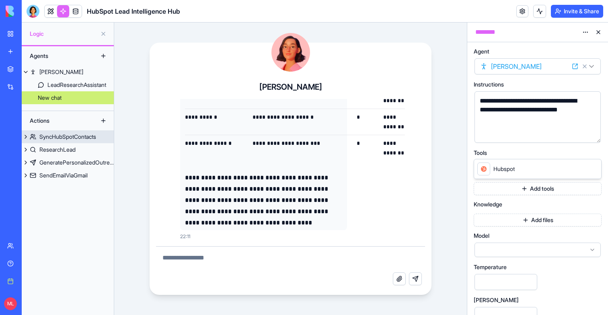
click at [60, 141] on link "SyncHubSpotContacts" at bounding box center [68, 136] width 92 height 13
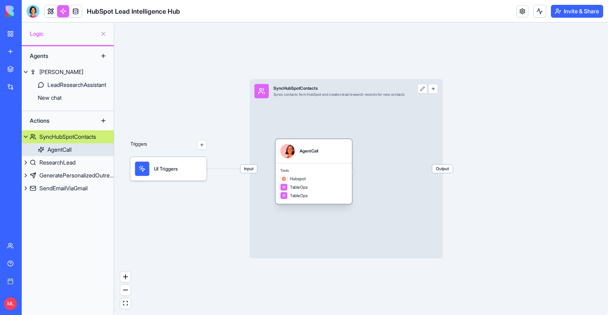
click at [324, 172] on span "Tools" at bounding box center [313, 170] width 67 height 5
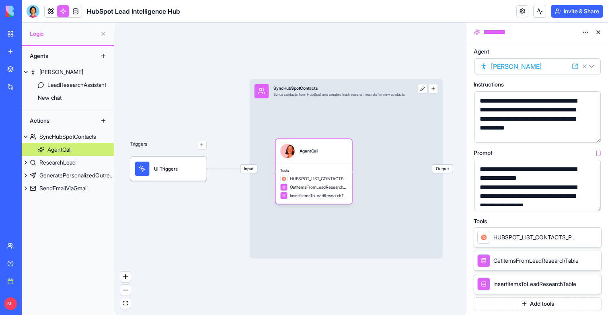
click at [538, 301] on button "Add tools" at bounding box center [537, 303] width 128 height 13
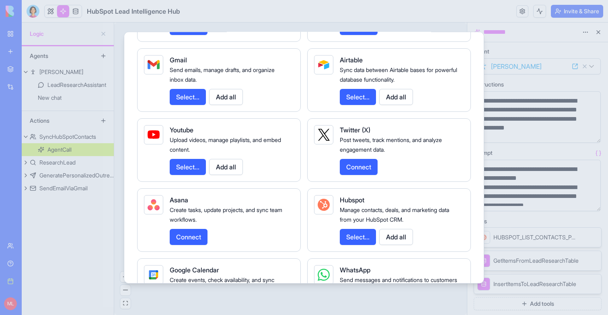
scroll to position [907, 0]
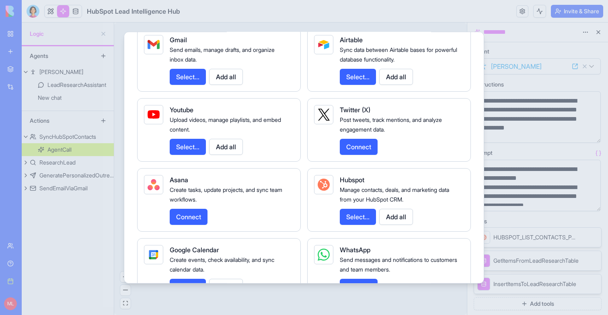
click at [363, 224] on button "Select..." at bounding box center [358, 216] width 36 height 16
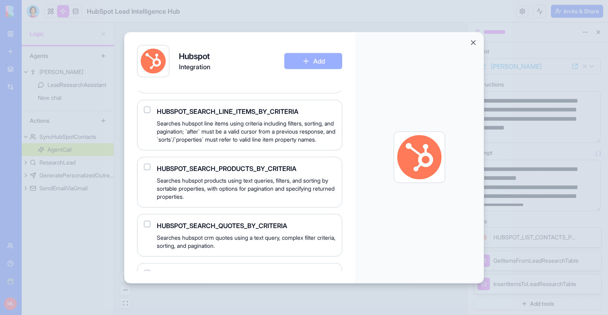
scroll to position [11809, 0]
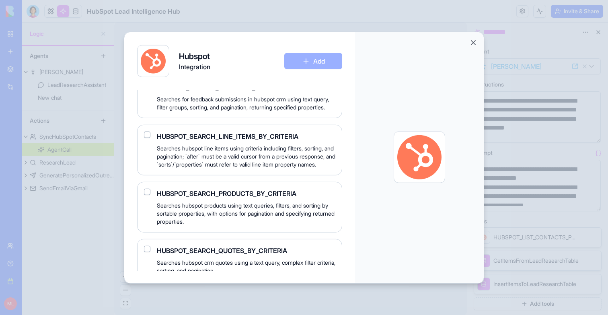
click at [328, 66] on button "Add" at bounding box center [313, 61] width 58 height 16
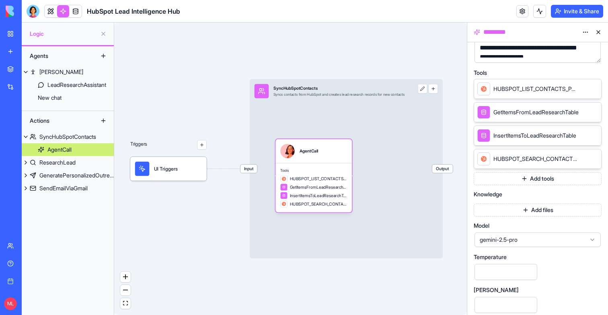
click at [591, 89] on icon at bounding box center [593, 88] width 6 height 6
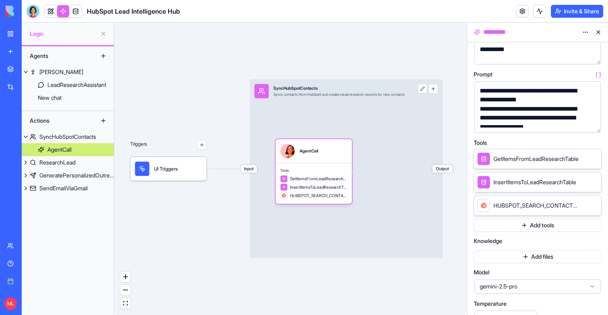
scroll to position [57, 0]
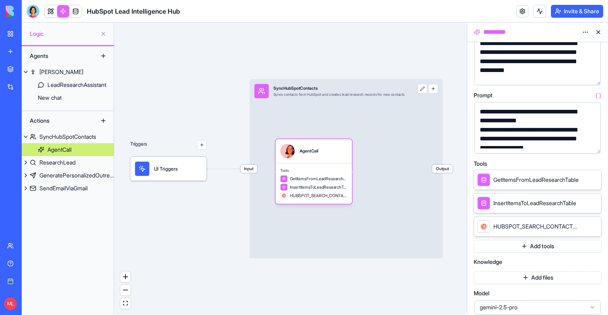
click at [592, 143] on button "button" at bounding box center [592, 145] width 13 height 13
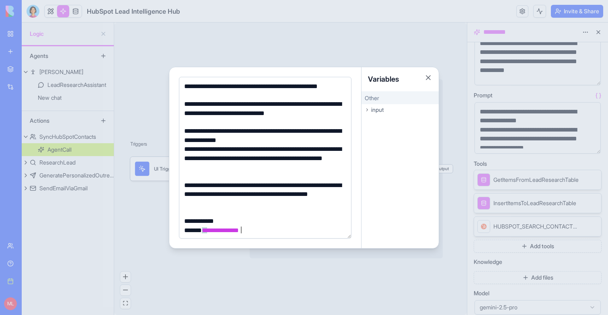
scroll to position [2, 0]
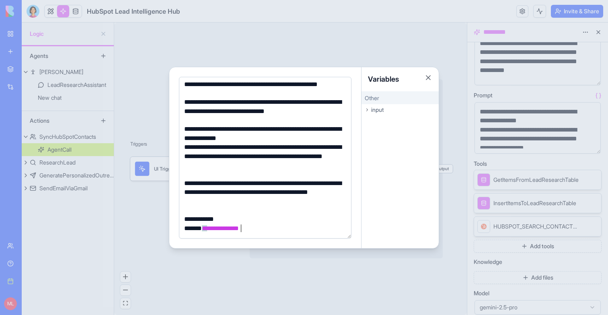
click at [298, 56] on div at bounding box center [304, 157] width 608 height 315
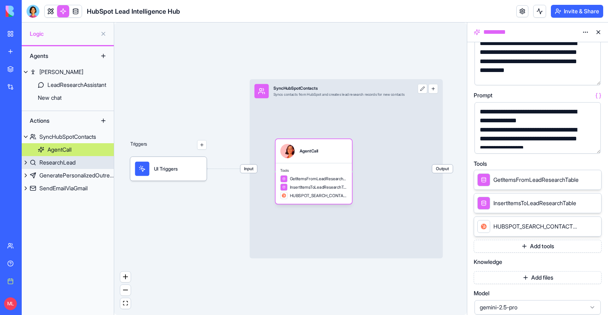
click at [83, 160] on link "ResearchLead" at bounding box center [68, 162] width 92 height 13
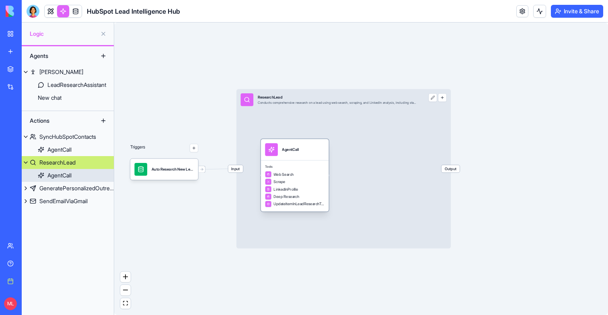
click at [307, 158] on div "AgentCall" at bounding box center [295, 149] width 68 height 21
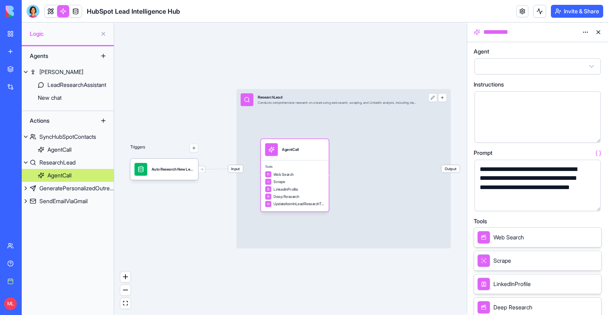
click at [593, 205] on button "button" at bounding box center [592, 203] width 13 height 13
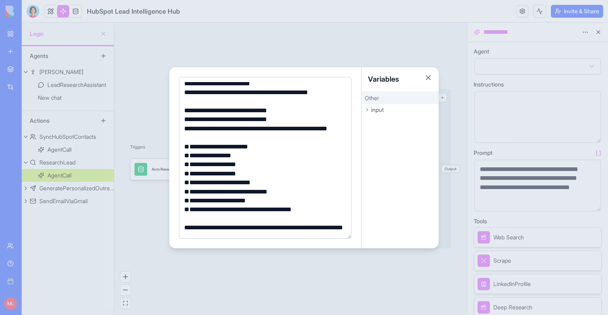
scroll to position [237, 0]
click at [150, 234] on div at bounding box center [304, 157] width 608 height 315
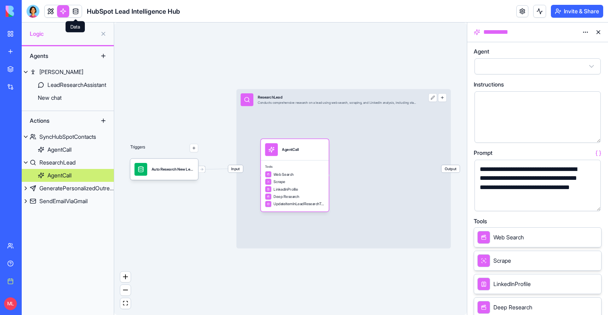
click at [52, 8] on link at bounding box center [51, 11] width 12 height 12
click at [76, 11] on link at bounding box center [76, 11] width 12 height 12
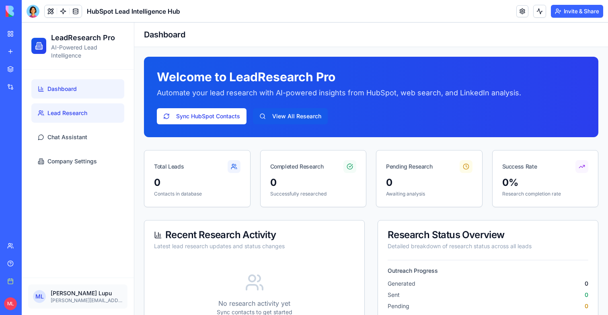
click at [84, 108] on link "Lead Research" at bounding box center [77, 112] width 93 height 19
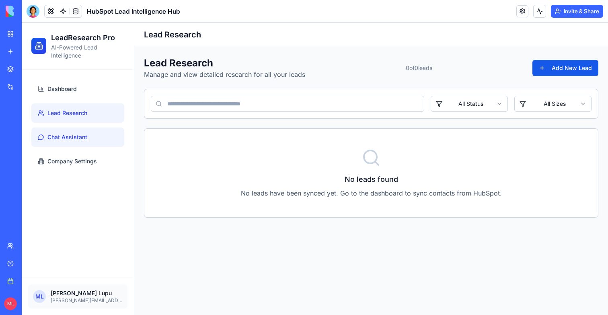
click at [61, 145] on link "Chat Assistant" at bounding box center [77, 136] width 93 height 19
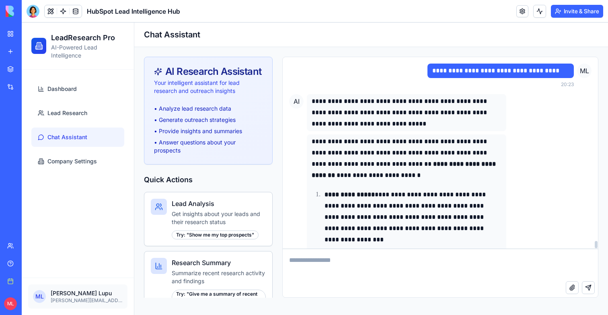
scroll to position [5209, 0]
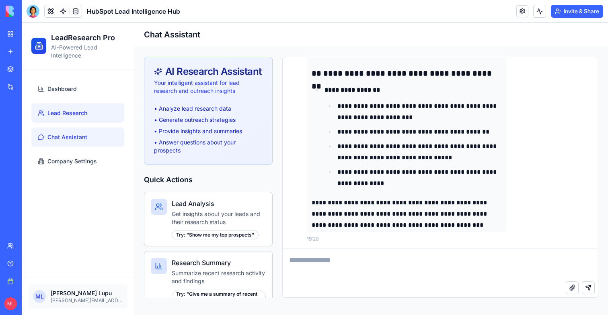
click at [73, 115] on span "Lead Research" at bounding box center [67, 113] width 40 height 8
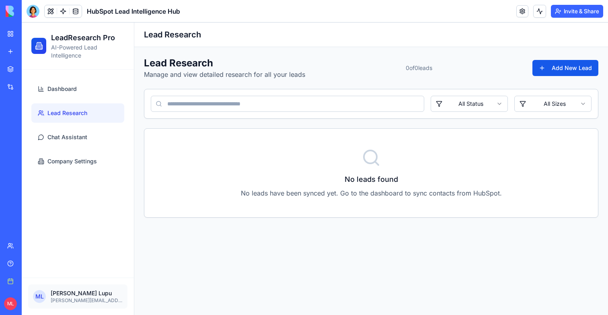
click at [78, 99] on ul "Dashboard Lead Research Chat Assistant Company Settings" at bounding box center [77, 125] width 93 height 92
click at [78, 87] on link "Dashboard" at bounding box center [77, 88] width 93 height 19
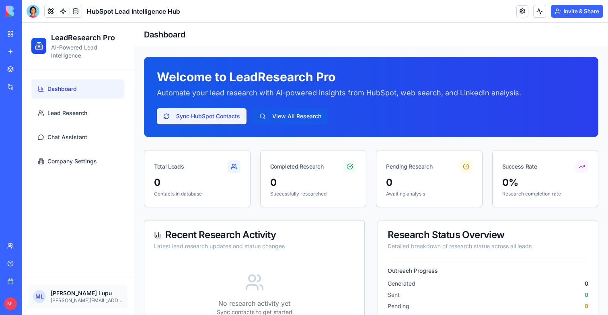
click at [186, 118] on button "Sync HubSpot Contacts" at bounding box center [202, 116] width 90 height 16
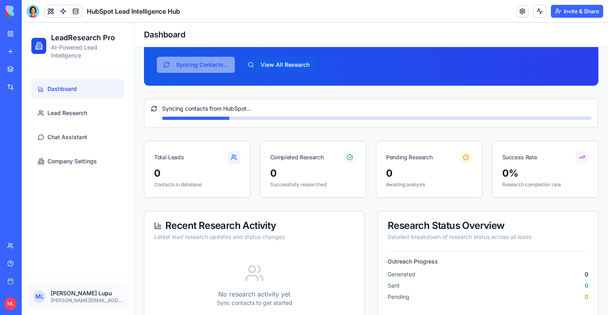
scroll to position [52, 0]
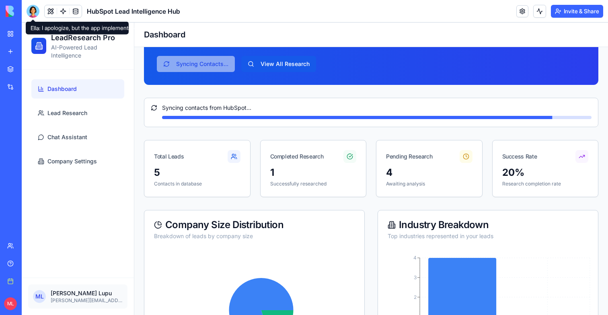
click at [575, 8] on button "Invite & Share" at bounding box center [577, 11] width 52 height 13
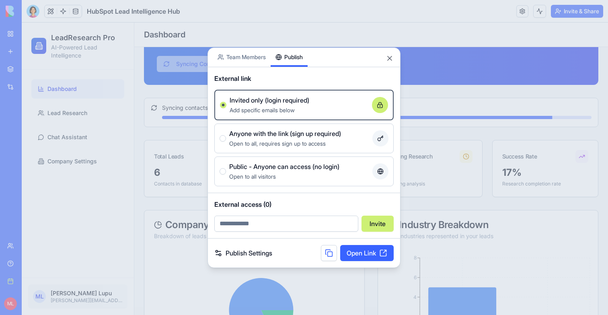
click at [286, 19] on body "BETA My workspace New app Marketplace Integrations Recent New App Lead Generati…" at bounding box center [304, 157] width 608 height 315
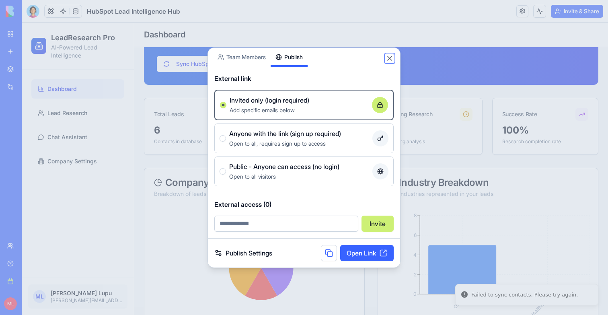
click at [390, 56] on button "Close" at bounding box center [389, 58] width 8 height 8
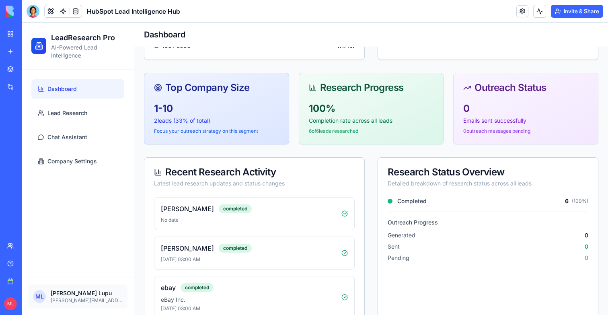
scroll to position [468, 0]
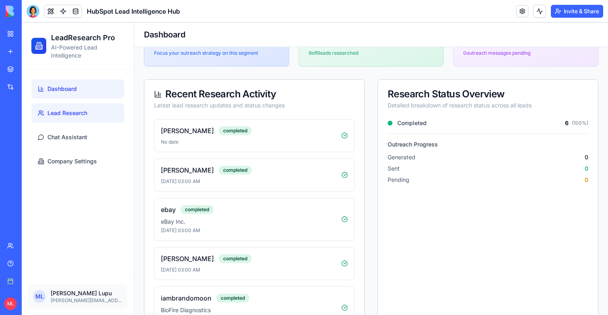
click at [71, 116] on span "Lead Research" at bounding box center [67, 113] width 40 height 8
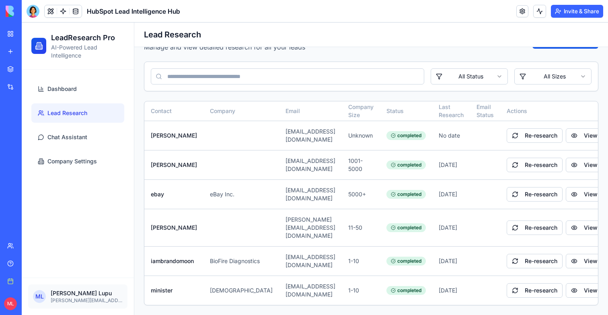
scroll to position [25, 0]
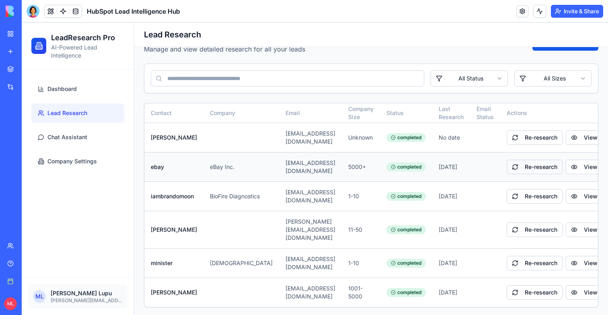
click at [553, 168] on button "Re-research" at bounding box center [534, 167] width 56 height 14
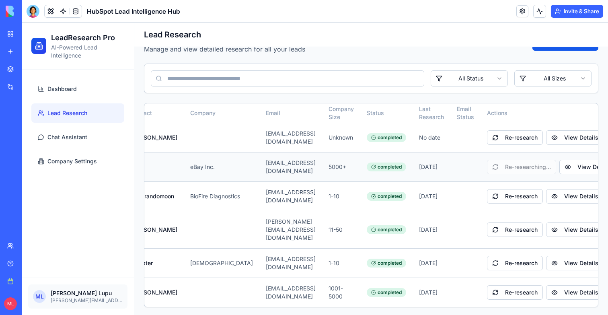
scroll to position [0, 60]
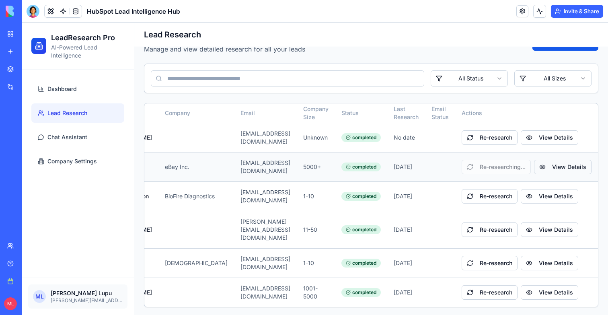
click at [561, 165] on button "View Details" at bounding box center [562, 167] width 57 height 14
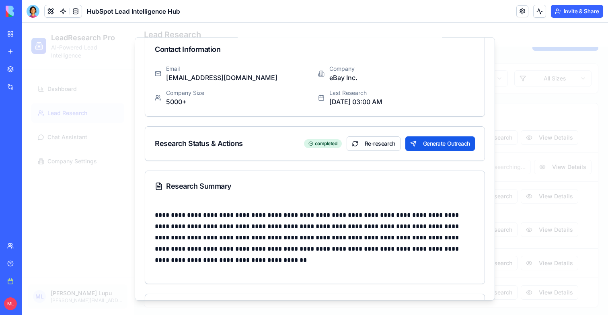
scroll to position [59, 0]
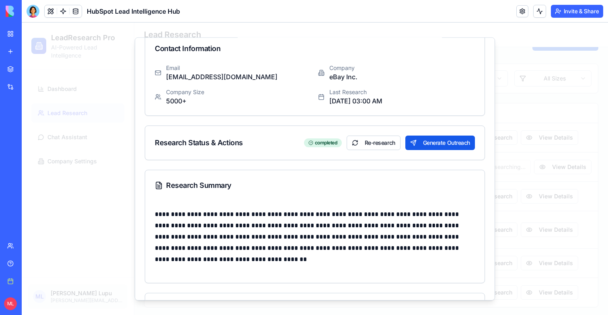
click at [556, 199] on div at bounding box center [315, 169] width 586 height 292
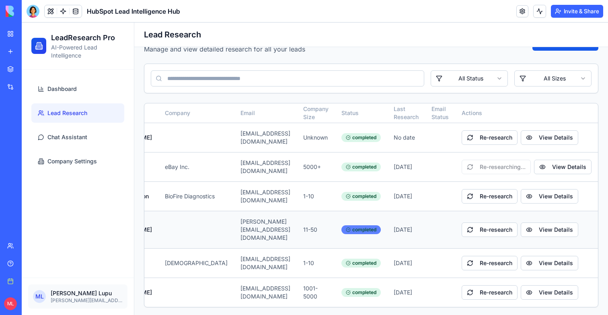
scroll to position [0, 60]
click at [540, 227] on button "View Details" at bounding box center [548, 229] width 57 height 14
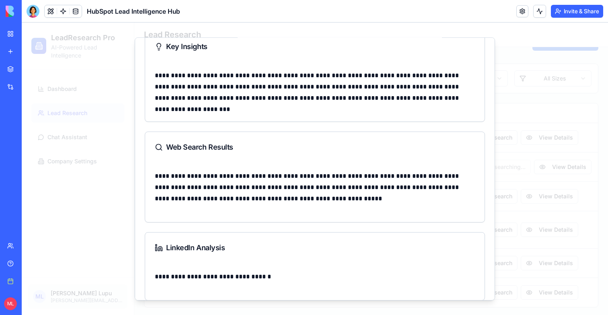
scroll to position [0, 0]
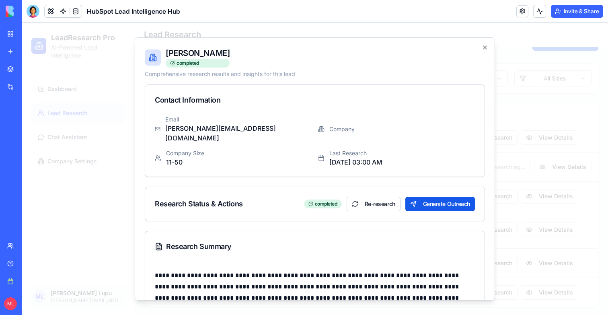
click at [549, 93] on div at bounding box center [315, 169] width 586 height 292
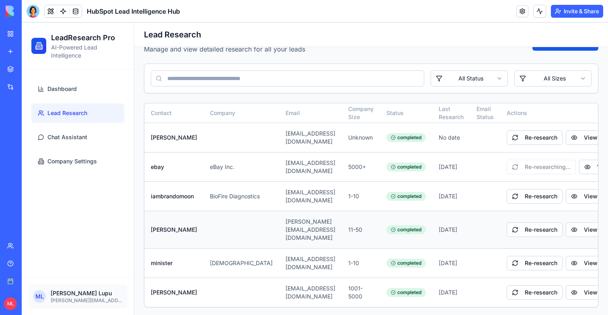
scroll to position [0, 60]
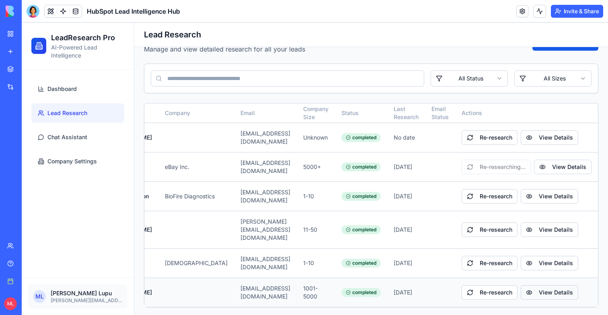
click at [552, 293] on button "View Details" at bounding box center [548, 292] width 57 height 14
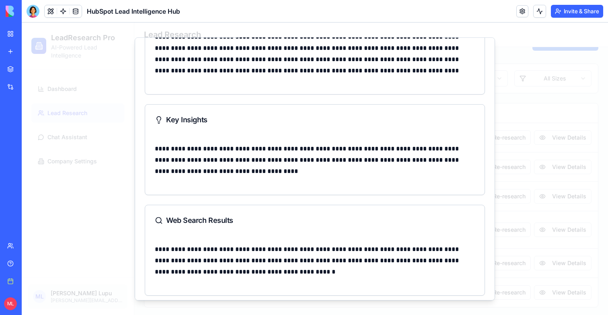
scroll to position [245, 0]
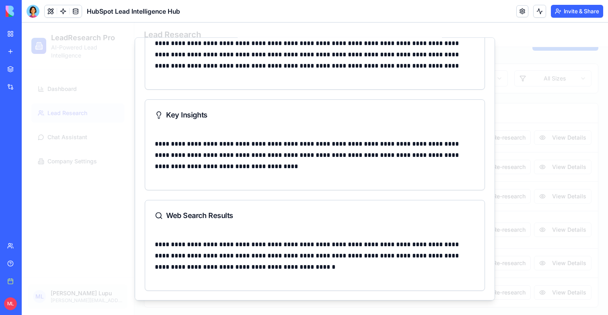
click at [561, 102] on div at bounding box center [315, 169] width 586 height 292
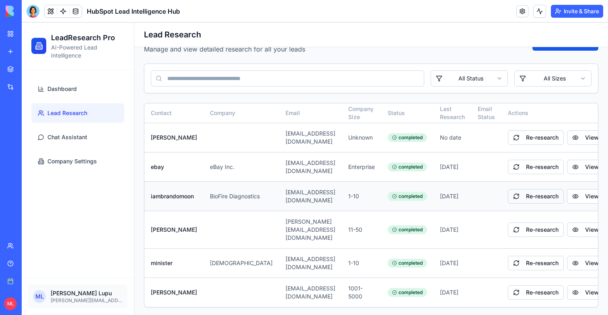
scroll to position [0, 0]
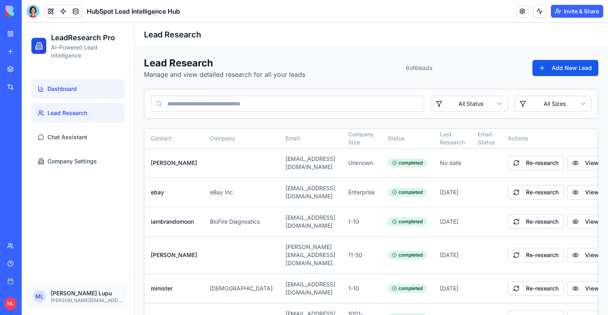
click at [78, 84] on link "Dashboard" at bounding box center [77, 88] width 93 height 19
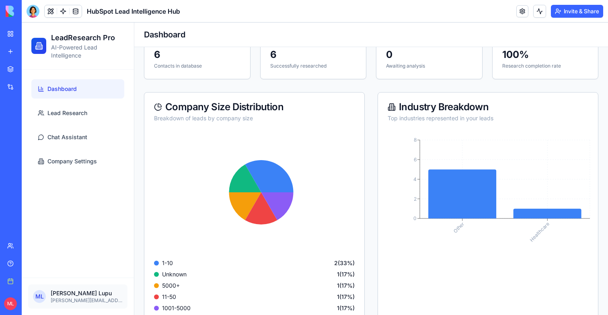
scroll to position [171, 0]
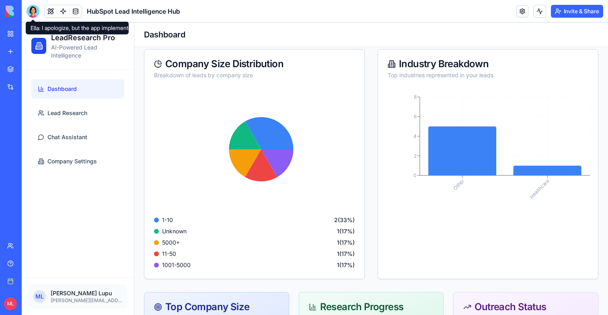
click at [32, 9] on div at bounding box center [33, 11] width 13 height 13
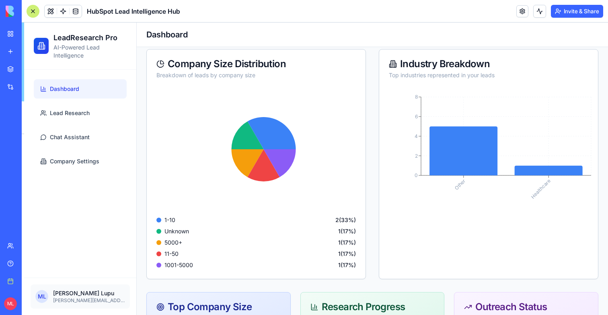
scroll to position [18191, 0]
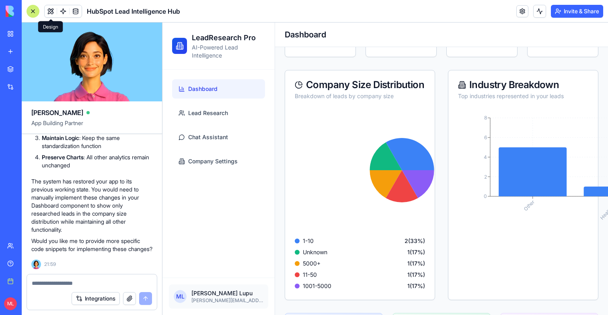
click at [66, 277] on div at bounding box center [92, 280] width 130 height 13
click at [68, 285] on textarea at bounding box center [92, 283] width 120 height 8
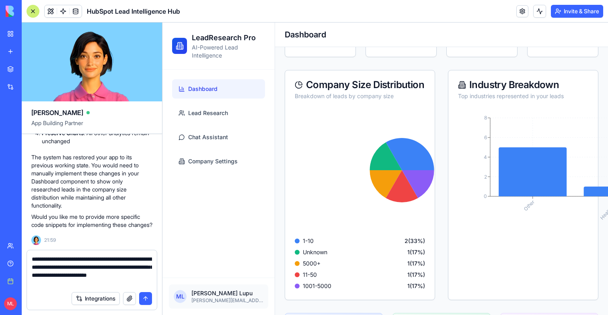
type textarea "**********"
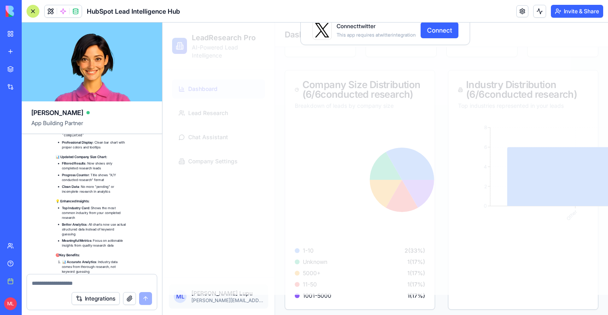
scroll to position [18999, 0]
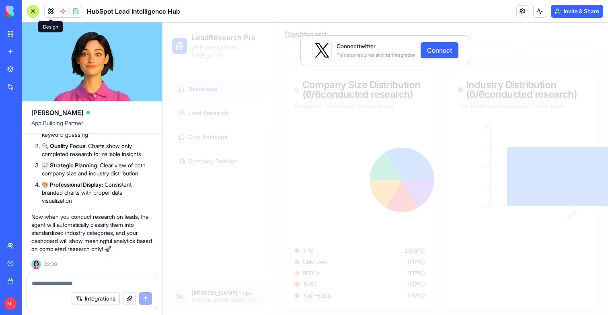
click at [52, 14] on button at bounding box center [51, 11] width 12 height 12
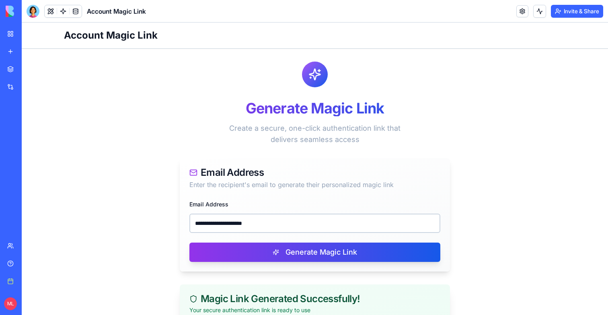
click at [253, 213] on input "**********" at bounding box center [314, 222] width 251 height 19
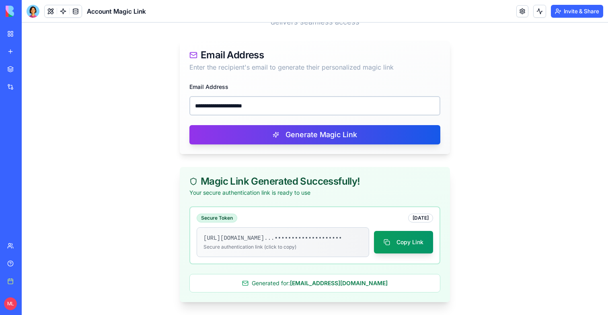
click at [253, 106] on input "**********" at bounding box center [314, 105] width 251 height 19
click at [253, 100] on input "**********" at bounding box center [314, 105] width 251 height 19
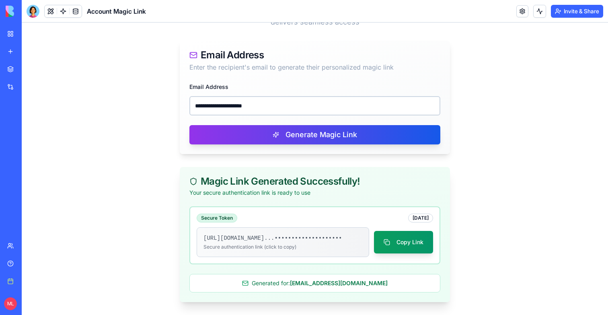
click at [253, 100] on input "**********" at bounding box center [314, 105] width 251 height 19
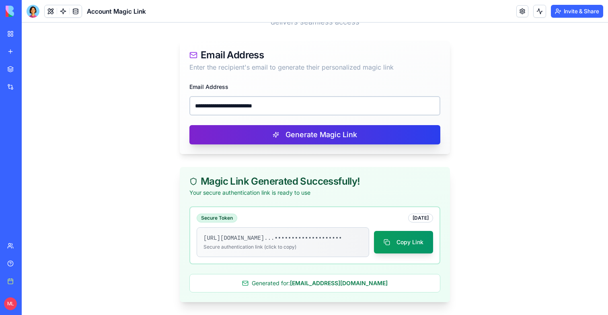
type input "**********"
click at [259, 129] on button "Generate Magic Link" at bounding box center [314, 134] width 251 height 19
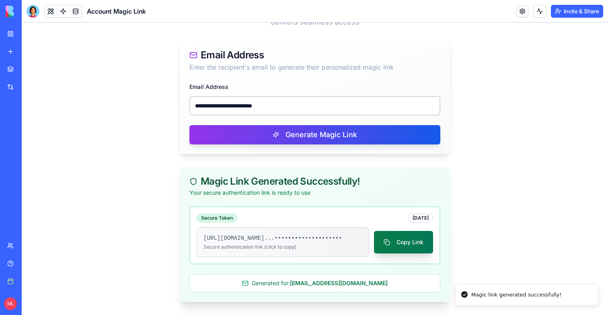
click at [412, 237] on button "Copy Link" at bounding box center [403, 242] width 59 height 23
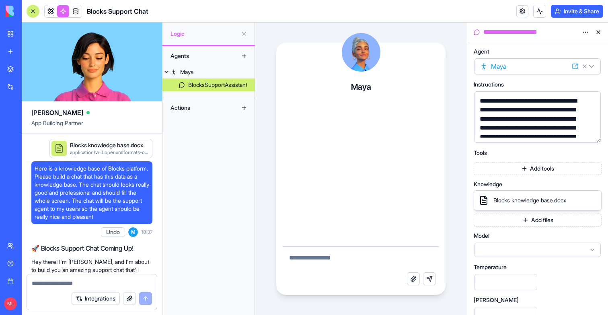
scroll to position [752, 0]
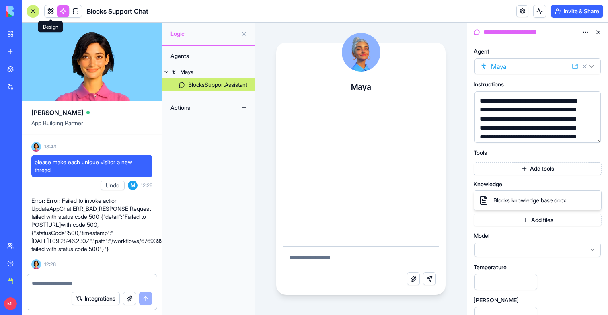
click at [55, 13] on link at bounding box center [51, 11] width 12 height 12
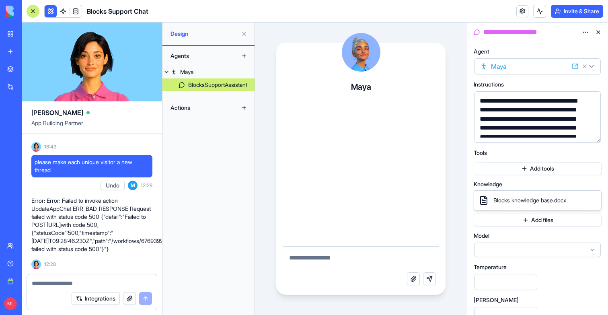
click at [35, 12] on div at bounding box center [33, 11] width 13 height 13
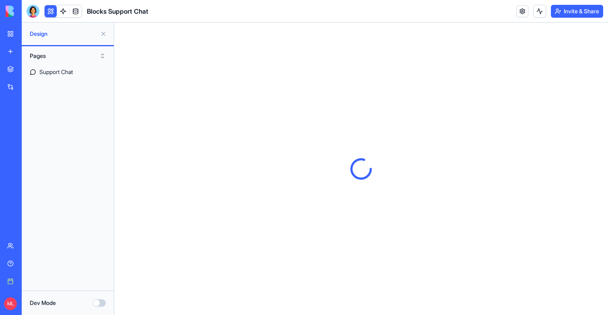
click at [103, 35] on button at bounding box center [103, 33] width 13 height 13
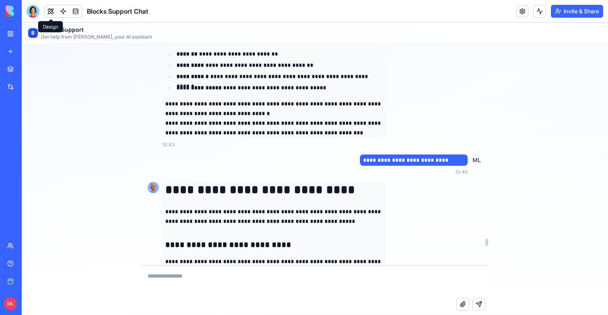
scroll to position [6076, 0]
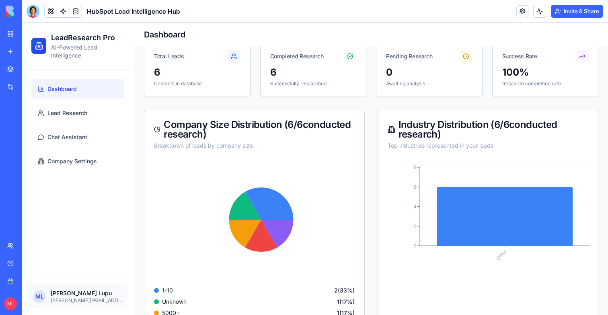
scroll to position [122, 0]
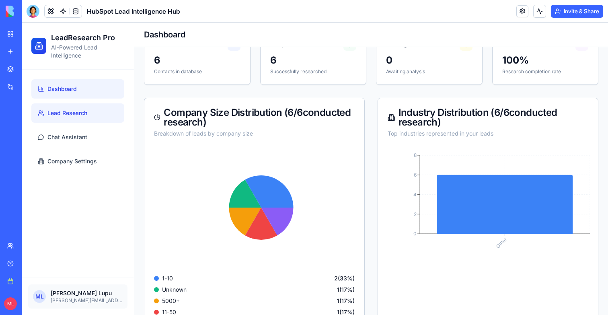
click at [93, 106] on link "Lead Research" at bounding box center [77, 112] width 93 height 19
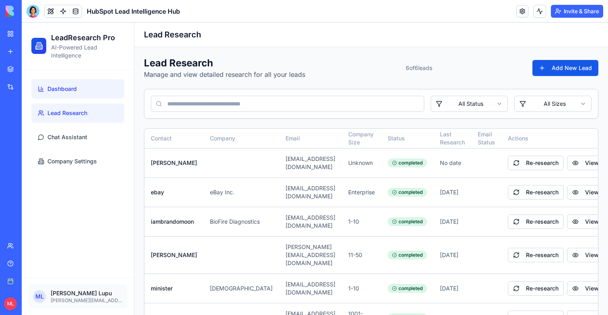
click at [84, 91] on link "Dashboard" at bounding box center [77, 88] width 93 height 19
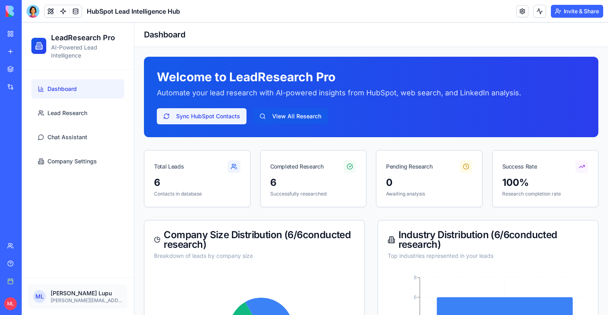
click at [182, 119] on button "Sync HubSpot Contacts" at bounding box center [202, 116] width 90 height 16
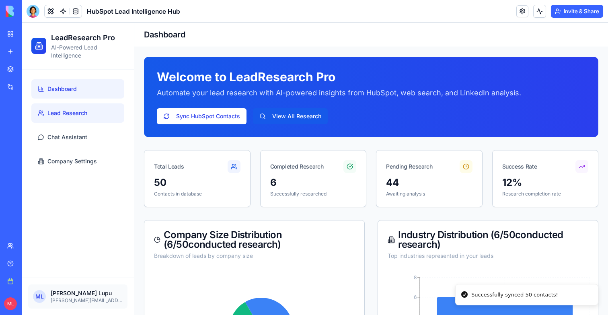
click at [70, 113] on span "Lead Research" at bounding box center [67, 113] width 40 height 8
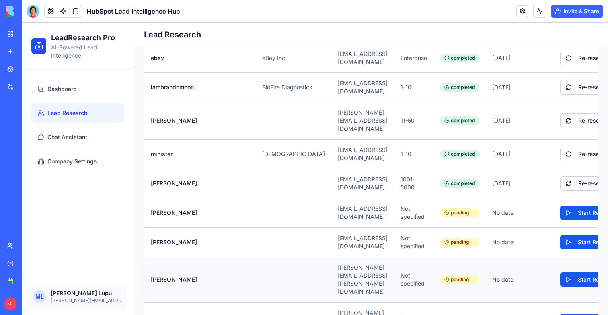
scroll to position [201, 0]
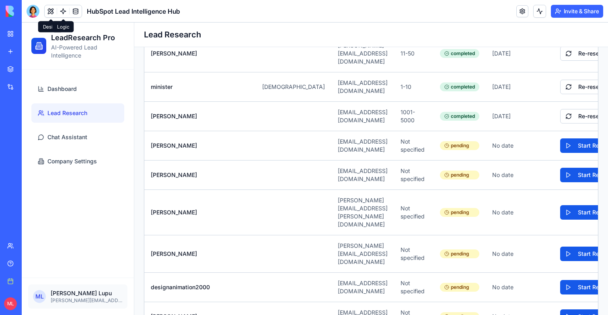
click at [59, 8] on link at bounding box center [63, 11] width 12 height 12
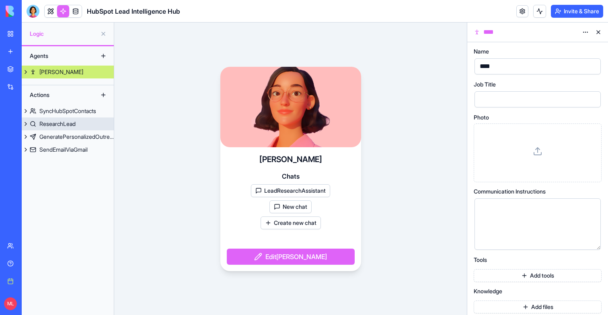
click at [71, 121] on div "ResearchLead" at bounding box center [57, 124] width 36 height 8
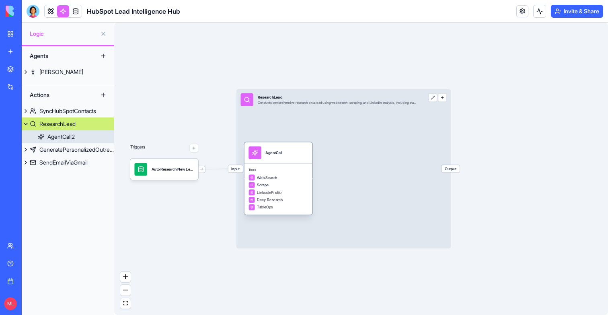
click at [267, 158] on div "AgentCall" at bounding box center [273, 152] width 17 height 13
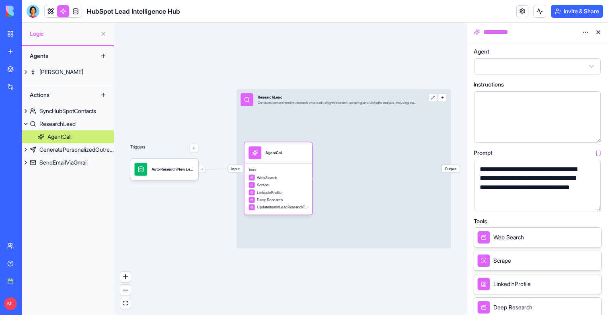
scroll to position [8, 0]
click at [591, 199] on button "button" at bounding box center [592, 203] width 13 height 13
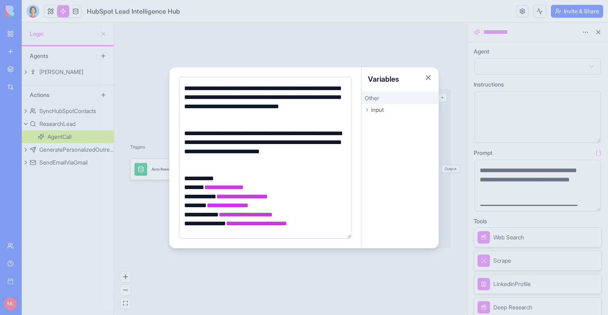
scroll to position [693, 0]
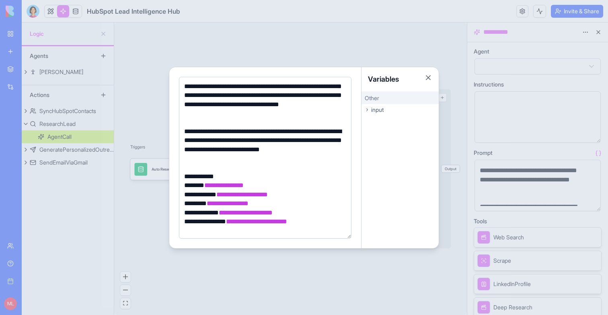
click at [307, 267] on div at bounding box center [304, 157] width 608 height 315
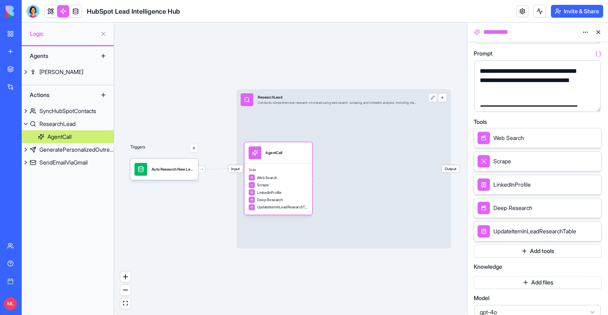
scroll to position [160, 0]
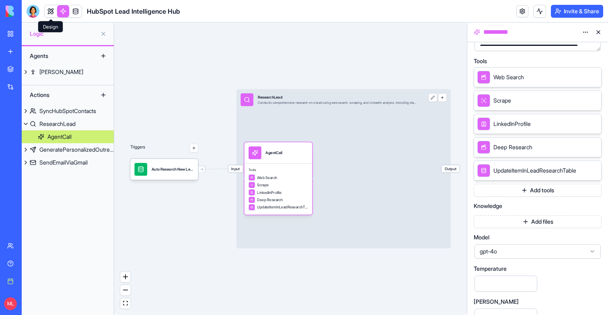
click at [50, 11] on link at bounding box center [51, 11] width 12 height 12
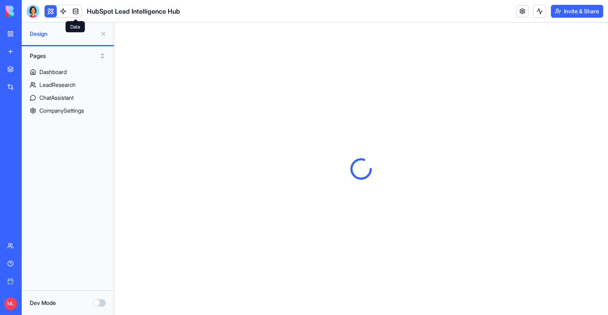
click at [75, 12] on link at bounding box center [76, 11] width 12 height 12
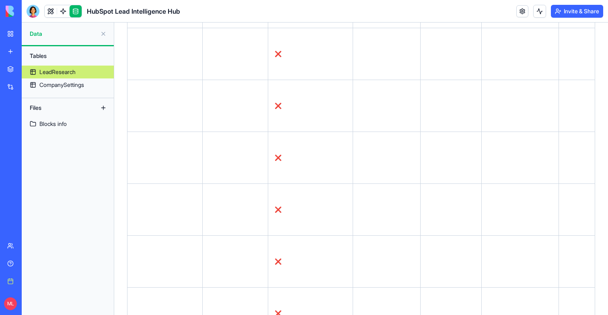
scroll to position [0, 764]
click at [60, 13] on link at bounding box center [63, 11] width 12 height 12
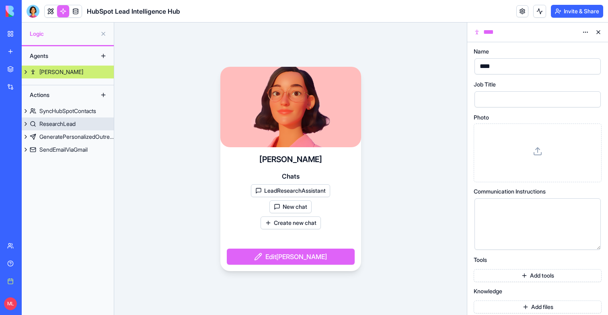
click at [65, 125] on div "ResearchLead" at bounding box center [57, 124] width 36 height 8
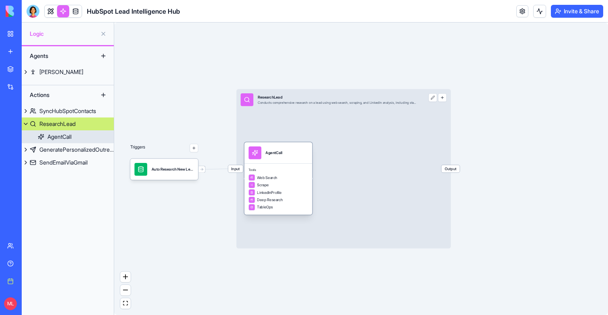
click at [262, 166] on div "Tools Web Search Scrape LinkedInProfile Deep Research TableOps" at bounding box center [278, 188] width 68 height 51
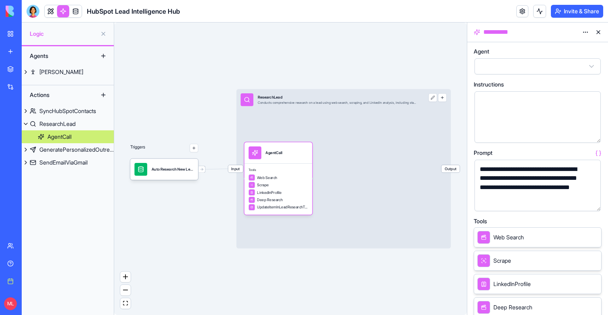
click at [593, 204] on button "button" at bounding box center [592, 203] width 13 height 13
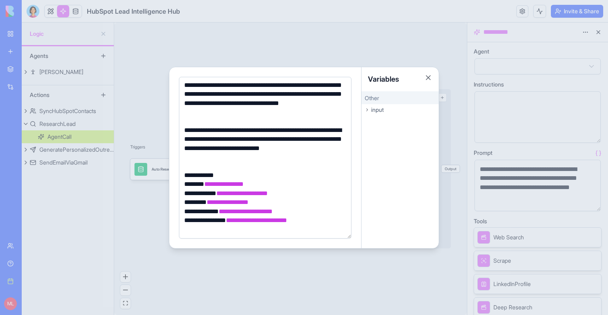
scroll to position [678, 0]
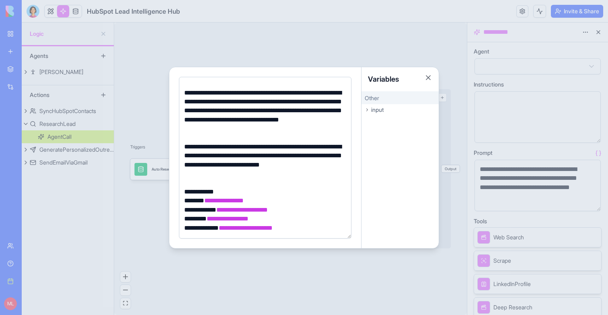
click at [227, 176] on div "**********" at bounding box center [264, 160] width 164 height 36
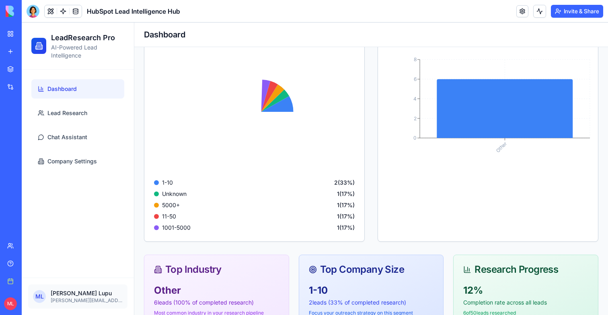
scroll to position [246, 0]
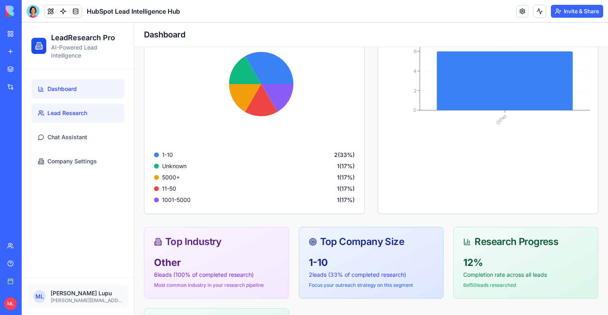
click at [94, 116] on link "Lead Research" at bounding box center [77, 112] width 93 height 19
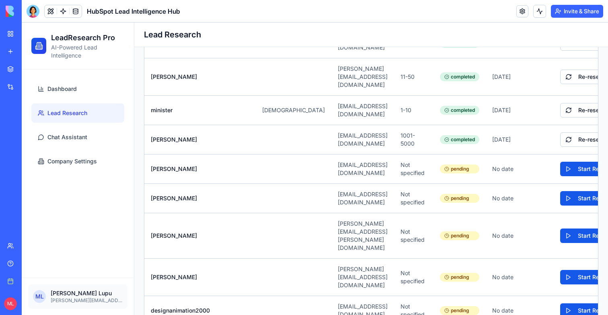
scroll to position [155, 0]
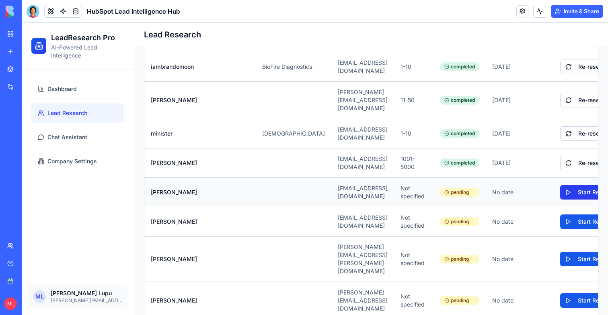
click at [560, 188] on button "Start Research" at bounding box center [591, 192] width 62 height 14
click at [560, 220] on button "Start Research" at bounding box center [591, 221] width 62 height 14
click at [560, 252] on button "Start Research" at bounding box center [591, 259] width 62 height 14
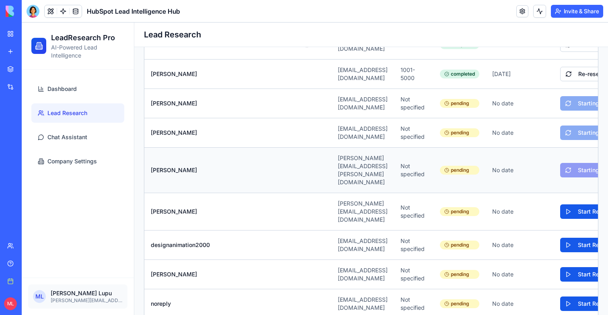
scroll to position [276, 0]
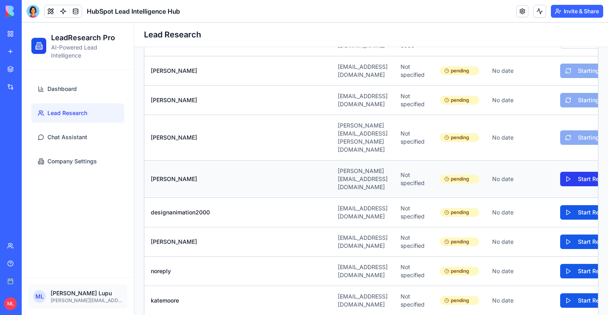
click at [560, 172] on button "Start Research" at bounding box center [591, 179] width 62 height 14
click at [560, 205] on button "Start Research" at bounding box center [591, 212] width 62 height 14
click at [560, 234] on button "Start Research" at bounding box center [591, 241] width 62 height 14
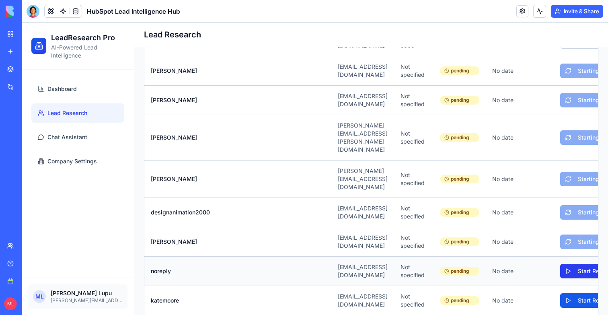
click at [560, 264] on button "Start Research" at bounding box center [591, 271] width 62 height 14
click at [560, 293] on button "Start Research" at bounding box center [591, 300] width 62 height 14
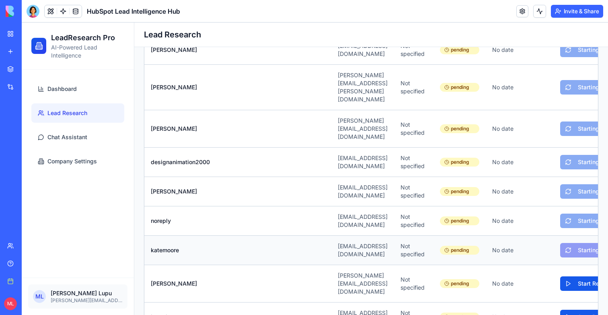
scroll to position [343, 0]
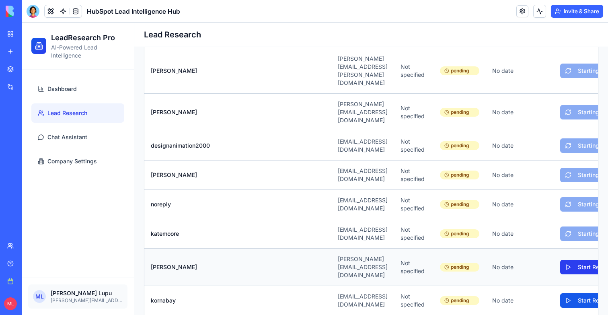
click at [560, 260] on button "Start Research" at bounding box center [591, 267] width 62 height 14
click at [560, 293] on button "Start Research" at bounding box center [591, 300] width 62 height 14
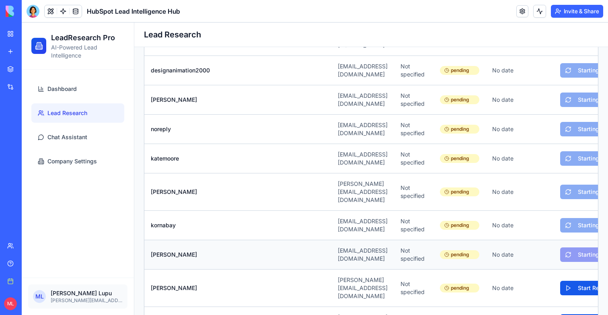
scroll to position [424, 0]
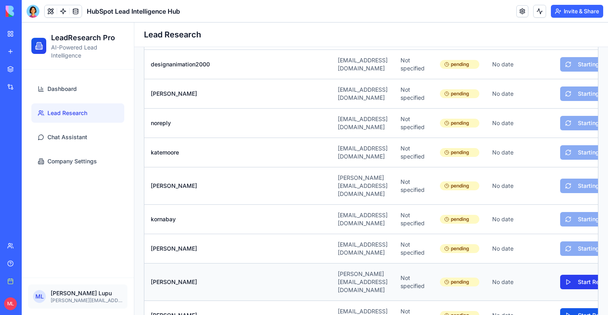
click at [560, 275] on button "Start Research" at bounding box center [591, 282] width 62 height 14
click at [560, 308] on button "Start Research" at bounding box center [591, 315] width 62 height 14
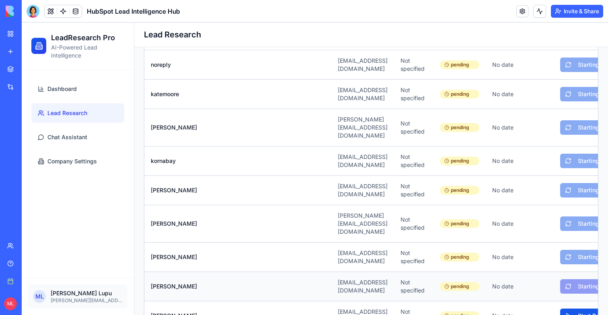
scroll to position [524, 0]
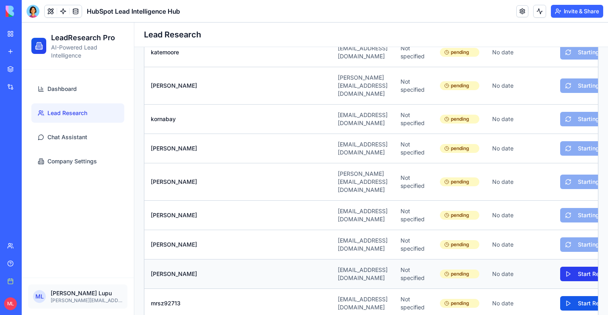
click at [564, 266] on button "Start Research" at bounding box center [591, 273] width 62 height 14
click at [564, 296] on button "Start Research" at bounding box center [591, 303] width 62 height 14
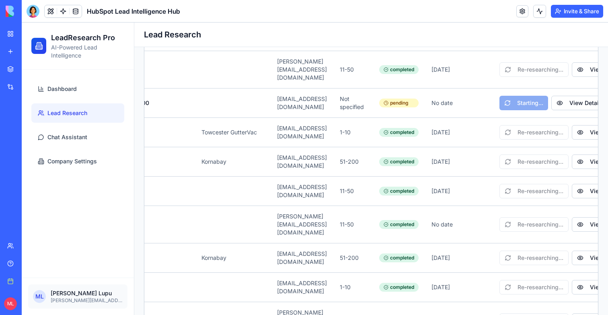
scroll to position [0, 83]
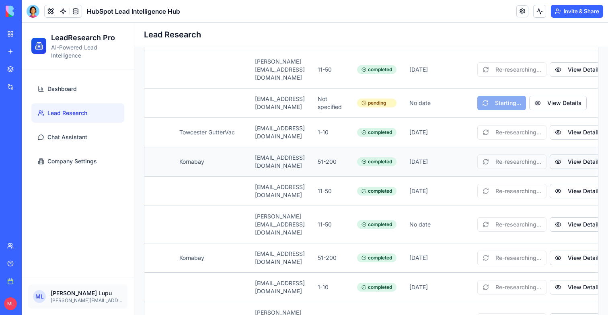
click at [576, 154] on button "View Details" at bounding box center [577, 161] width 57 height 14
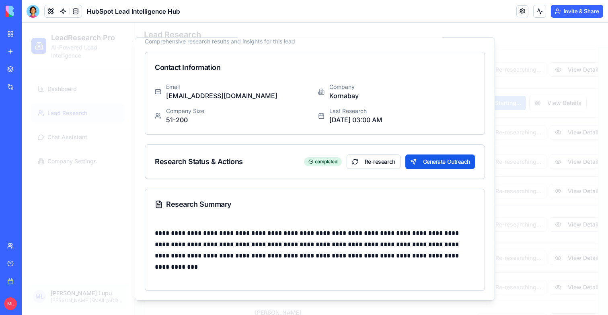
scroll to position [53, 0]
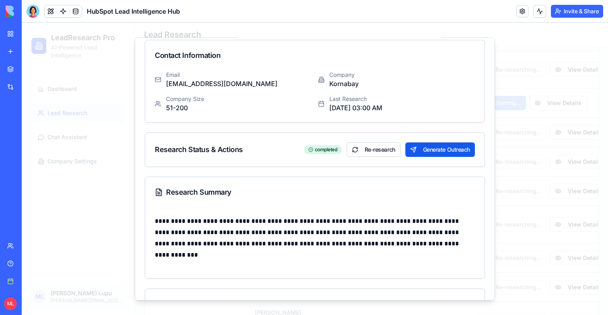
click at [546, 174] on div at bounding box center [315, 169] width 586 height 292
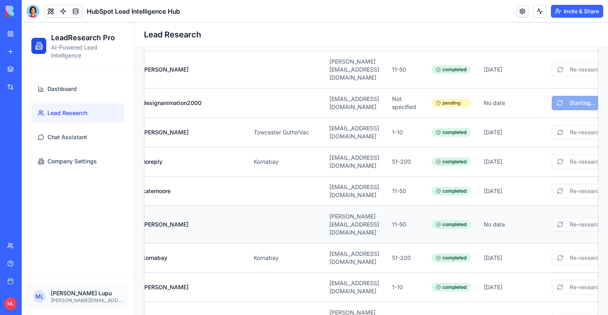
scroll to position [0, 0]
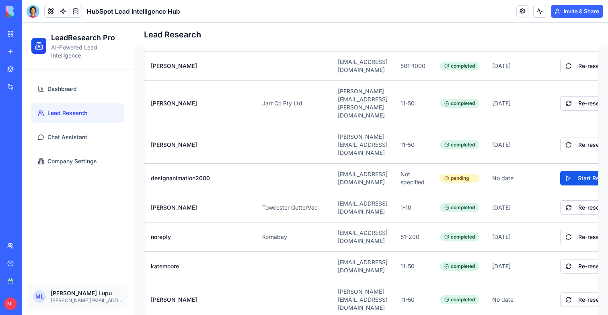
scroll to position [348, 0]
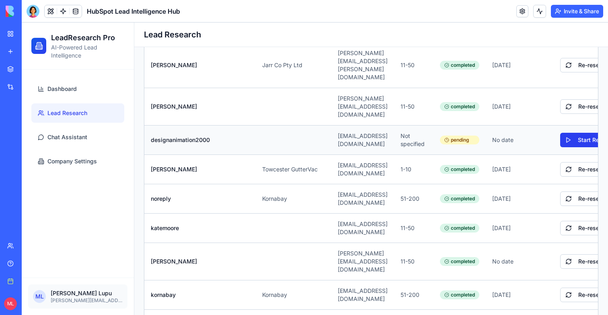
click at [568, 133] on button "Start Research" at bounding box center [591, 140] width 62 height 14
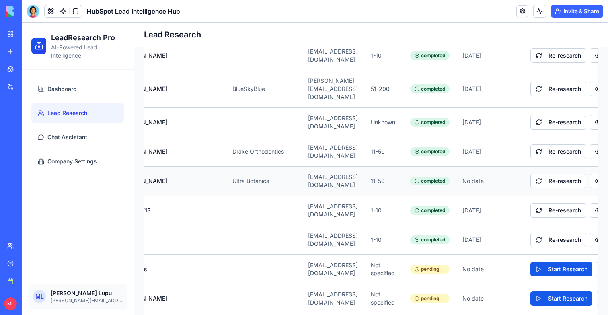
scroll to position [0, 75]
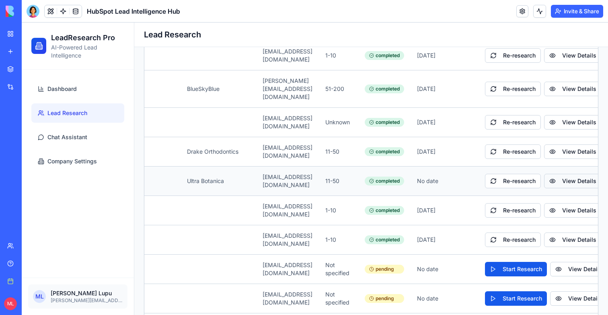
click at [569, 174] on button "View Details" at bounding box center [572, 181] width 57 height 14
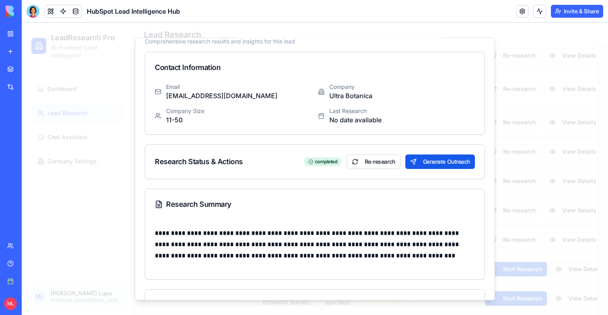
scroll to position [42, 0]
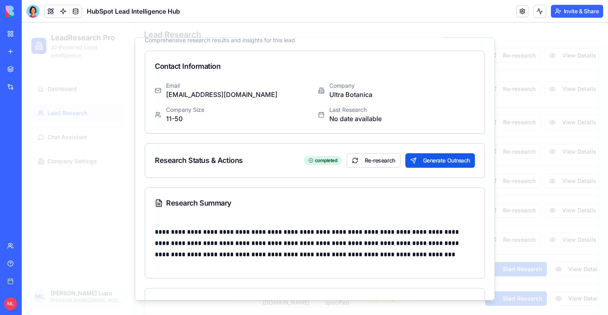
click at [498, 166] on div at bounding box center [315, 169] width 586 height 292
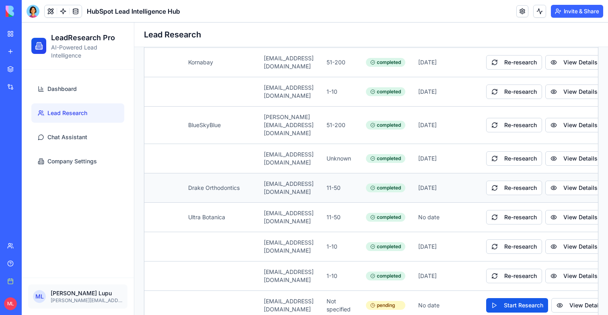
scroll to position [0, 75]
click at [579, 180] on button "View Details" at bounding box center [572, 187] width 57 height 14
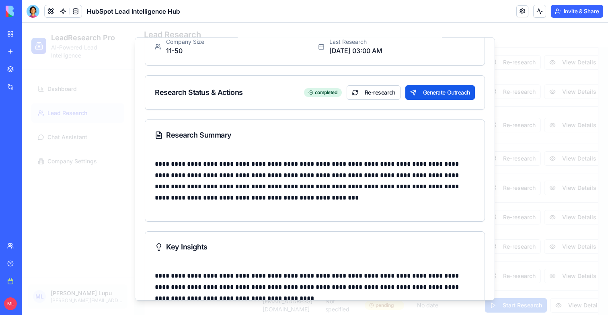
scroll to position [0, 0]
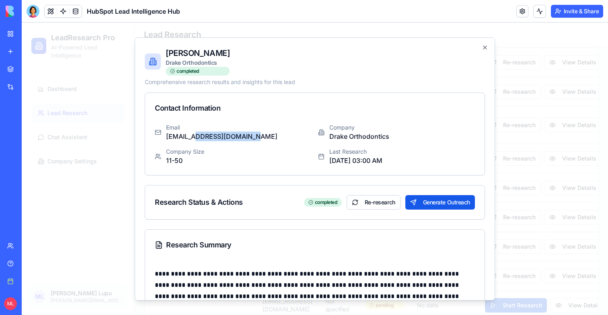
drag, startPoint x: 197, startPoint y: 136, endPoint x: 250, endPoint y: 137, distance: 53.9
click at [250, 137] on p "[EMAIL_ADDRESS][DOMAIN_NAME]" at bounding box center [221, 136] width 111 height 10
copy p "drakeorthodontic"
click at [540, 116] on div at bounding box center [315, 169] width 586 height 292
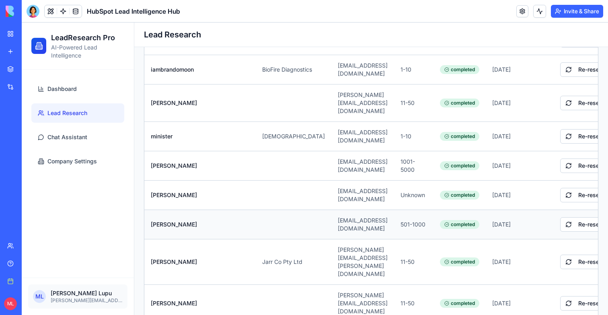
scroll to position [0, 82]
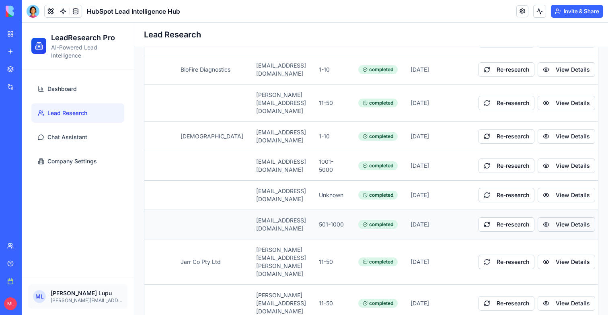
click at [564, 217] on button "View Details" at bounding box center [565, 224] width 57 height 14
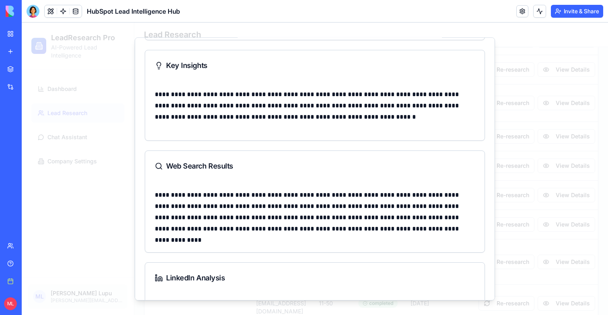
scroll to position [392, 0]
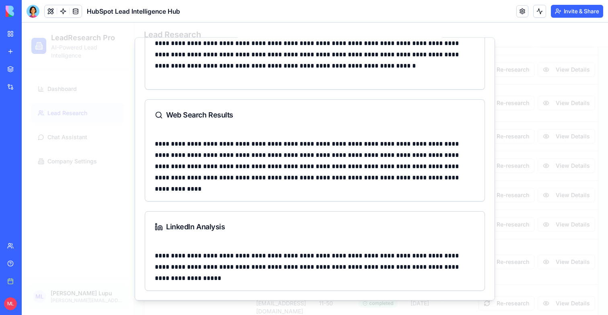
click at [575, 205] on div at bounding box center [315, 169] width 586 height 292
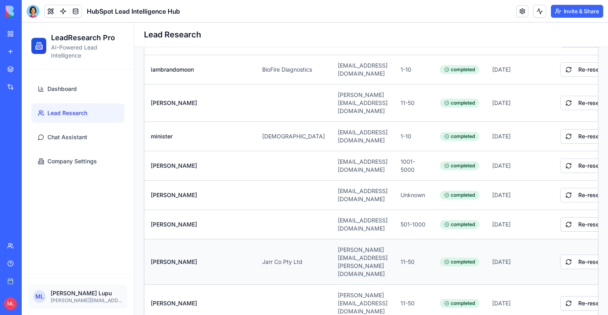
scroll to position [0, 82]
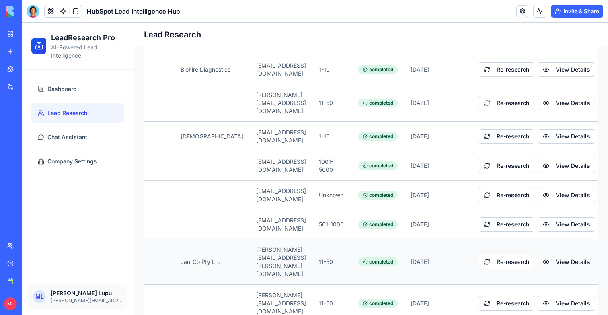
click at [552, 254] on button "View Details" at bounding box center [565, 261] width 57 height 14
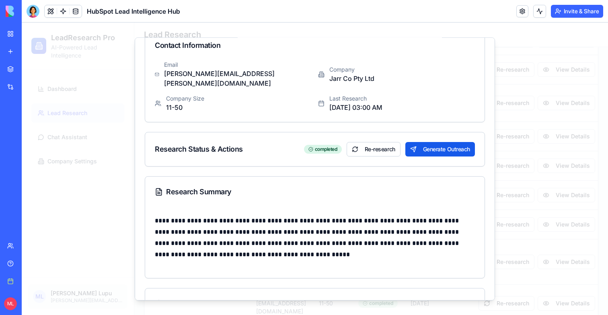
scroll to position [64, 0]
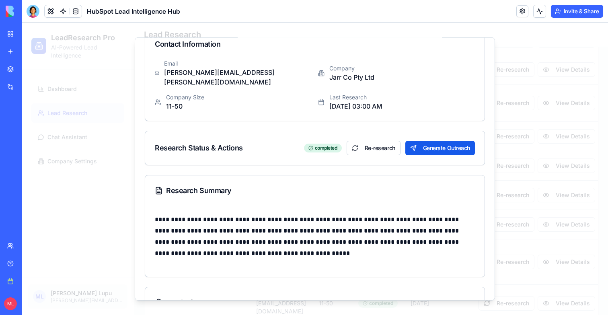
click at [188, 73] on p "[PERSON_NAME][EMAIL_ADDRESS][PERSON_NAME][DOMAIN_NAME]" at bounding box center [238, 76] width 148 height 19
click at [556, 115] on div at bounding box center [315, 169] width 586 height 292
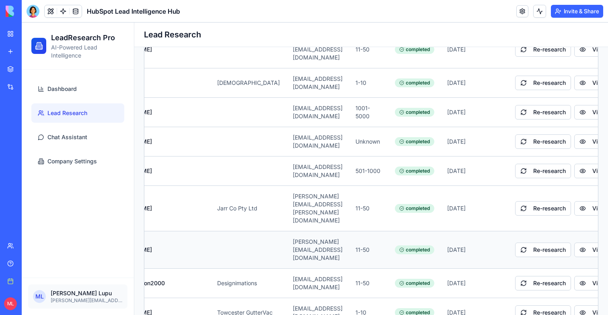
scroll to position [0, 82]
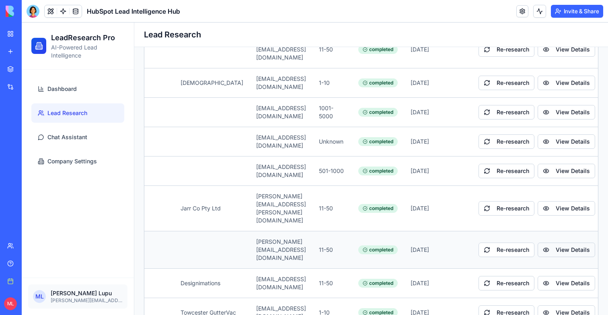
click at [571, 242] on button "View Details" at bounding box center [565, 249] width 57 height 14
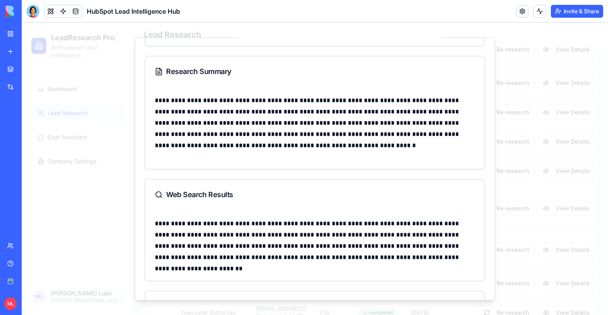
scroll to position [206, 0]
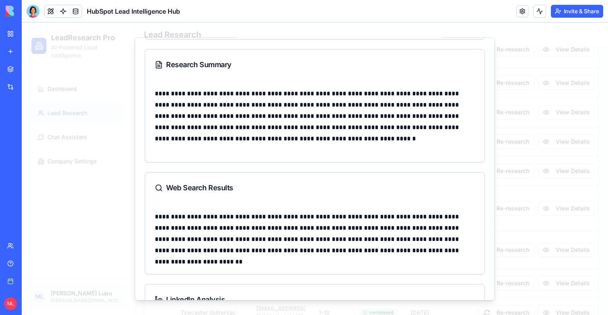
click at [522, 190] on div at bounding box center [315, 169] width 586 height 292
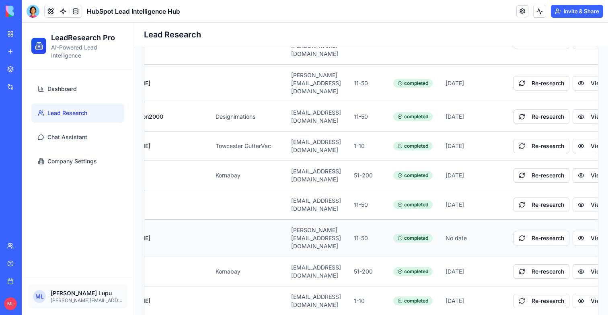
scroll to position [0, 82]
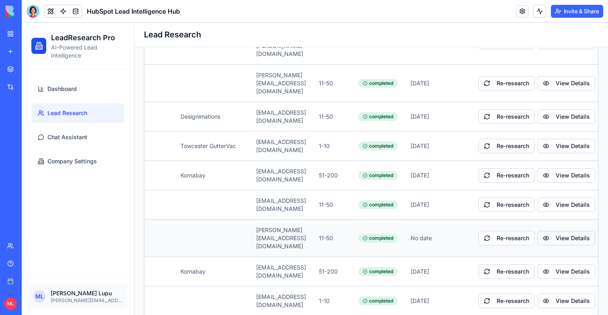
click at [551, 231] on button "View Details" at bounding box center [565, 238] width 57 height 14
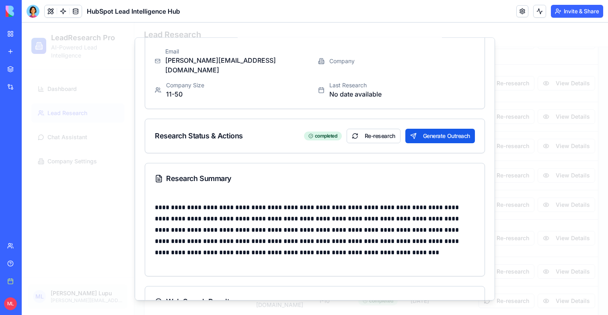
scroll to position [69, 0]
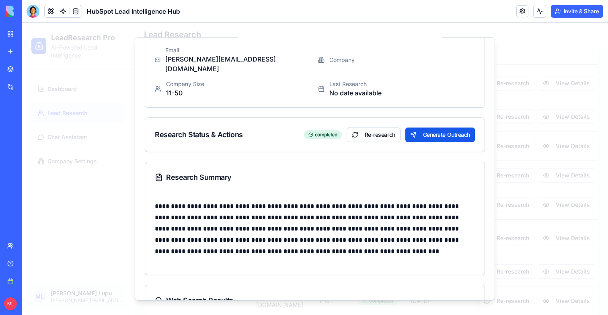
click at [510, 201] on div at bounding box center [315, 169] width 586 height 292
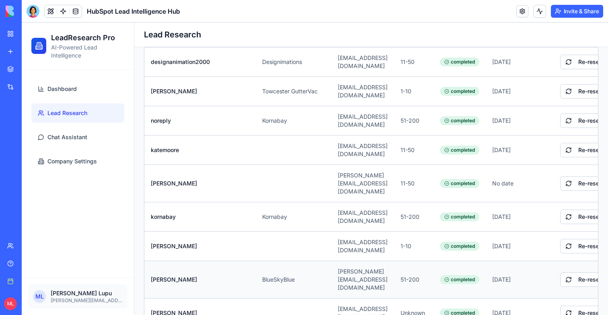
scroll to position [0, 82]
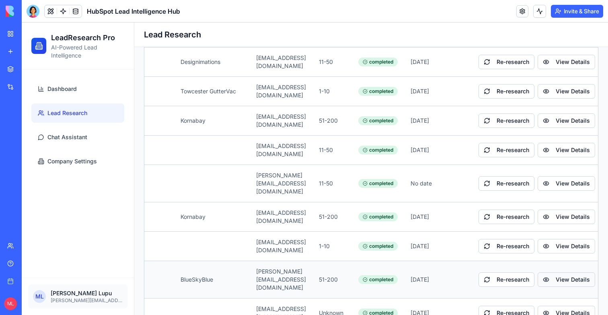
click at [561, 272] on button "View Details" at bounding box center [565, 279] width 57 height 14
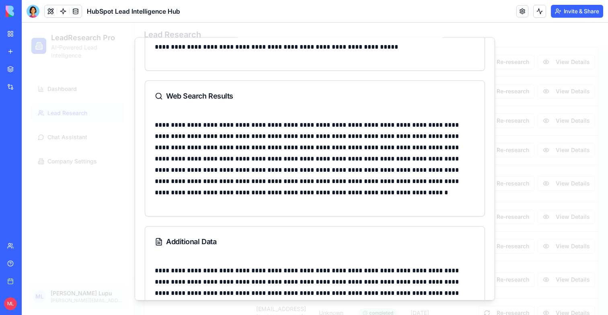
scroll to position [376, 0]
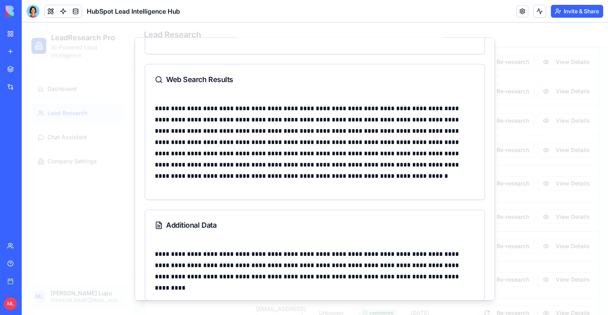
click at [519, 232] on div at bounding box center [315, 169] width 586 height 292
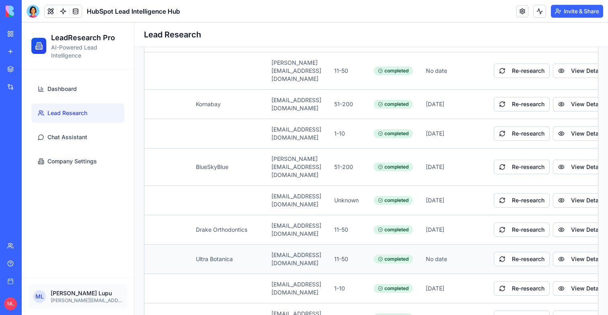
scroll to position [0, 82]
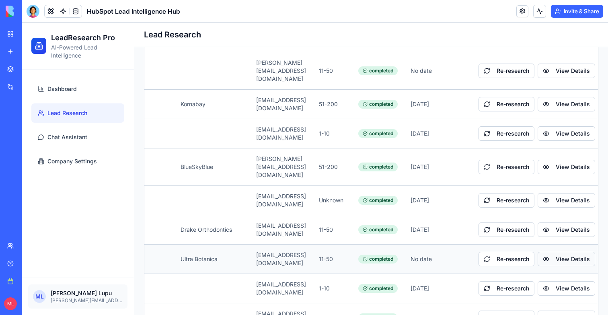
click at [549, 252] on button "View Details" at bounding box center [565, 259] width 57 height 14
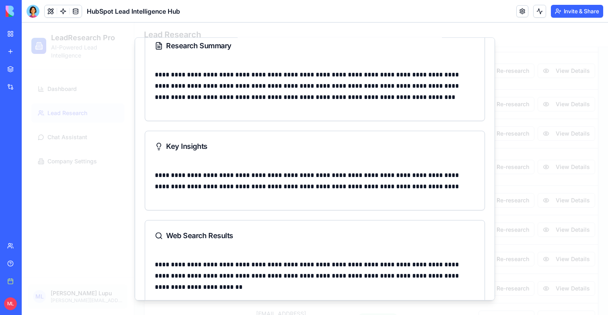
scroll to position [219, 0]
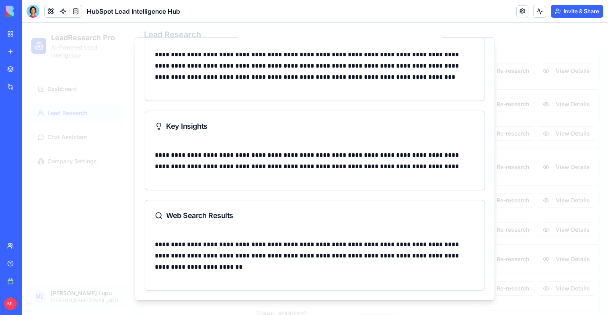
click at [512, 222] on div at bounding box center [315, 169] width 586 height 292
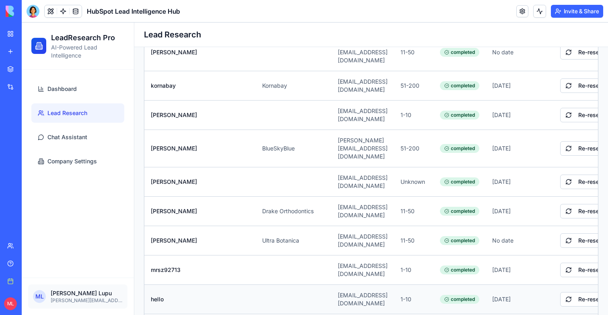
scroll to position [0, 82]
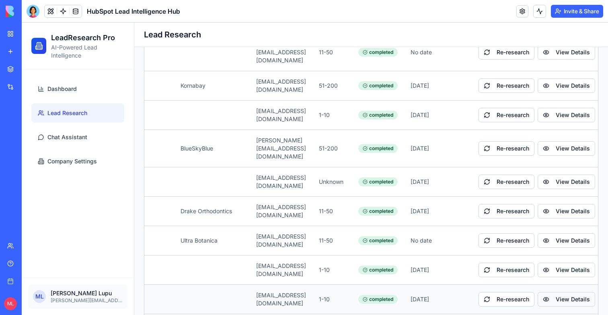
click at [555, 292] on button "View Details" at bounding box center [565, 299] width 57 height 14
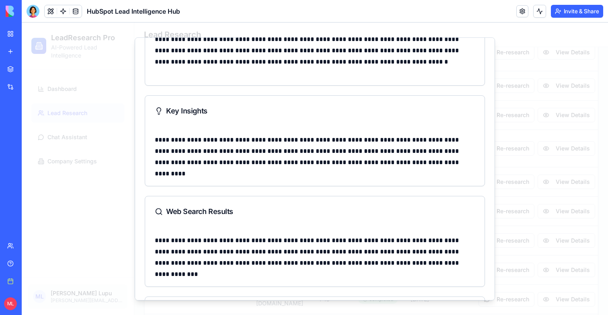
scroll to position [334, 0]
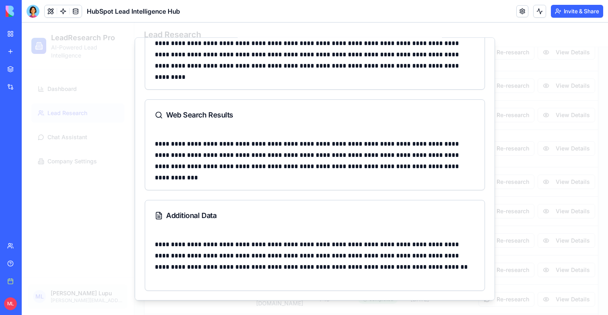
click at [525, 211] on div at bounding box center [315, 169] width 586 height 292
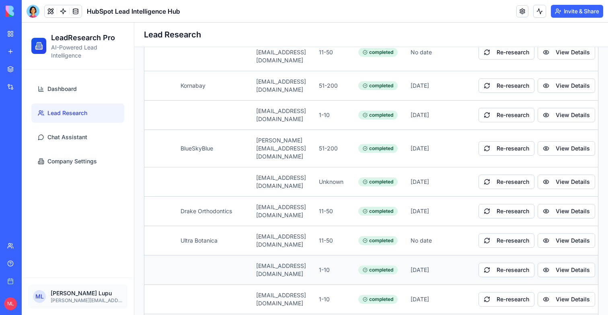
scroll to position [0, 0]
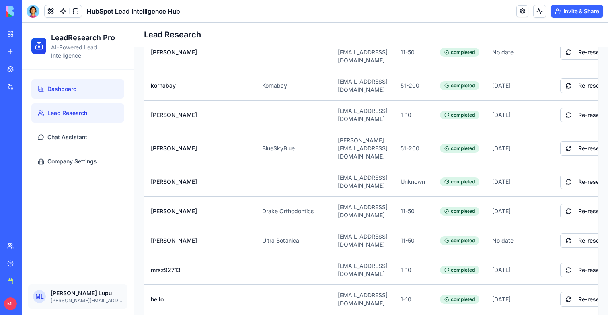
click at [85, 88] on link "Dashboard" at bounding box center [77, 88] width 93 height 19
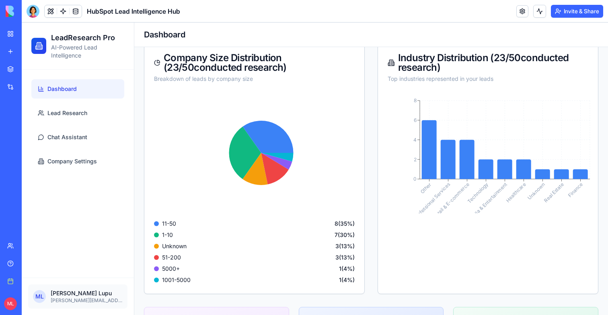
scroll to position [176, 0]
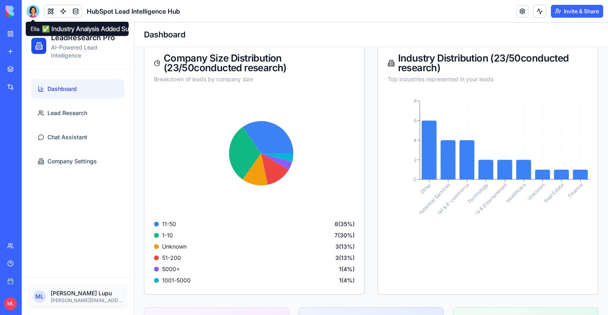
click at [27, 8] on div at bounding box center [33, 11] width 13 height 13
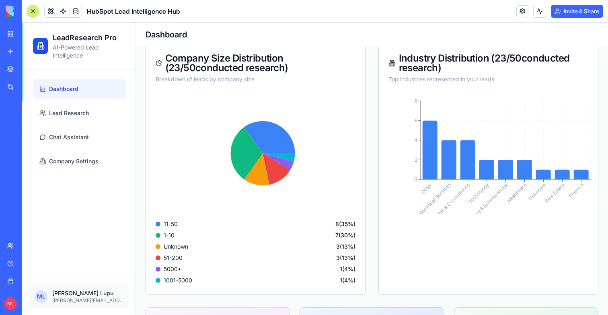
scroll to position [18999, 0]
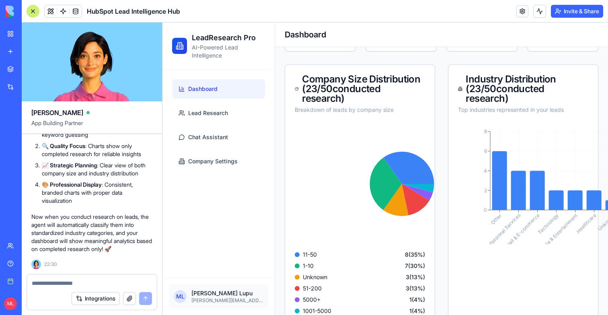
click at [74, 283] on textarea at bounding box center [92, 283] width 120 height 8
click at [96, 284] on textarea "**********" at bounding box center [92, 283] width 120 height 8
click at [95, 284] on textarea "**********" at bounding box center [92, 283] width 120 height 8
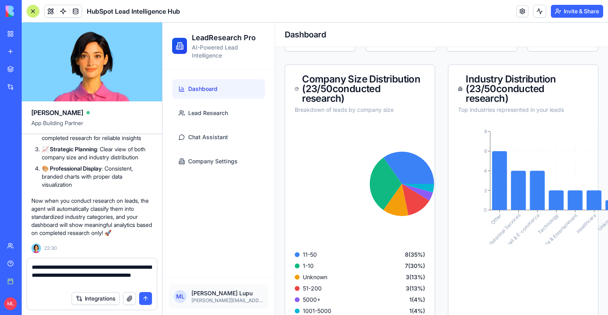
drag, startPoint x: 106, startPoint y: 285, endPoint x: 50, endPoint y: 283, distance: 56.3
click at [50, 283] on textarea "**********" at bounding box center [92, 275] width 120 height 24
type textarea "**********"
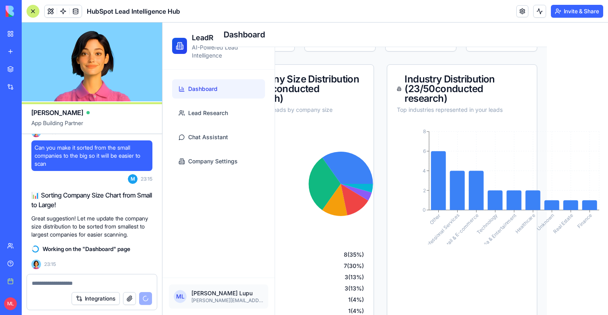
scroll to position [176, 64]
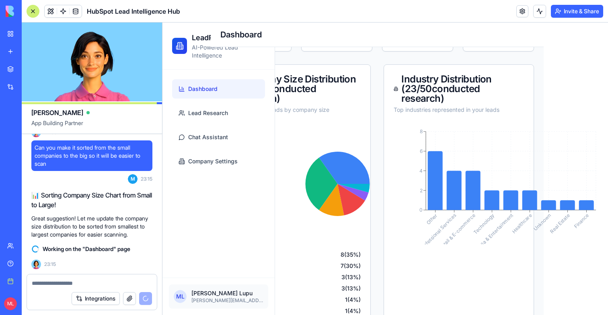
click at [33, 4] on header "HubSpot Lead Intelligence Hub Invite & Share" at bounding box center [315, 11] width 586 height 23
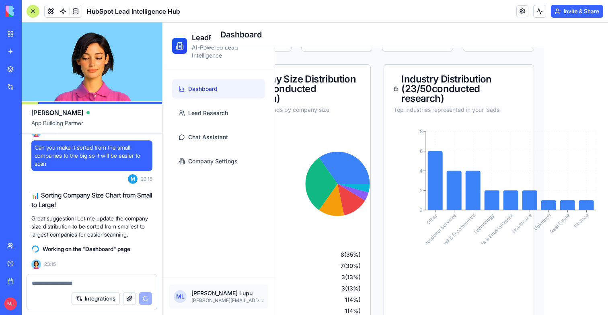
click at [33, 6] on div at bounding box center [33, 11] width 13 height 13
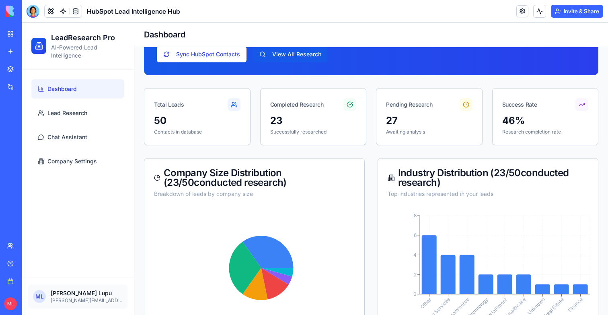
scroll to position [0, 0]
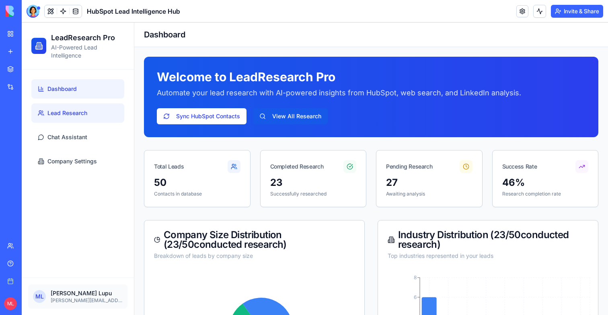
click at [76, 119] on link "Lead Research" at bounding box center [77, 112] width 93 height 19
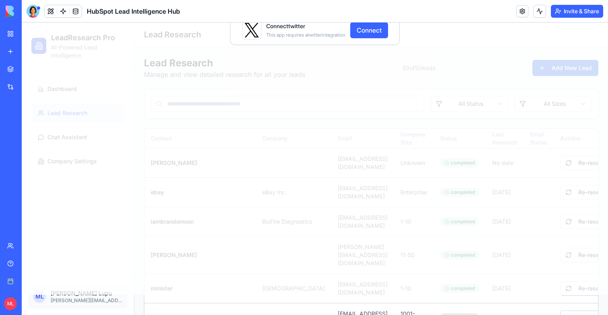
click at [60, 94] on div "Connect twitter This app requires a twitter integration Connect" at bounding box center [315, 148] width 586 height 292
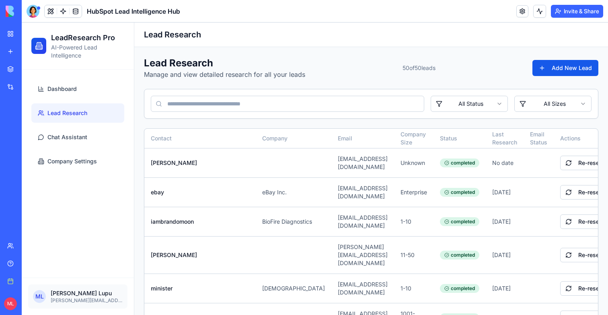
click at [62, 90] on div "Connect twitter This app requires a twitter integration Connect" at bounding box center [315, 166] width 586 height 292
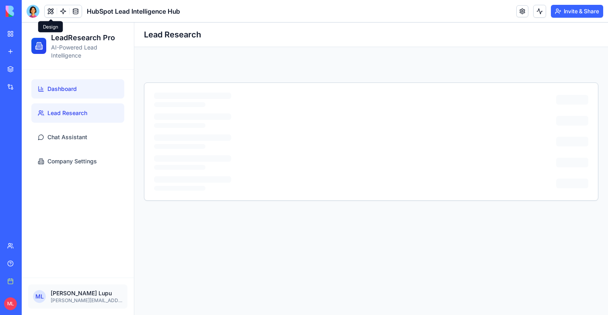
click at [63, 84] on link "Dashboard" at bounding box center [77, 88] width 93 height 19
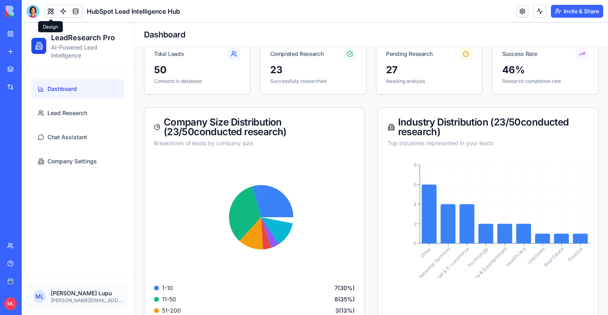
scroll to position [179, 0]
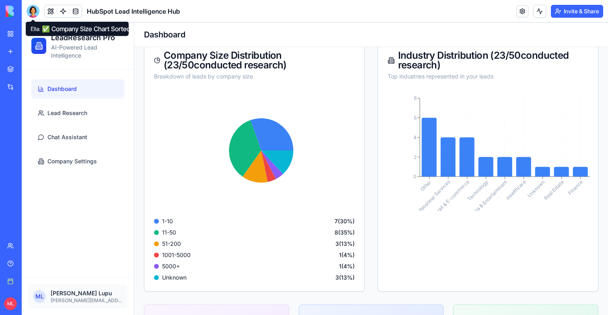
click at [35, 11] on div at bounding box center [33, 11] width 13 height 13
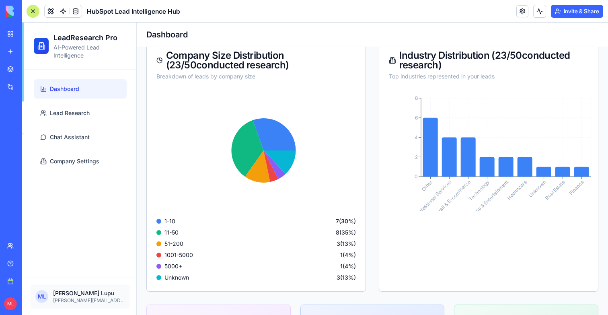
scroll to position [19465, 0]
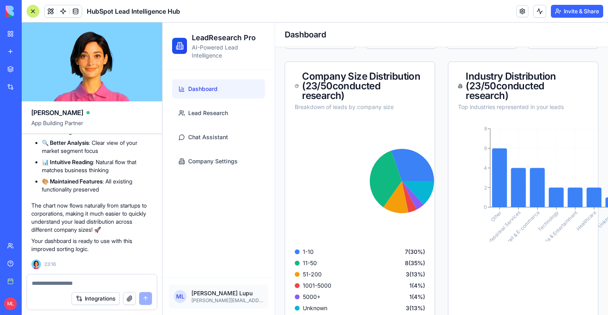
click at [76, 281] on textarea at bounding box center [92, 283] width 120 height 8
type textarea "**********"
paste textarea
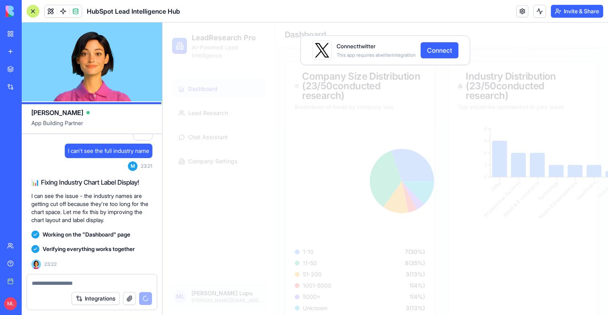
scroll to position [20016, 0]
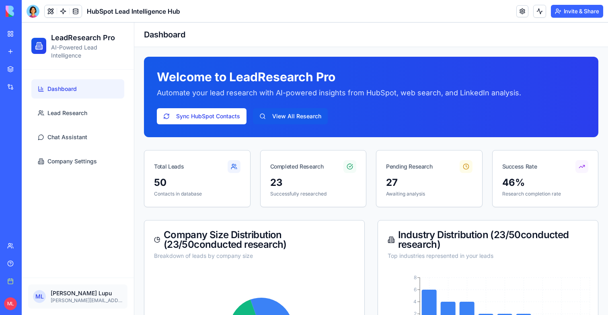
click at [70, 125] on ul "Dashboard Lead Research Chat Assistant Company Settings" at bounding box center [77, 125] width 93 height 92
click at [70, 118] on link "Lead Research" at bounding box center [77, 112] width 93 height 19
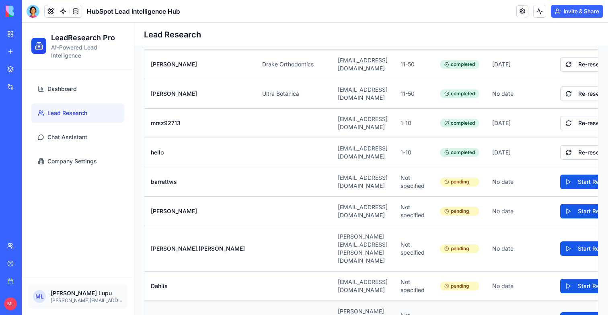
scroll to position [705, 0]
click at [562, 174] on button "Start Research" at bounding box center [591, 181] width 62 height 14
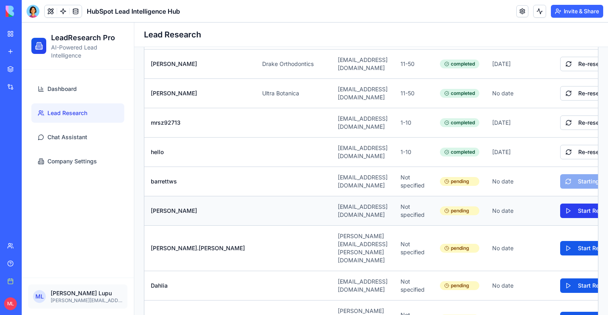
click at [562, 203] on button "Start Research" at bounding box center [591, 210] width 62 height 14
click at [565, 241] on button "Start Research" at bounding box center [591, 248] width 62 height 14
click at [565, 278] on button "Start Research" at bounding box center [591, 285] width 62 height 14
click at [564, 311] on button "Start Research" at bounding box center [591, 318] width 62 height 14
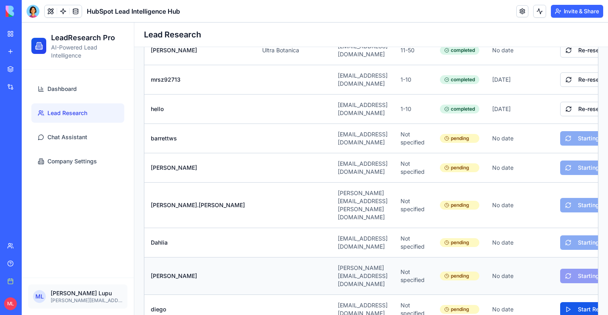
scroll to position [758, 0]
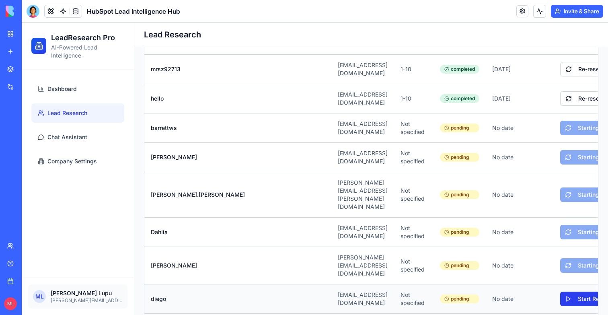
click at [568, 291] on button "Start Research" at bounding box center [591, 298] width 62 height 14
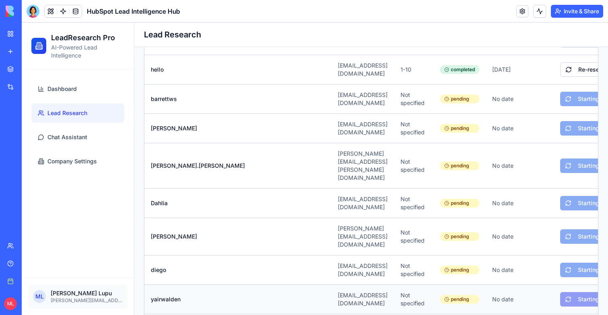
scroll to position [807, 0]
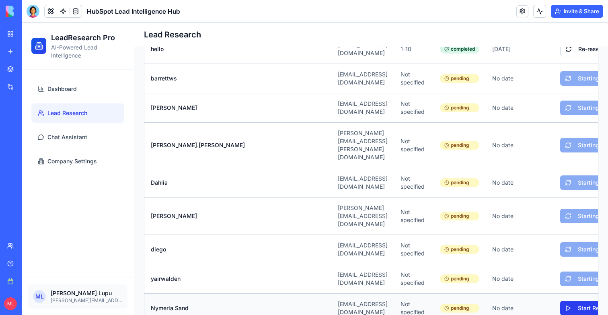
click at [570, 301] on button "Start Research" at bounding box center [591, 308] width 62 height 14
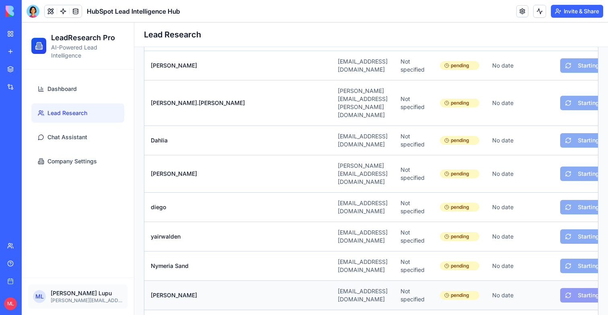
scroll to position [873, 0]
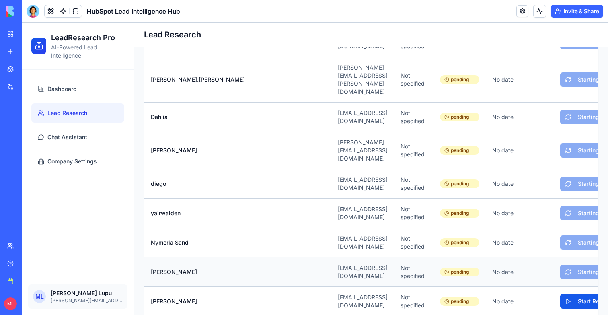
click at [566, 294] on button "Start Research" at bounding box center [591, 301] width 62 height 14
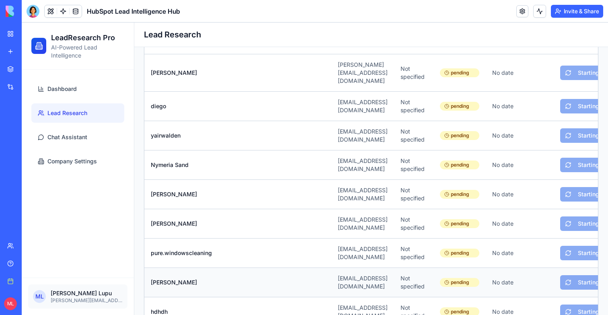
scroll to position [966, 0]
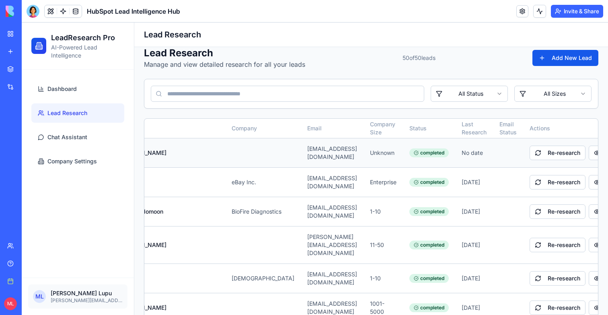
scroll to position [0, 82]
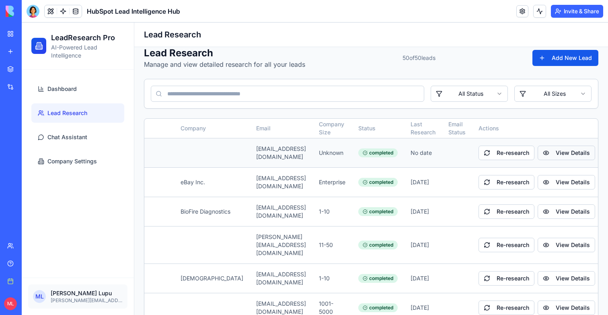
click at [551, 147] on button "View Details" at bounding box center [565, 152] width 57 height 14
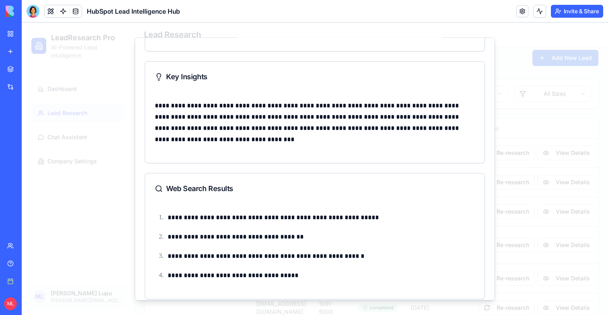
scroll to position [291, 0]
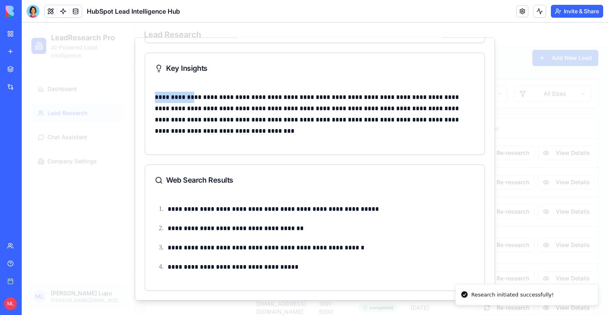
drag, startPoint x: 155, startPoint y: 94, endPoint x: 196, endPoint y: 96, distance: 41.0
click at [196, 96] on p "**********" at bounding box center [315, 113] width 320 height 45
copy p "**********"
click at [93, 128] on div at bounding box center [315, 169] width 586 height 292
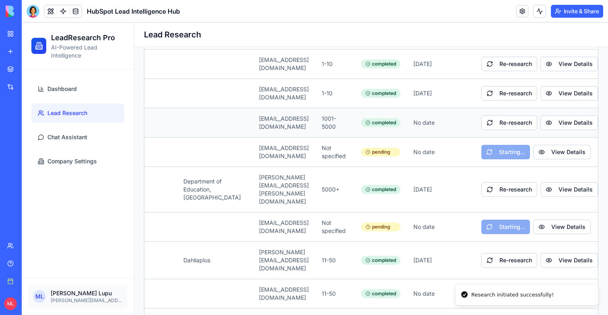
scroll to position [0, 83]
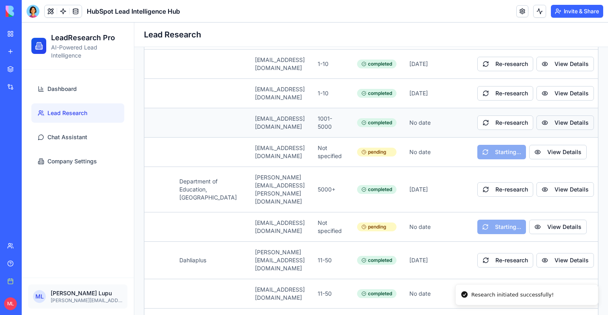
click at [551, 115] on button "View Details" at bounding box center [564, 122] width 57 height 14
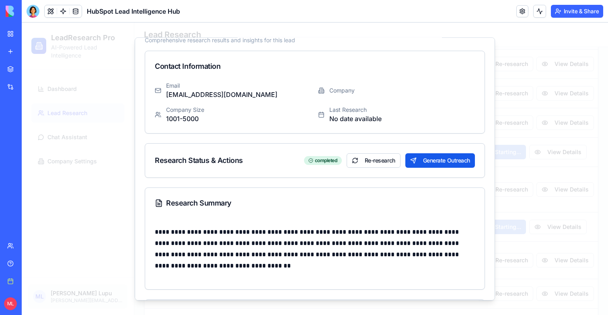
scroll to position [35, 0]
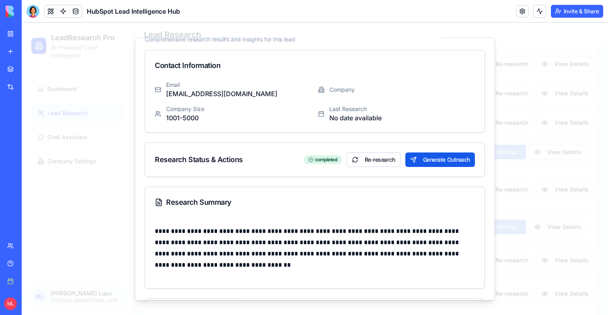
click at [182, 92] on p "[EMAIL_ADDRESS][DOMAIN_NAME]" at bounding box center [221, 93] width 111 height 10
copy p "barrettws"
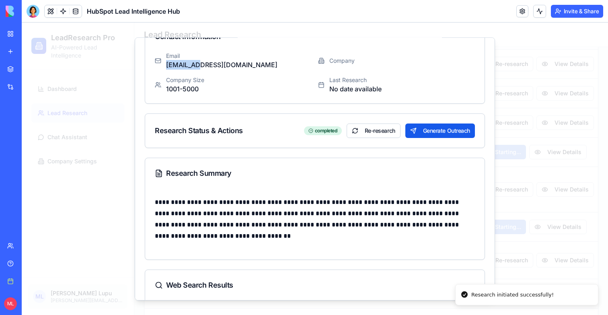
scroll to position [191, 0]
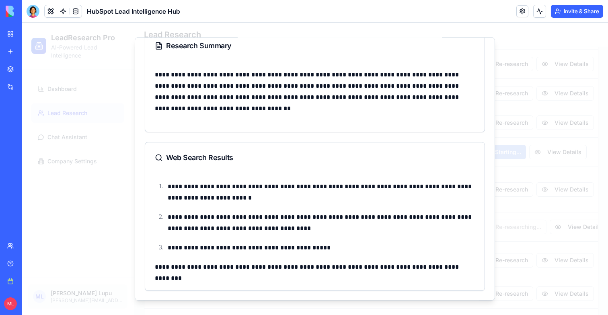
click at [117, 220] on div at bounding box center [315, 169] width 586 height 292
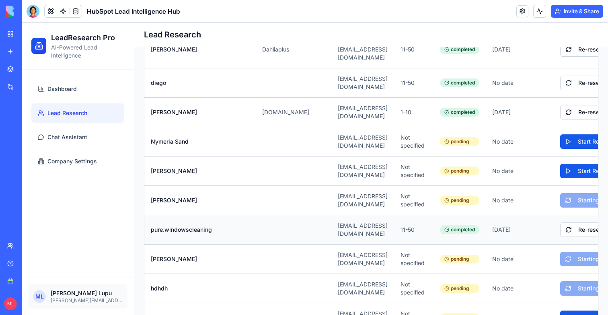
scroll to position [0, 83]
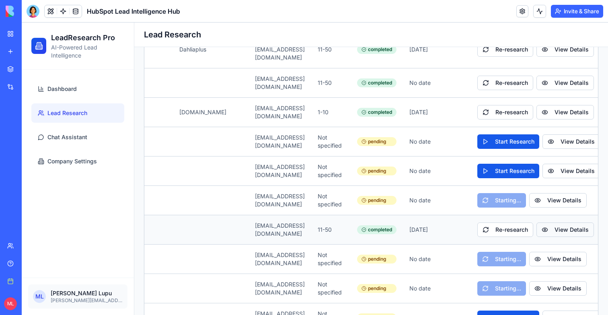
click at [570, 222] on button "View Details" at bounding box center [564, 229] width 57 height 14
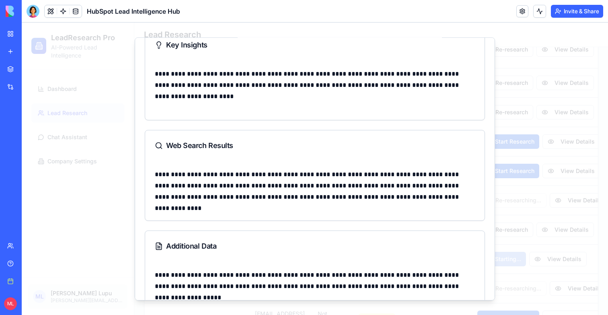
scroll to position [222, 0]
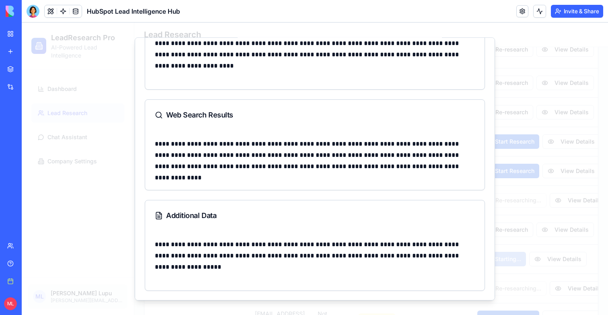
click at [539, 166] on div at bounding box center [315, 169] width 586 height 292
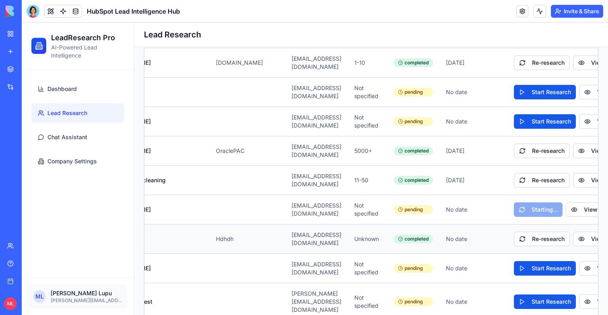
scroll to position [0, 83]
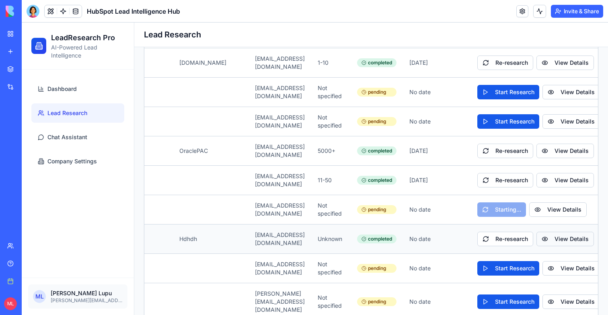
click at [557, 232] on button "View Details" at bounding box center [564, 239] width 57 height 14
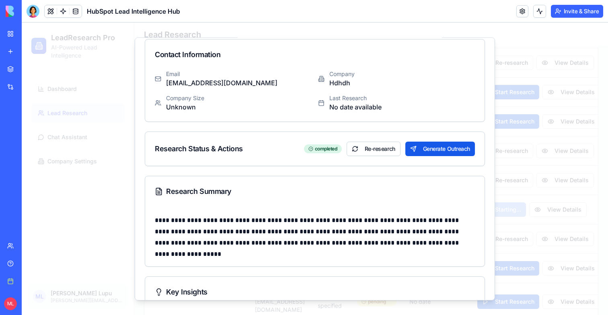
scroll to position [61, 0]
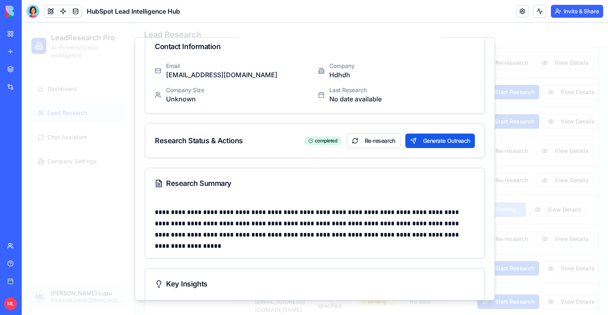
click at [526, 201] on div at bounding box center [315, 169] width 586 height 292
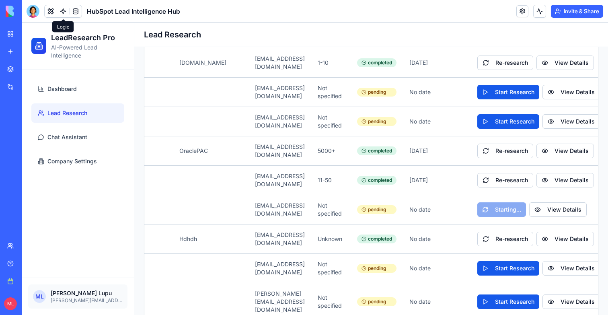
click at [64, 15] on link at bounding box center [63, 11] width 12 height 12
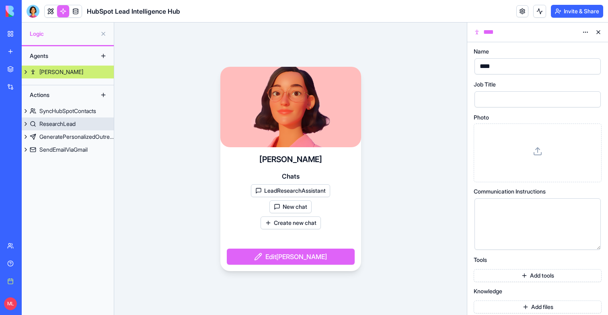
click at [60, 119] on link "ResearchLead" at bounding box center [68, 123] width 92 height 13
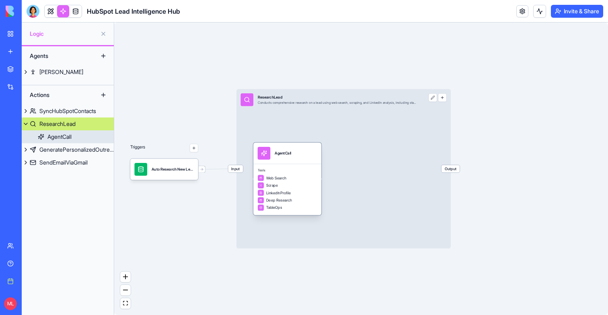
click at [287, 165] on div "Tools Web Search Scrape LinkedInProfile Deep Research TableOps" at bounding box center [287, 189] width 68 height 51
click at [287, 165] on div "Tools Web Search Scrape LinkedInProfile Deep Research UpdateItemInLeadResearchT…" at bounding box center [287, 189] width 68 height 51
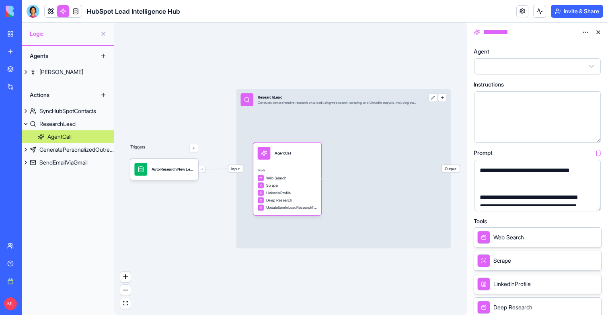
scroll to position [41, 0]
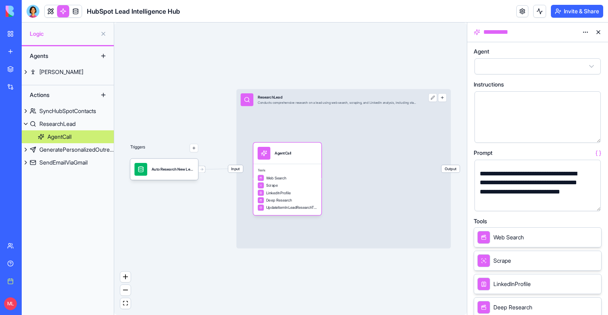
click at [591, 205] on button "button" at bounding box center [592, 203] width 13 height 13
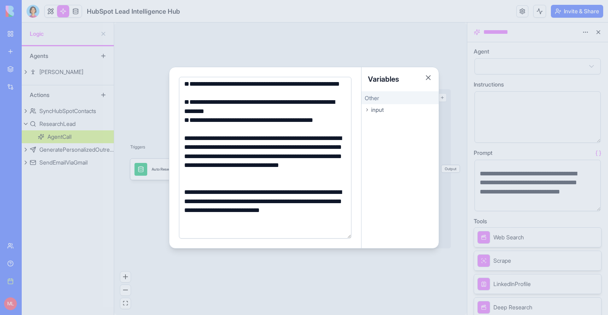
scroll to position [621, 0]
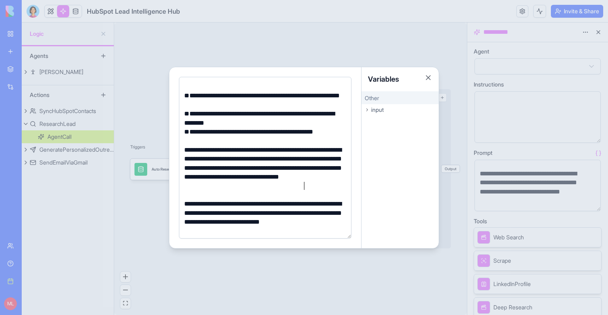
click at [315, 188] on div "**********" at bounding box center [264, 167] width 164 height 45
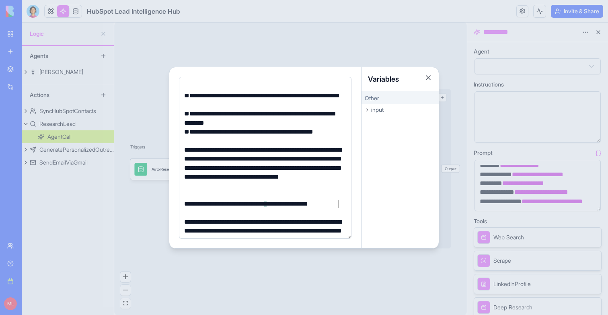
scroll to position [931, 0]
click at [276, 202] on div "**********" at bounding box center [264, 203] width 164 height 9
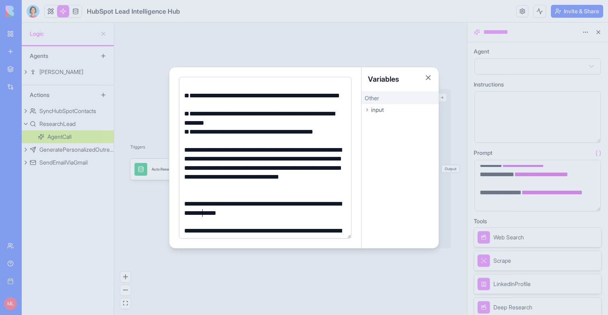
scroll to position [940, 0]
click at [297, 207] on div "**********" at bounding box center [264, 208] width 164 height 18
click at [293, 214] on div "**********" at bounding box center [264, 208] width 164 height 18
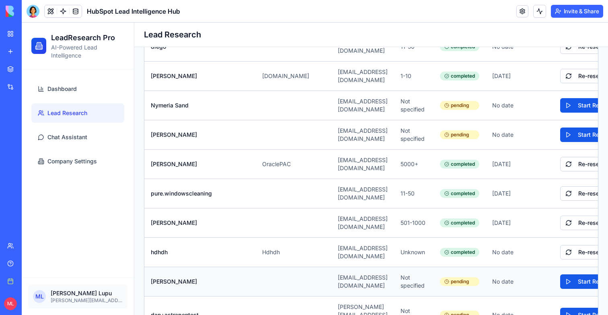
scroll to position [1012, 0]
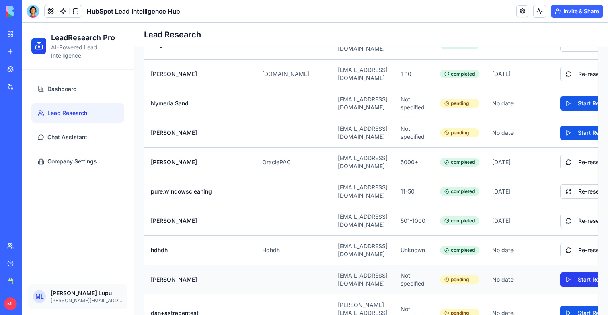
click at [561, 272] on button "Start Research" at bounding box center [591, 279] width 62 height 14
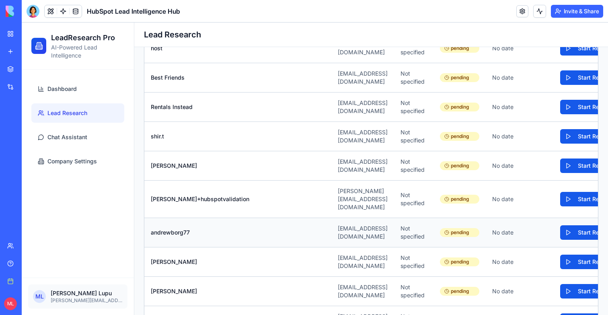
scroll to position [1308, 0]
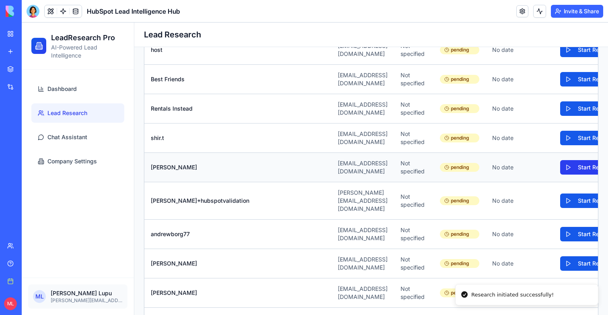
click at [578, 160] on button "Start Research" at bounding box center [591, 167] width 62 height 14
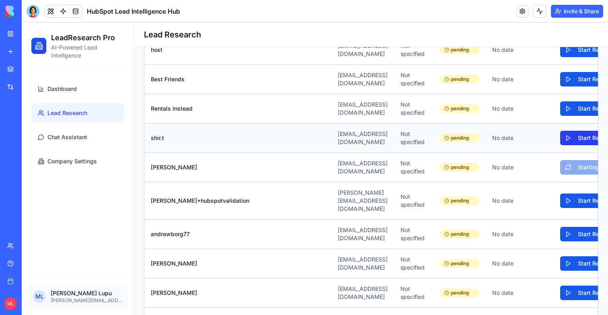
click at [571, 131] on button "Start Research" at bounding box center [591, 138] width 62 height 14
click at [562, 285] on button "Start Research" at bounding box center [591, 292] width 62 height 14
click at [565, 256] on button "Start Research" at bounding box center [591, 263] width 62 height 14
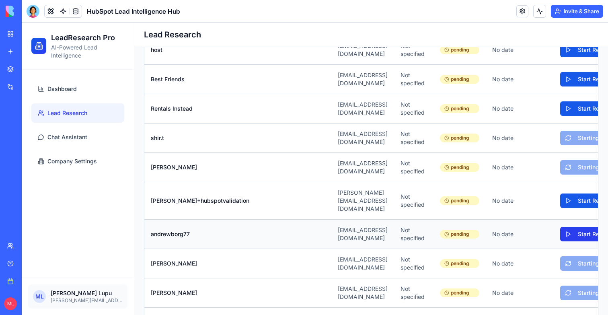
click at [570, 227] on button "Start Research" at bounding box center [591, 234] width 62 height 14
click at [570, 193] on button "Start Research" at bounding box center [591, 200] width 62 height 14
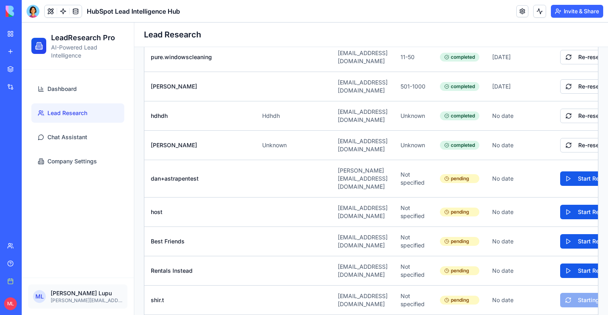
scroll to position [1142, 0]
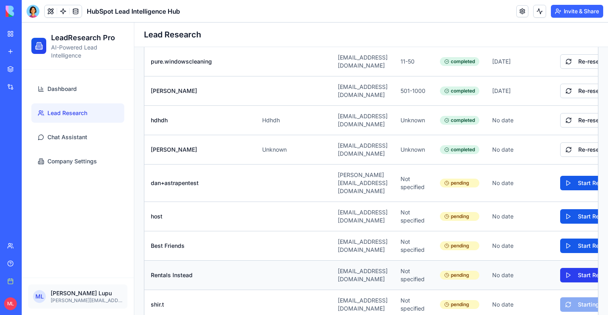
click at [570, 268] on button "Start Research" at bounding box center [591, 275] width 62 height 14
click at [576, 209] on button "Start Research" at bounding box center [591, 216] width 62 height 14
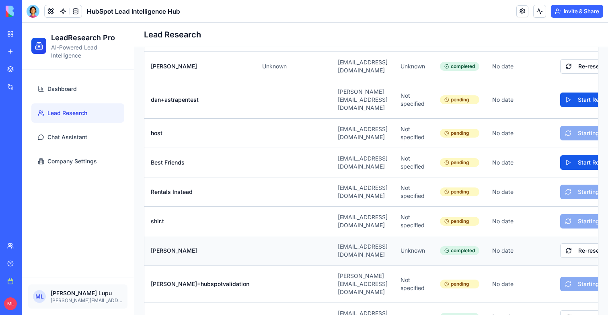
scroll to position [0, 83]
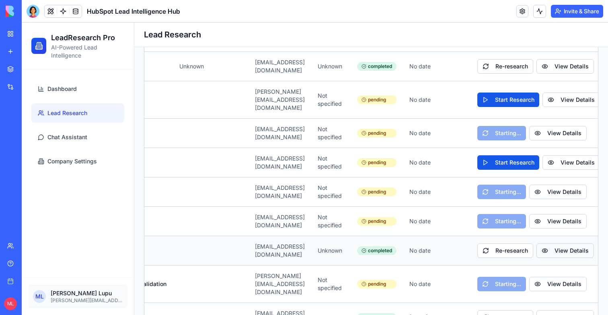
click at [565, 243] on button "View Details" at bounding box center [564, 250] width 57 height 14
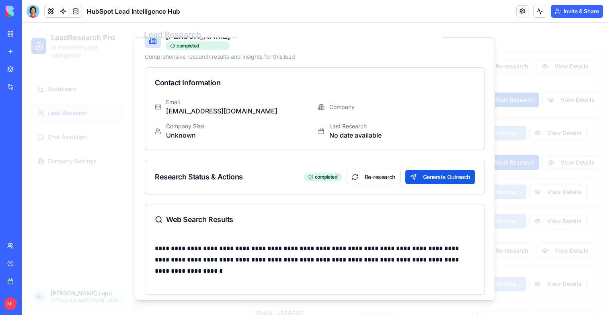
scroll to position [21, 0]
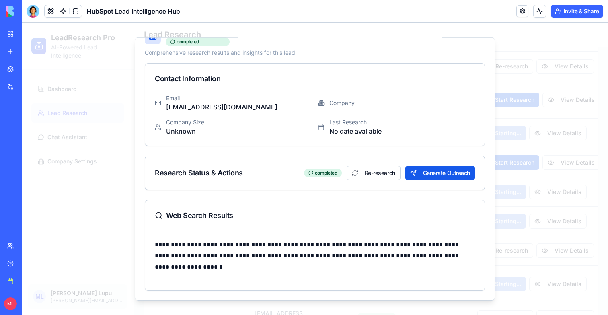
click at [528, 228] on div at bounding box center [315, 169] width 586 height 292
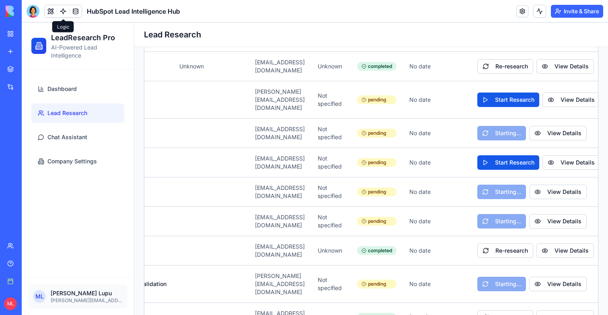
click at [62, 7] on link at bounding box center [63, 11] width 12 height 12
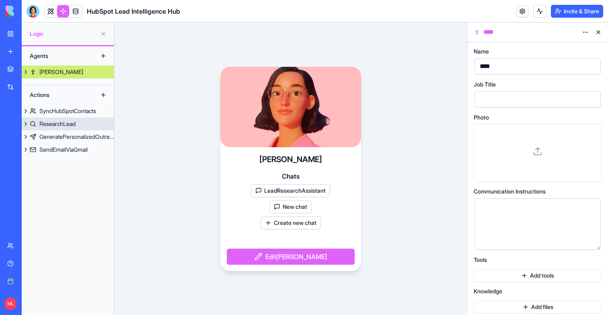
click at [74, 129] on link "ResearchLead" at bounding box center [68, 123] width 92 height 13
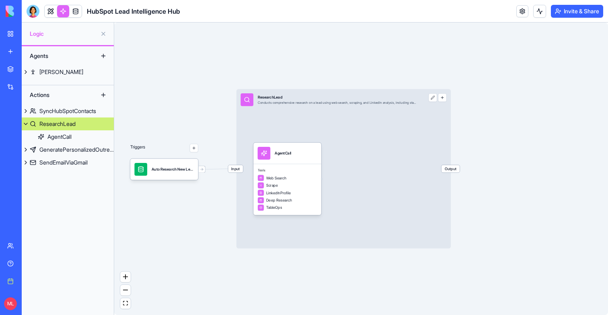
click at [319, 182] on div "Tools Web Search Scrape LinkedInProfile Deep Research TableOps" at bounding box center [287, 189] width 68 height 51
click at [301, 167] on div "Tools Web Search Scrape LinkedInProfile Deep Research UpdateItemInLeadResearchT…" at bounding box center [287, 189] width 68 height 51
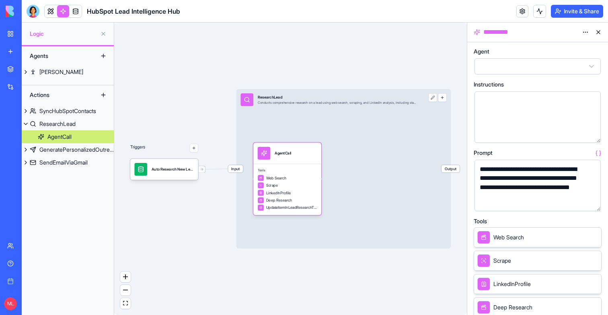
click at [594, 201] on button "button" at bounding box center [592, 203] width 13 height 13
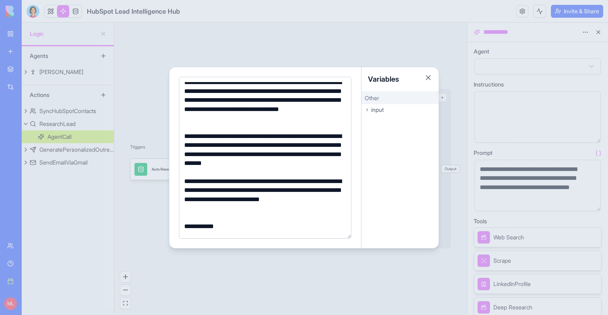
scroll to position [685, 0]
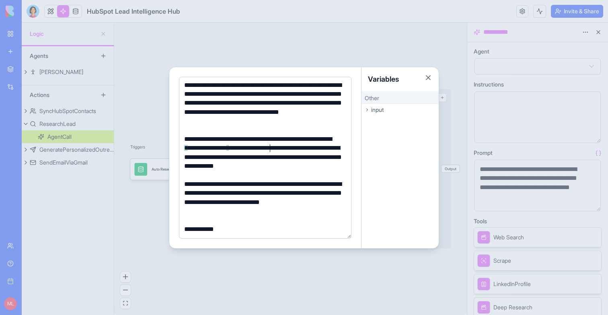
click at [270, 146] on div "**********" at bounding box center [264, 153] width 164 height 36
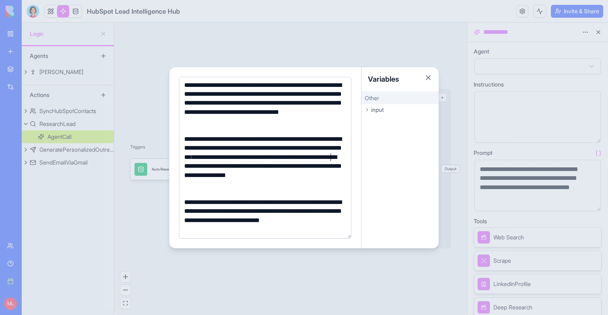
click at [188, 166] on div "**********" at bounding box center [264, 162] width 164 height 54
click at [338, 151] on div "**********" at bounding box center [264, 162] width 164 height 54
click at [311, 143] on div "**********" at bounding box center [264, 162] width 164 height 54
click at [160, 197] on div at bounding box center [304, 157] width 608 height 315
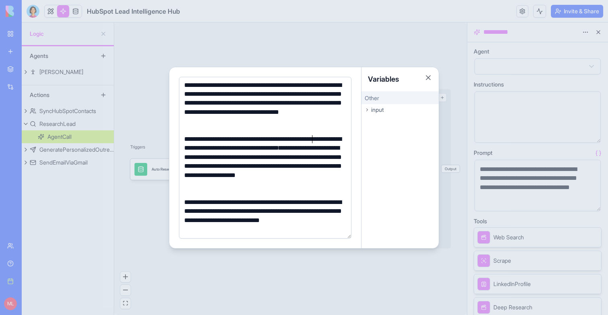
scroll to position [696, 0]
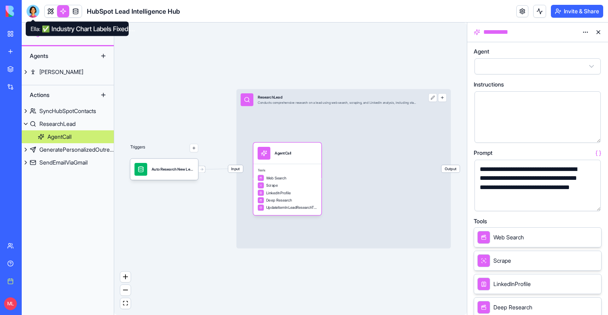
click at [25, 11] on header "HubSpot Lead Intelligence Hub Invite & Share" at bounding box center [315, 11] width 586 height 23
click at [41, 9] on div "HubSpot Lead Intelligence Hub" at bounding box center [104, 11] width 154 height 13
click at [36, 10] on div at bounding box center [33, 11] width 13 height 13
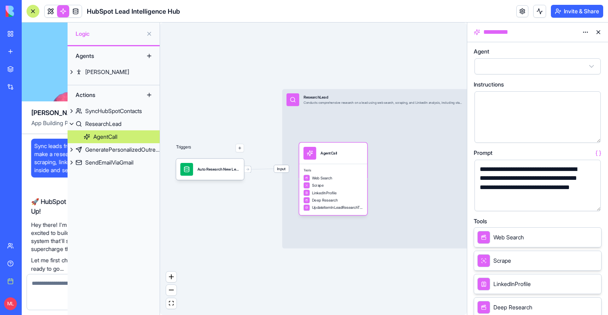
scroll to position [20016, 0]
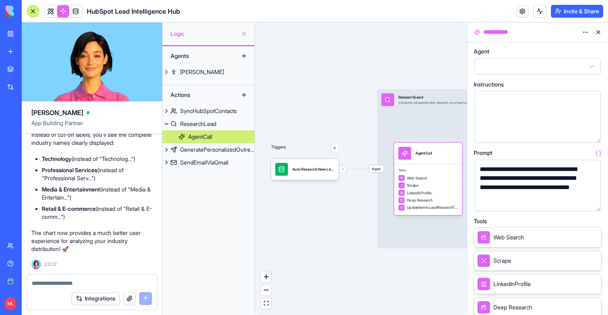
click at [51, 12] on link at bounding box center [51, 11] width 12 height 12
click at [36, 12] on div at bounding box center [33, 11] width 13 height 13
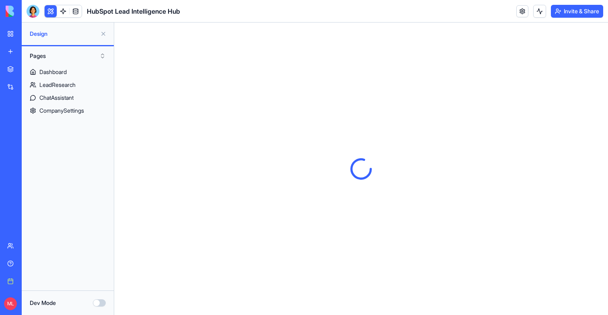
click at [104, 33] on button at bounding box center [103, 33] width 13 height 13
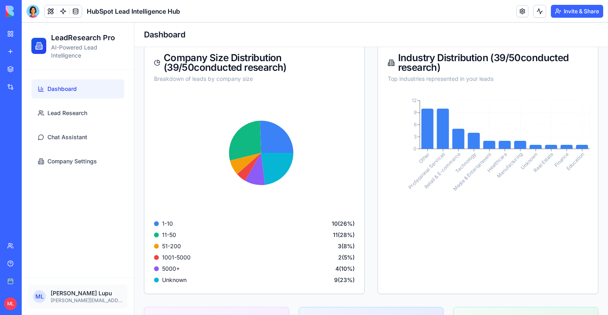
scroll to position [182, 0]
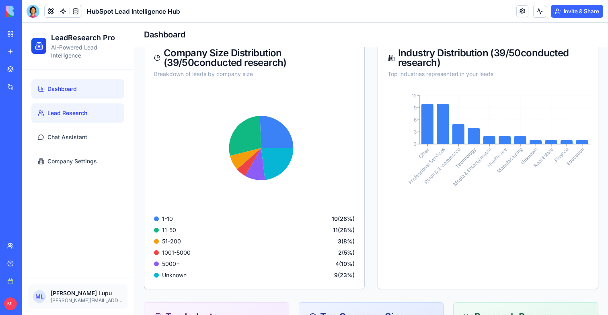
click at [69, 104] on link "Lead Research" at bounding box center [77, 112] width 93 height 19
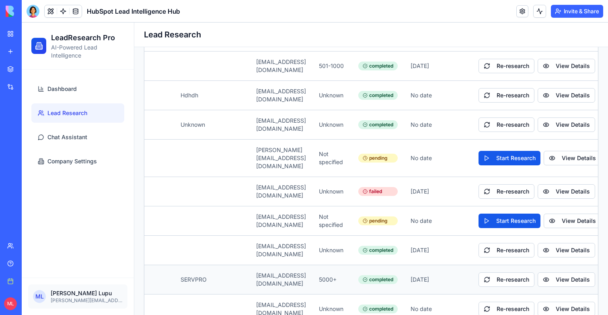
scroll to position [0, 83]
click at [550, 272] on button "View Details" at bounding box center [564, 279] width 57 height 14
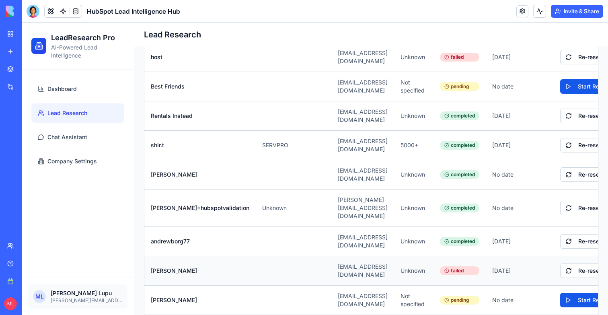
scroll to position [1305, 0]
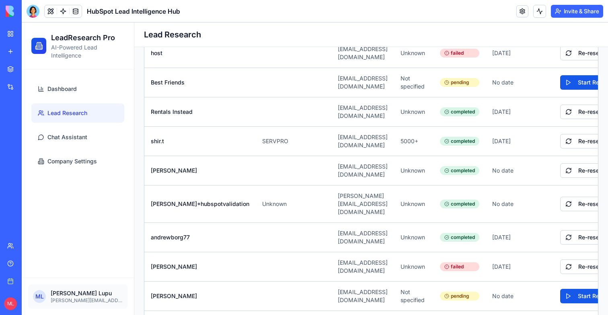
click at [570, 289] on button "Start Research" at bounding box center [591, 296] width 62 height 14
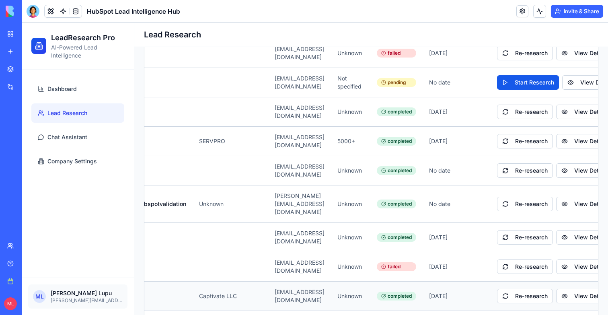
scroll to position [0, 83]
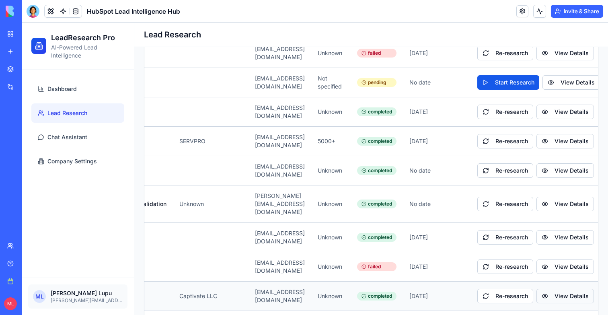
click at [553, 289] on button "View Details" at bounding box center [564, 296] width 57 height 14
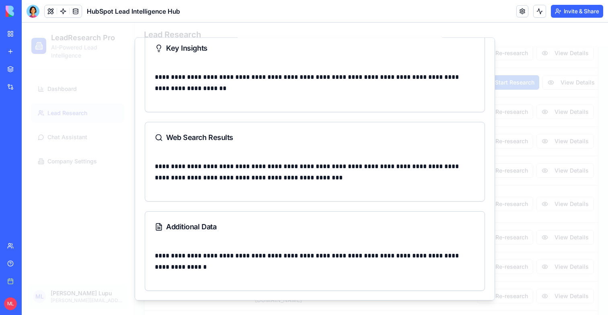
scroll to position [0, 0]
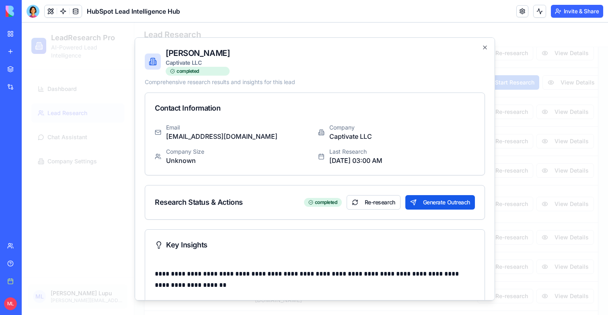
click at [99, 190] on div at bounding box center [315, 169] width 586 height 292
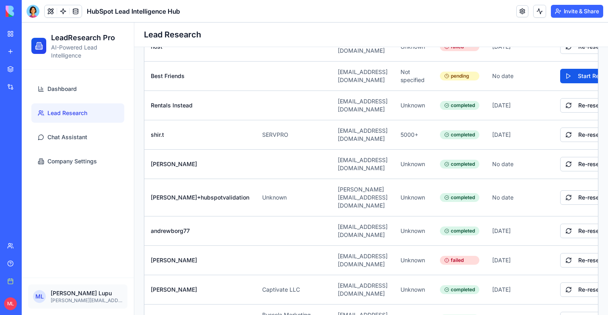
click at [68, 101] on ul "Dashboard Lead Research Chat Assistant Company Settings" at bounding box center [77, 125] width 93 height 92
click at [68, 96] on link "Dashboard" at bounding box center [77, 88] width 93 height 19
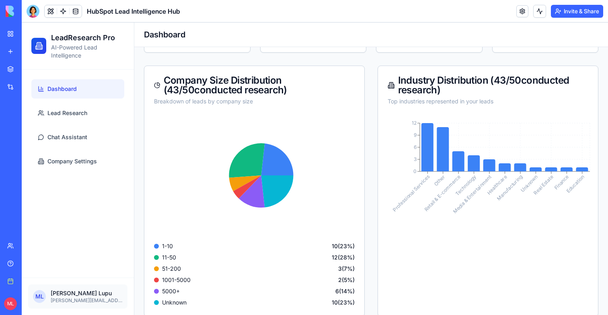
scroll to position [131, 0]
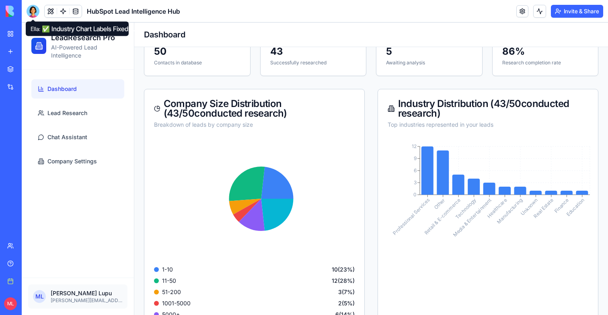
click at [38, 15] on div at bounding box center [33, 11] width 13 height 13
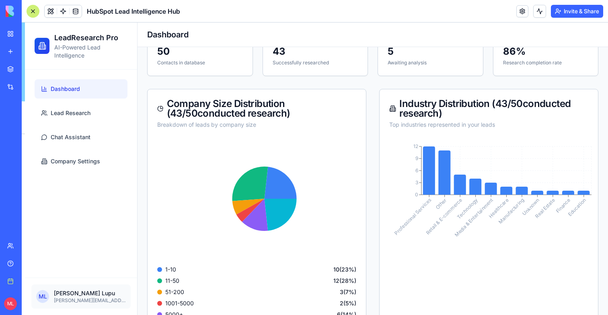
scroll to position [20016, 0]
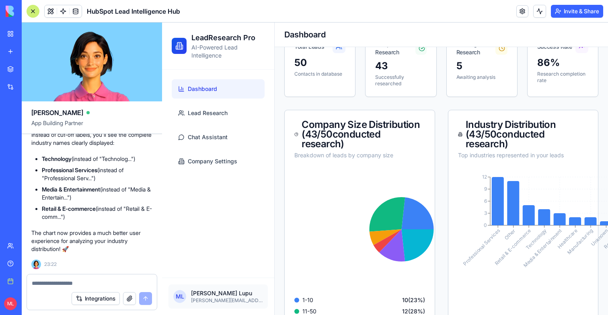
click at [33, 12] on div at bounding box center [33, 11] width 13 height 13
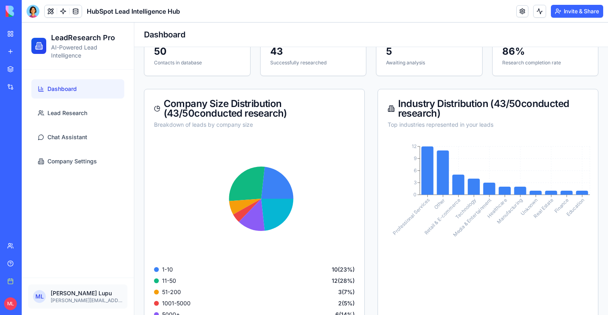
click at [33, 12] on div at bounding box center [33, 11] width 13 height 13
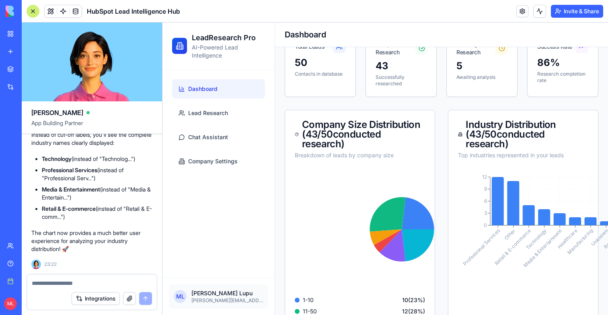
click at [44, 286] on textarea at bounding box center [92, 283] width 120 height 8
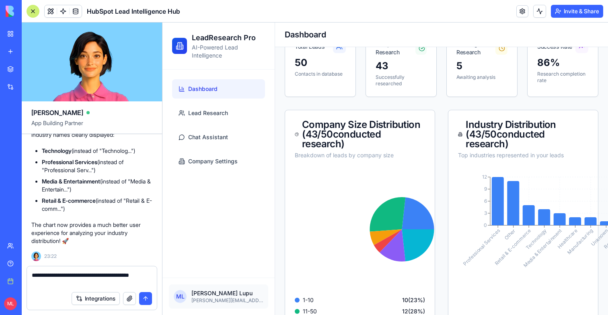
type textarea "**********"
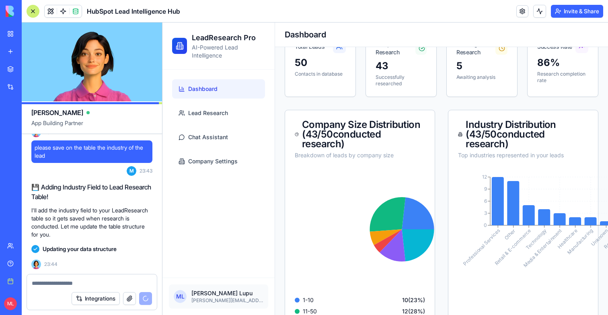
scroll to position [20614, 0]
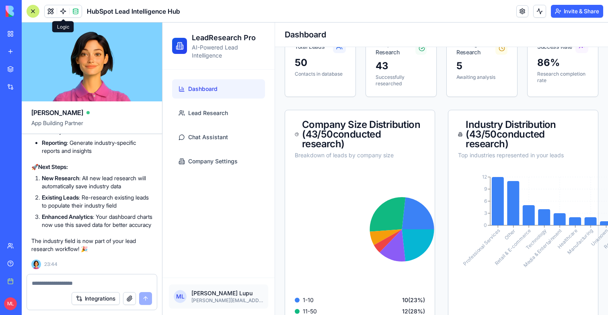
click at [59, 11] on link at bounding box center [63, 11] width 12 height 12
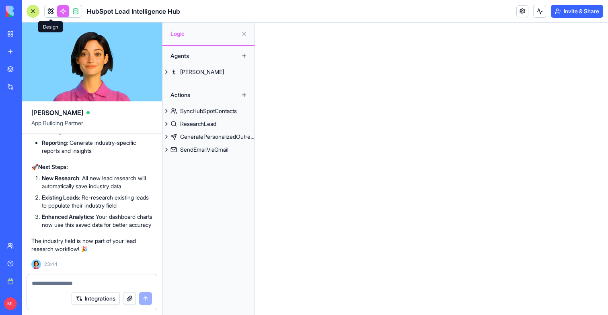
click at [51, 12] on link at bounding box center [51, 11] width 12 height 12
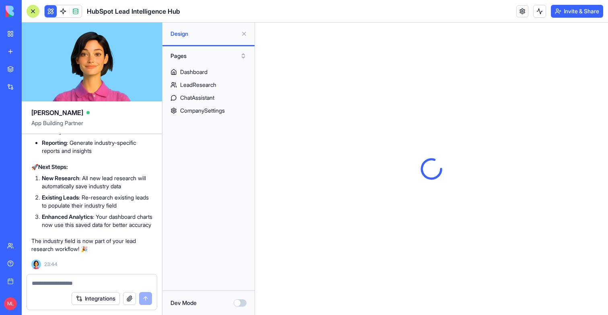
click at [243, 38] on button at bounding box center [244, 33] width 13 height 13
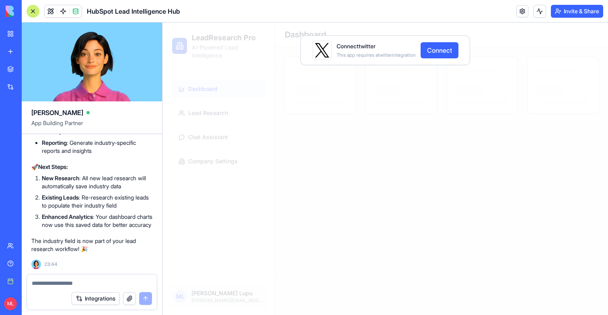
click at [33, 8] on div at bounding box center [33, 11] width 13 height 13
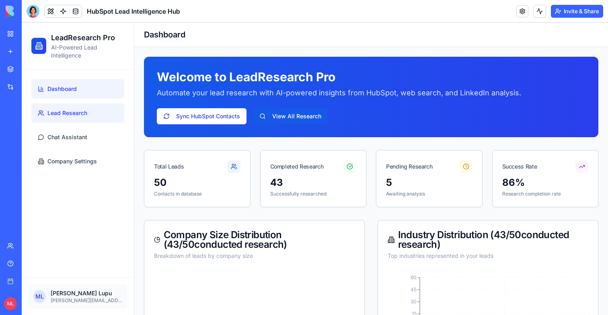
click at [68, 111] on span "Lead Research" at bounding box center [67, 113] width 40 height 8
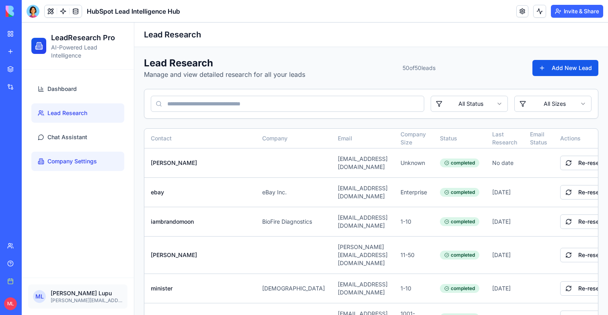
click at [88, 164] on span "Company Settings" at bounding box center [71, 161] width 49 height 8
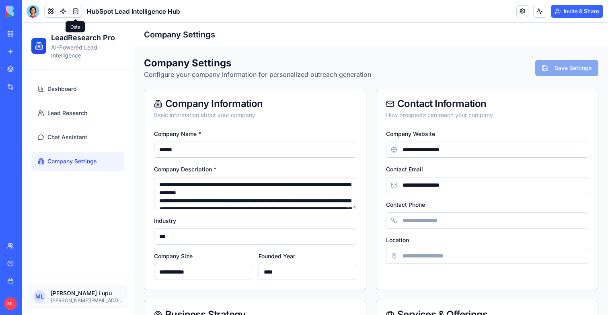
click at [78, 8] on link at bounding box center [76, 11] width 12 height 12
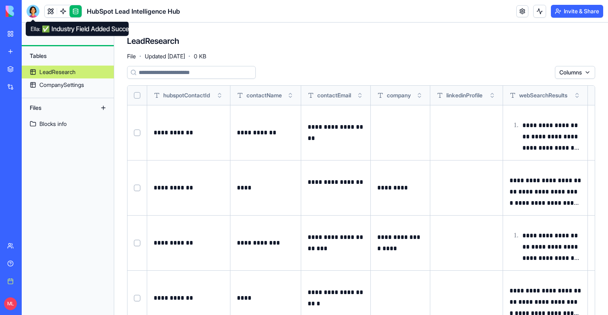
click at [31, 10] on div at bounding box center [33, 11] width 13 height 13
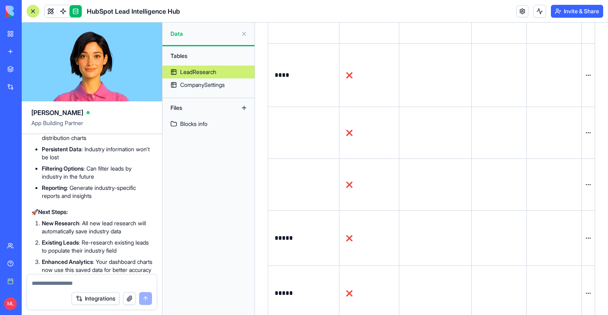
scroll to position [1959, 0]
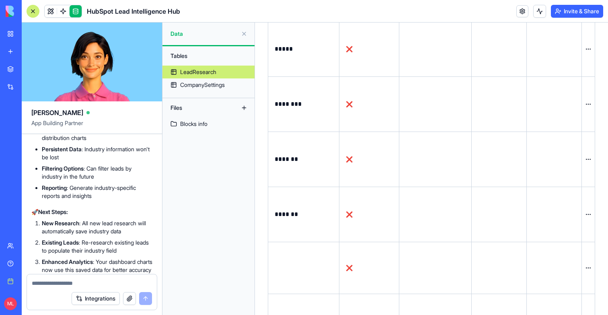
click at [72, 282] on textarea at bounding box center [92, 283] width 120 height 8
click at [49, 9] on link at bounding box center [51, 11] width 12 height 12
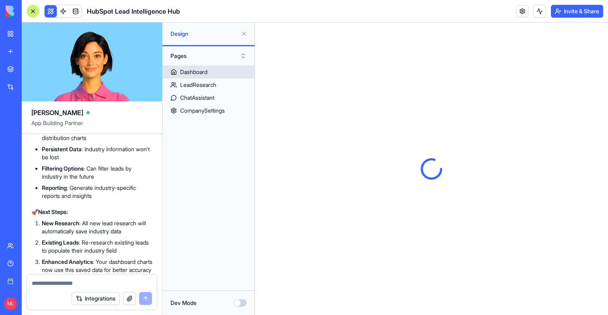
click at [214, 71] on link "Dashboard" at bounding box center [208, 72] width 92 height 13
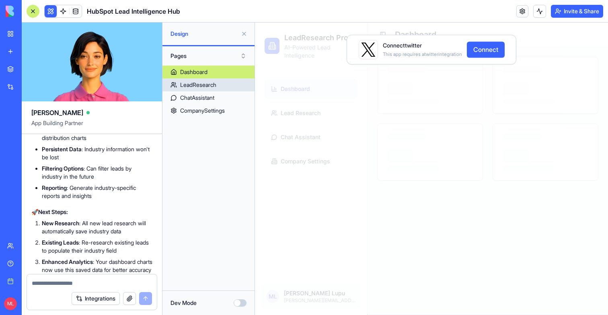
click at [214, 84] on div "LeadResearch" at bounding box center [198, 85] width 36 height 8
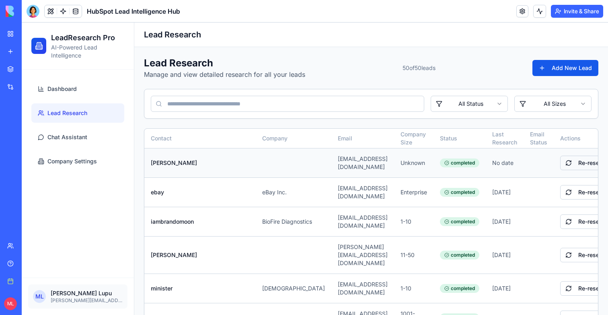
scroll to position [0, 83]
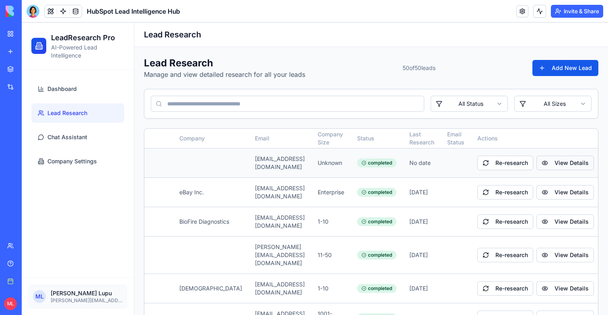
click at [573, 160] on button "View Details" at bounding box center [564, 163] width 57 height 14
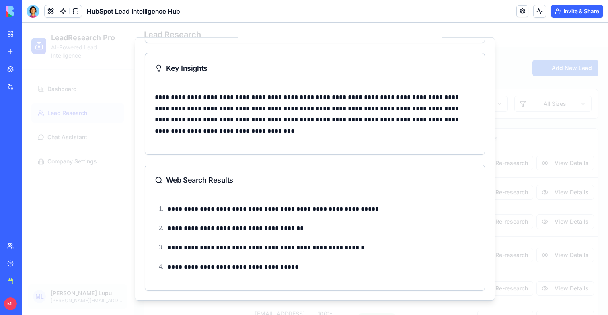
scroll to position [0, 0]
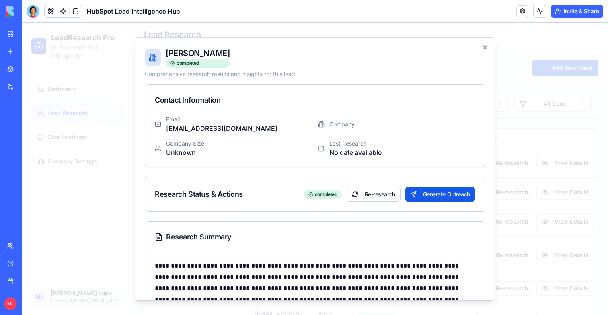
click at [519, 172] on div at bounding box center [315, 169] width 586 height 292
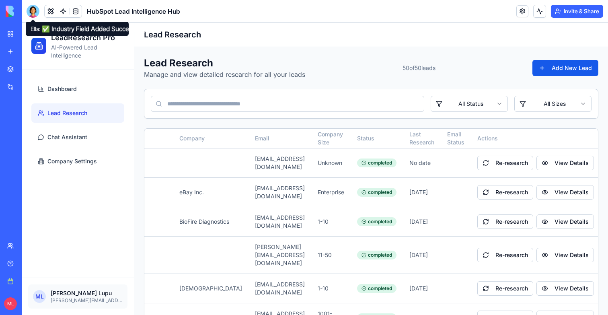
click at [31, 12] on div at bounding box center [33, 11] width 13 height 13
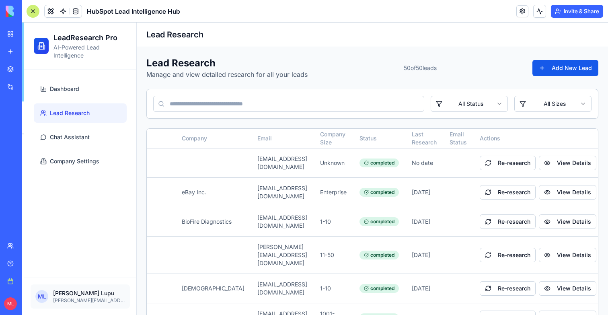
scroll to position [20614, 0]
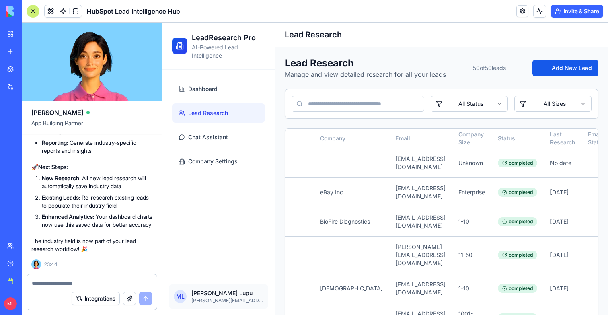
click at [60, 282] on textarea at bounding box center [92, 283] width 120 height 8
paste textarea "**"
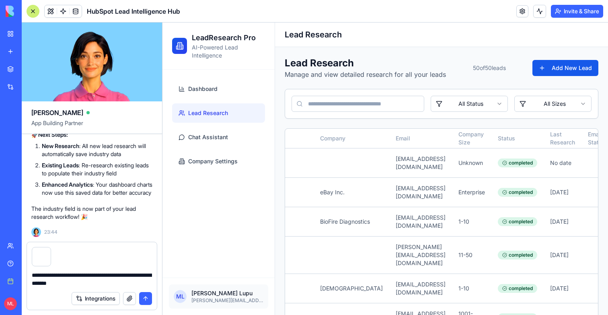
click at [73, 283] on textarea "**********" at bounding box center [92, 279] width 120 height 16
click at [110, 285] on textarea "**********" at bounding box center [92, 279] width 120 height 16
type textarea "**********"
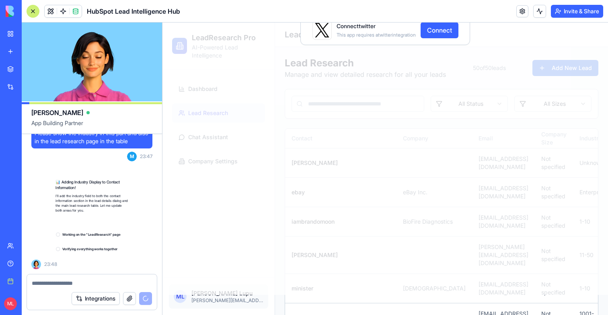
scroll to position [20783, 0]
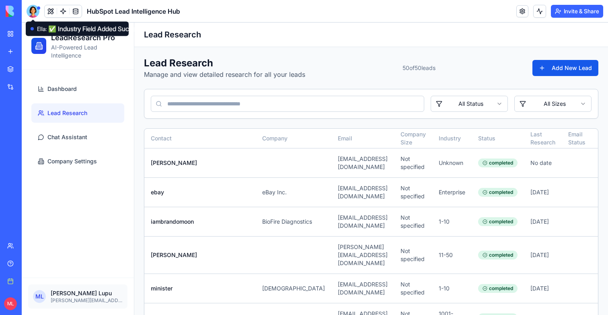
click at [34, 12] on div at bounding box center [33, 11] width 13 height 13
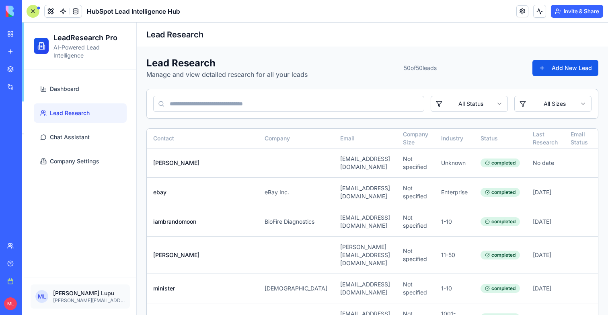
scroll to position [21287, 0]
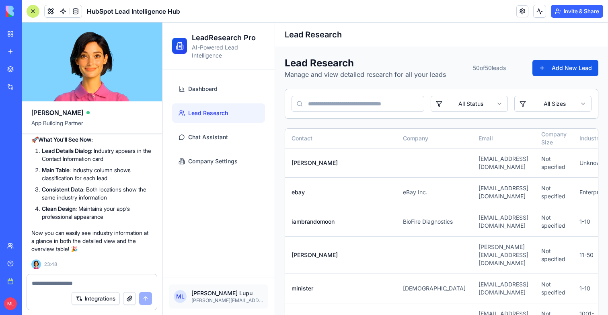
click at [49, 285] on textarea at bounding box center [92, 283] width 120 height 8
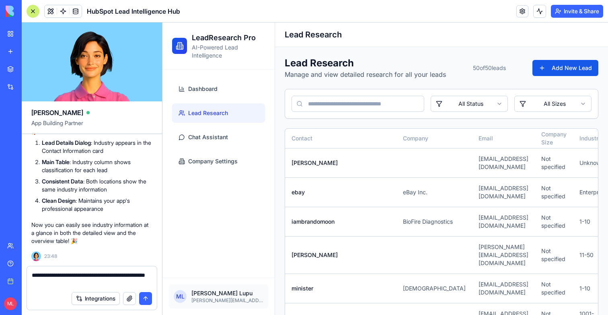
type textarea "**********"
paste textarea
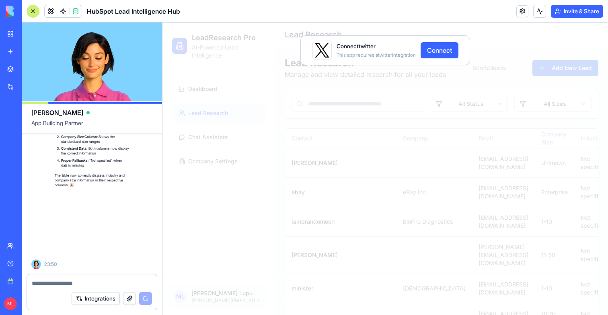
scroll to position [21793, 0]
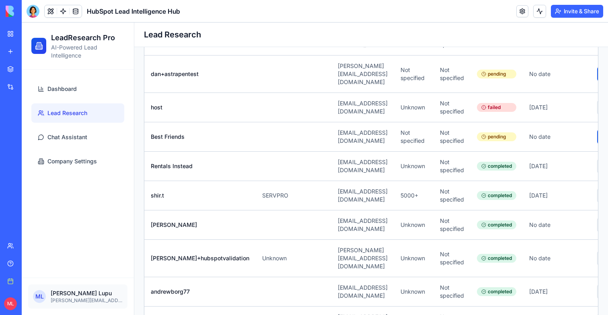
scroll to position [1326, 0]
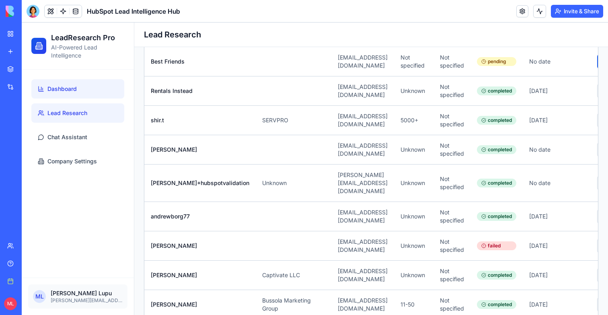
click at [56, 80] on link "Dashboard" at bounding box center [77, 88] width 93 height 19
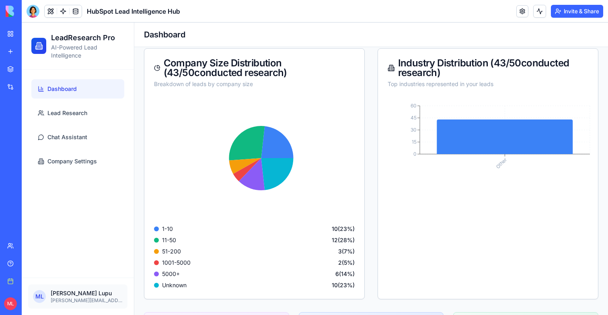
scroll to position [181, 0]
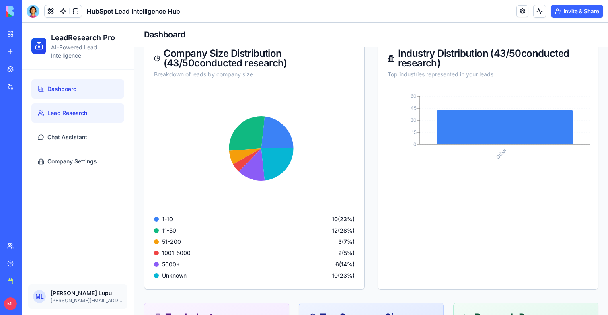
click at [97, 107] on link "Lead Research" at bounding box center [77, 112] width 93 height 19
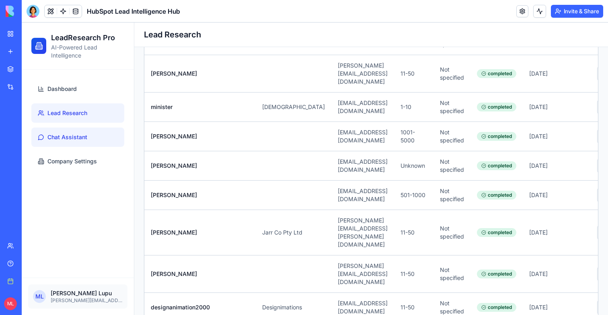
click at [121, 137] on link "Chat Assistant" at bounding box center [77, 136] width 93 height 19
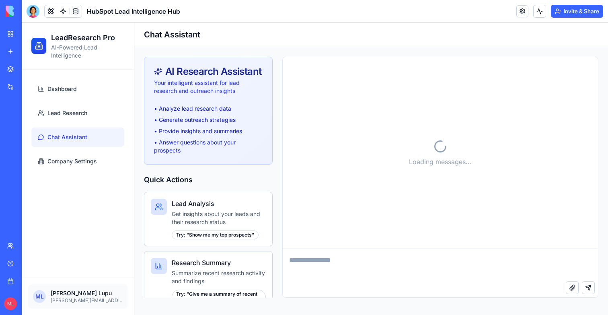
click at [100, 176] on div "Dashboard Lead Research Chat Assistant Company Settings" at bounding box center [78, 174] width 112 height 208
click at [98, 167] on link "Company Settings" at bounding box center [77, 161] width 93 height 19
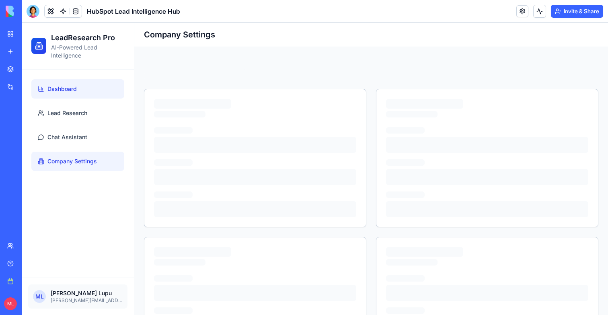
click at [92, 86] on link "Dashboard" at bounding box center [77, 88] width 93 height 19
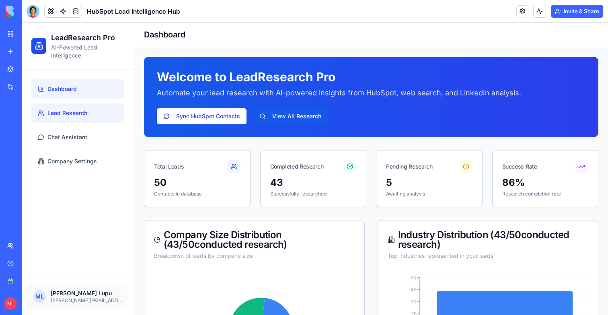
click at [79, 106] on link "Lead Research" at bounding box center [77, 112] width 93 height 19
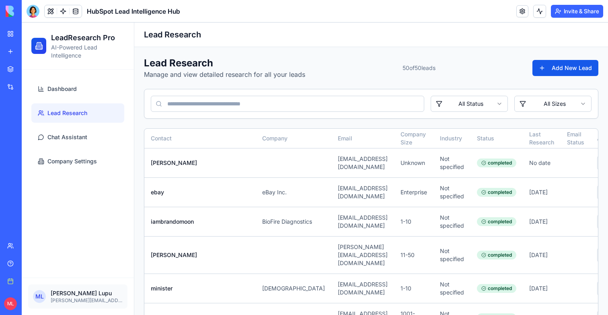
scroll to position [0, 120]
